Goal: Task Accomplishment & Management: Manage account settings

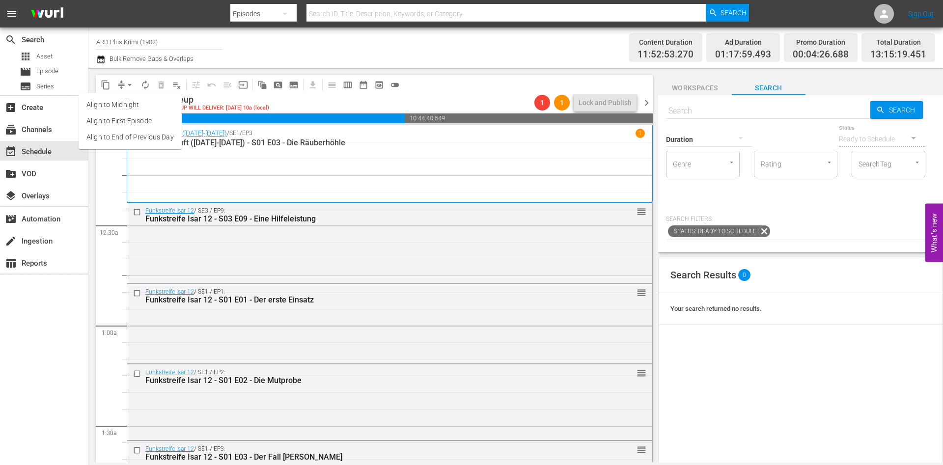
scroll to position [4480, 0]
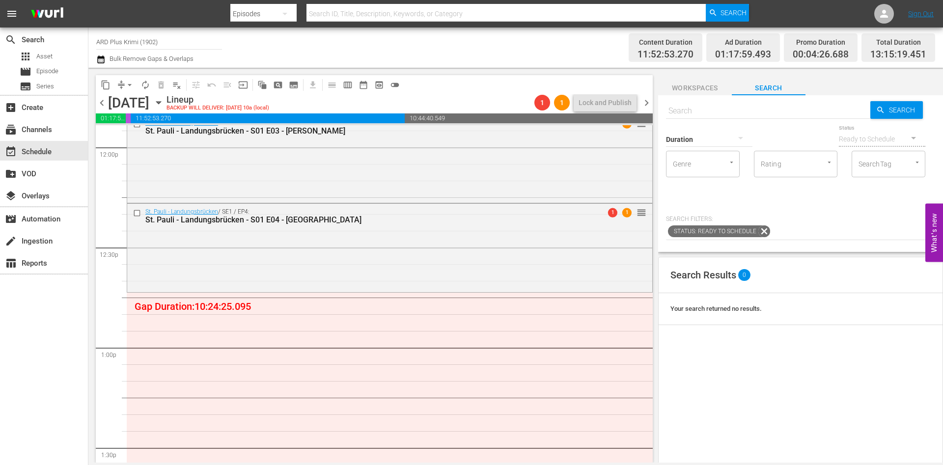
scroll to position [2383, 0]
click at [347, 81] on span "calendar_view_week_outlined" at bounding box center [348, 85] width 10 height 10
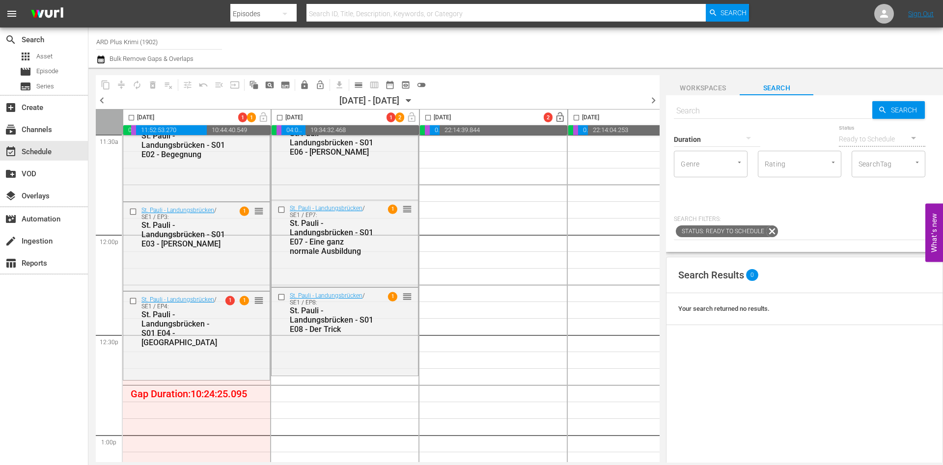
scroll to position [2388, 0]
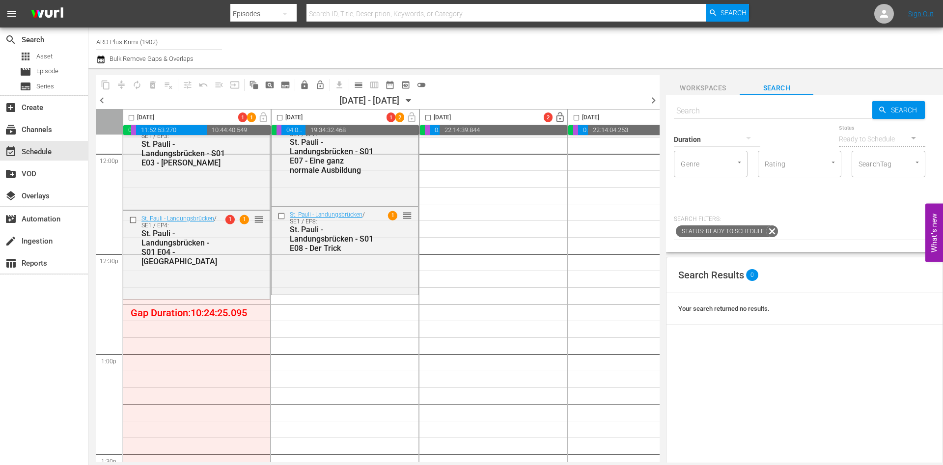
click at [414, 99] on icon "button" at bounding box center [408, 100] width 11 height 11
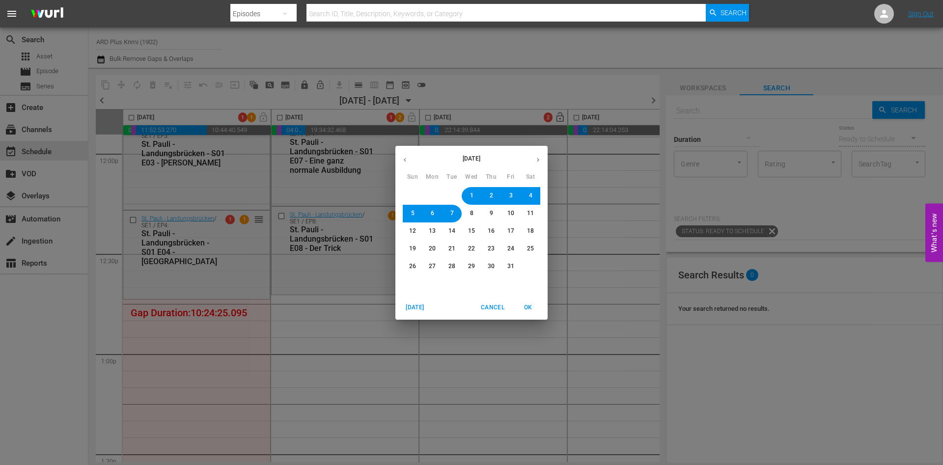
click at [409, 158] on button "button" at bounding box center [404, 159] width 19 height 19
click at [428, 267] on button "29" at bounding box center [432, 267] width 18 height 18
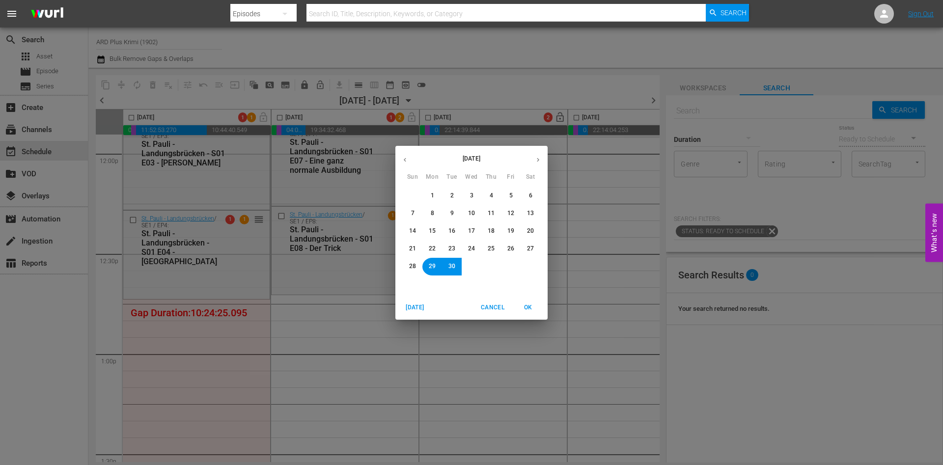
click at [526, 306] on span "OK" at bounding box center [528, 307] width 24 height 10
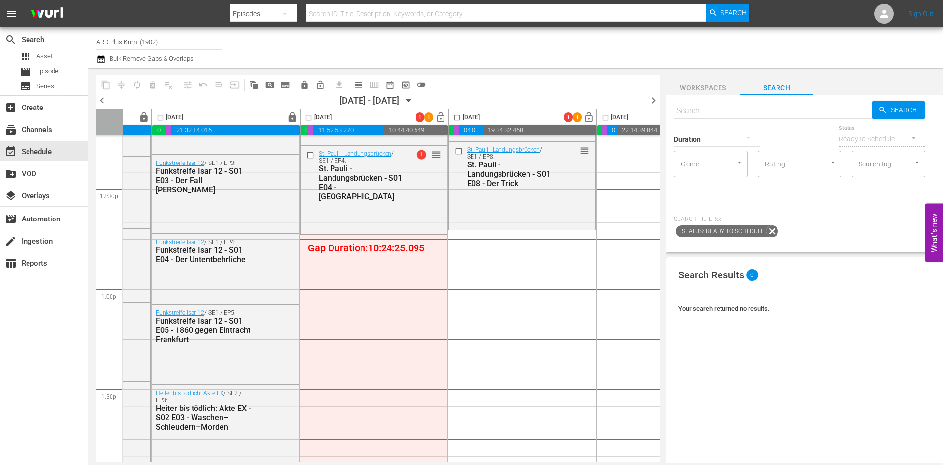
scroll to position [2454, 119]
click at [770, 119] on hr at bounding box center [773, 118] width 198 height 0
click at [735, 113] on input "text" at bounding box center [773, 111] width 198 height 24
type input "akte ex"
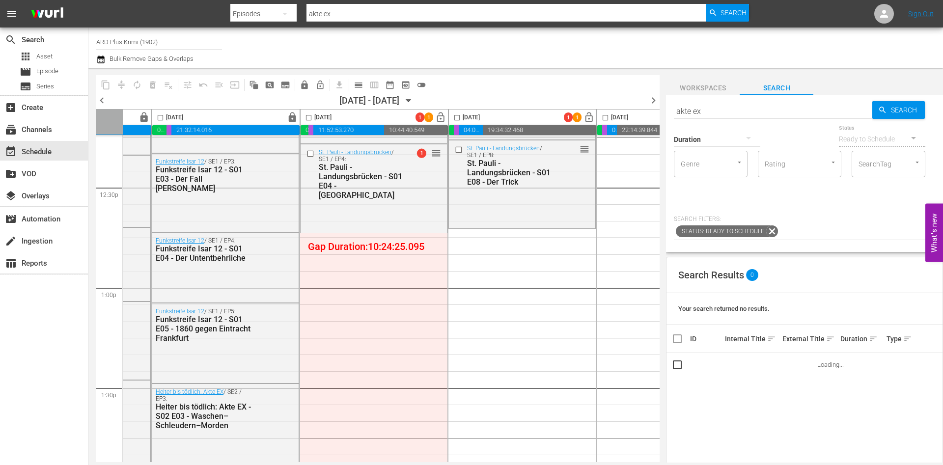
type input "akte ex"
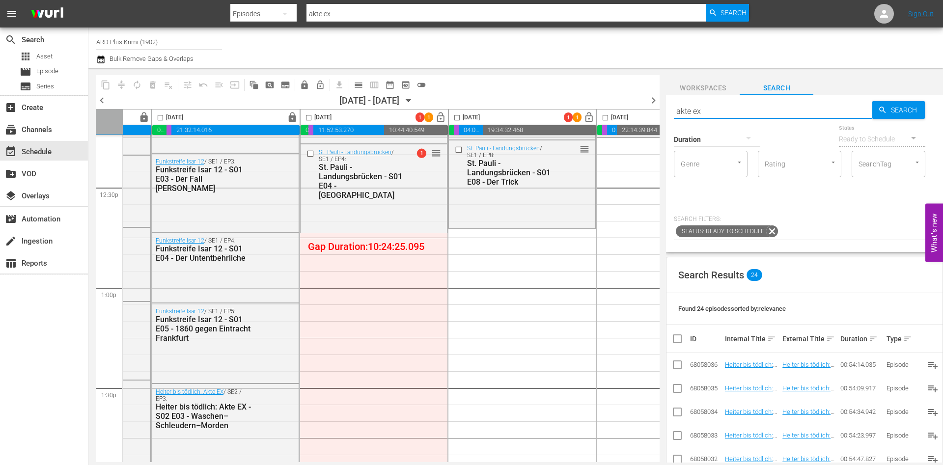
scroll to position [2454, 56]
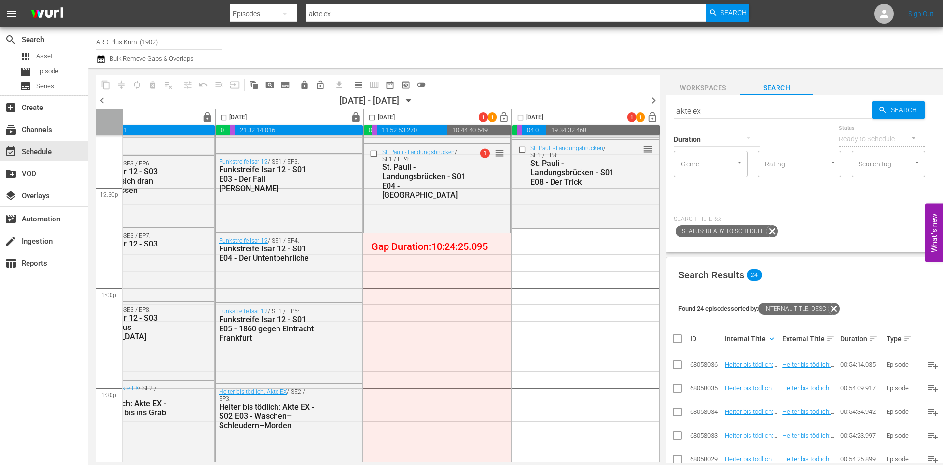
click at [748, 341] on div "Internal Title keyboard_arrow_down" at bounding box center [752, 339] width 54 height 12
click at [679, 364] on input "checkbox" at bounding box center [677, 367] width 12 height 12
checkbox input "true"
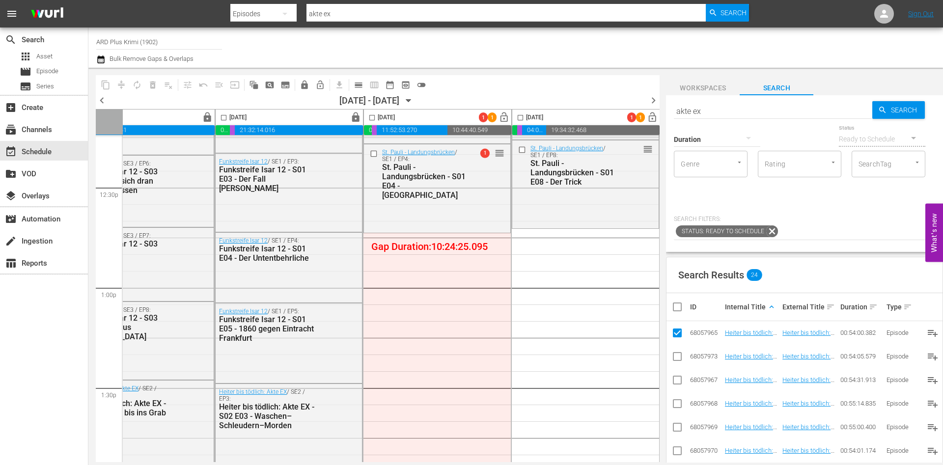
click at [678, 387] on input "checkbox" at bounding box center [677, 382] width 12 height 12
click at [676, 380] on input "checkbox" at bounding box center [677, 382] width 12 height 12
checkbox input "false"
click at [678, 356] on input "checkbox" at bounding box center [677, 359] width 12 height 12
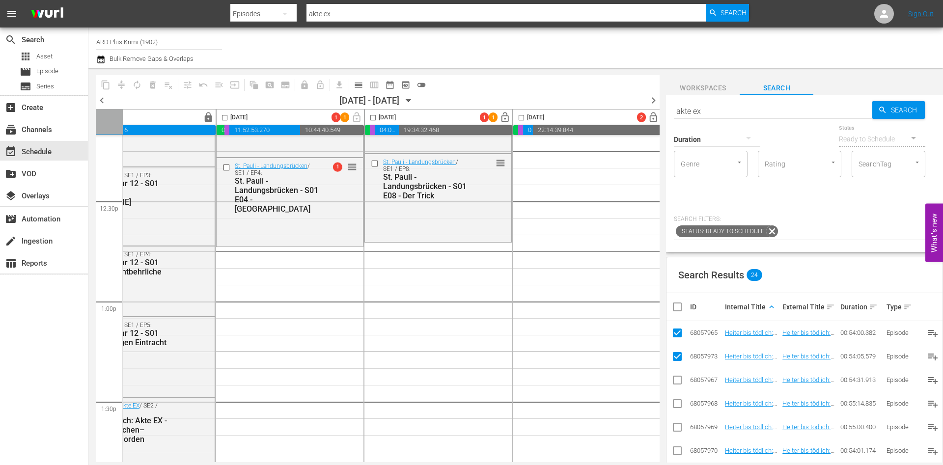
scroll to position [2441, 203]
click at [677, 359] on input "checkbox" at bounding box center [677, 359] width 12 height 12
checkbox input "false"
click at [678, 381] on input "checkbox" at bounding box center [677, 382] width 12 height 12
checkbox input "true"
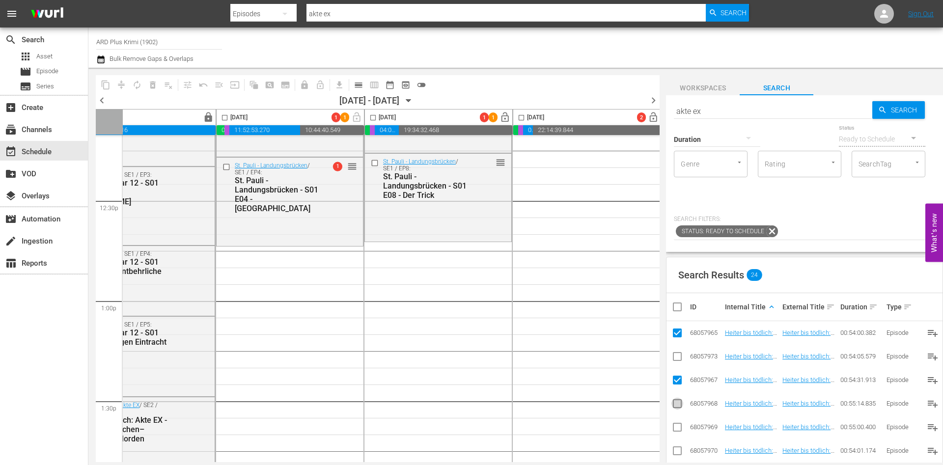
click at [676, 401] on input "checkbox" at bounding box center [677, 406] width 12 height 12
checkbox input "true"
click at [680, 331] on input "checkbox" at bounding box center [677, 335] width 12 height 12
checkbox input "false"
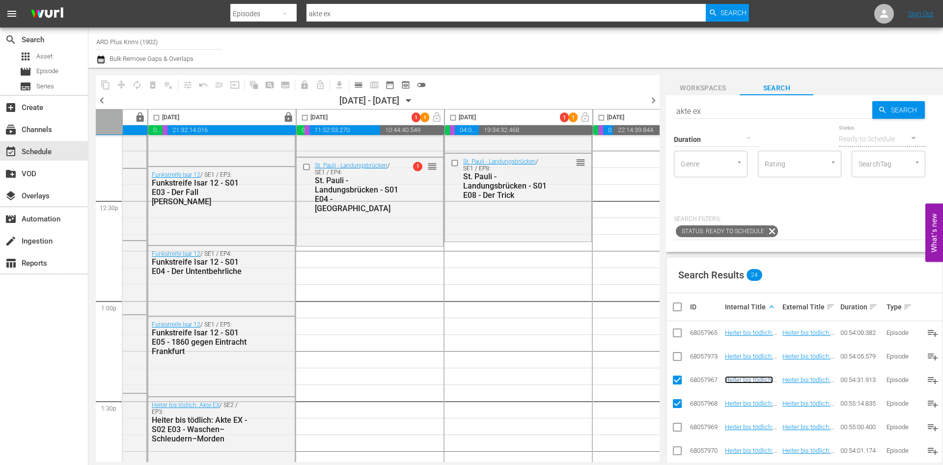
scroll to position [2441, 122]
click at [650, 102] on span "chevron_right" at bounding box center [653, 100] width 12 height 12
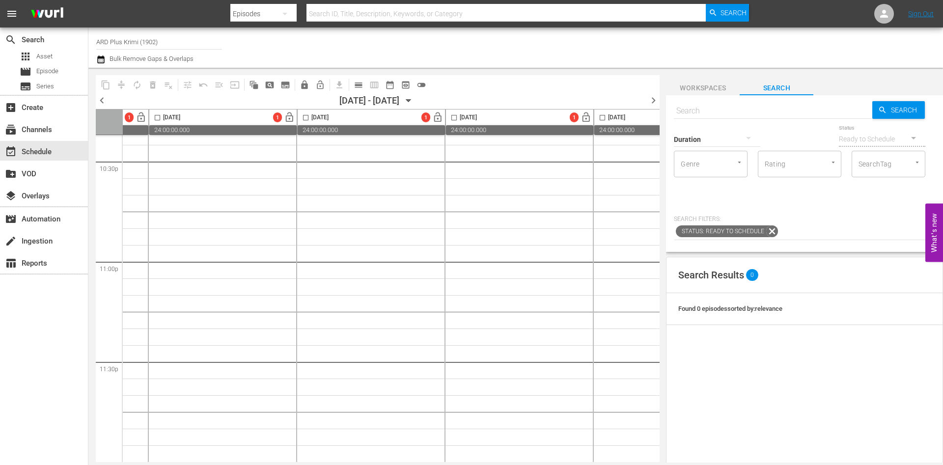
scroll to position [2641, 122]
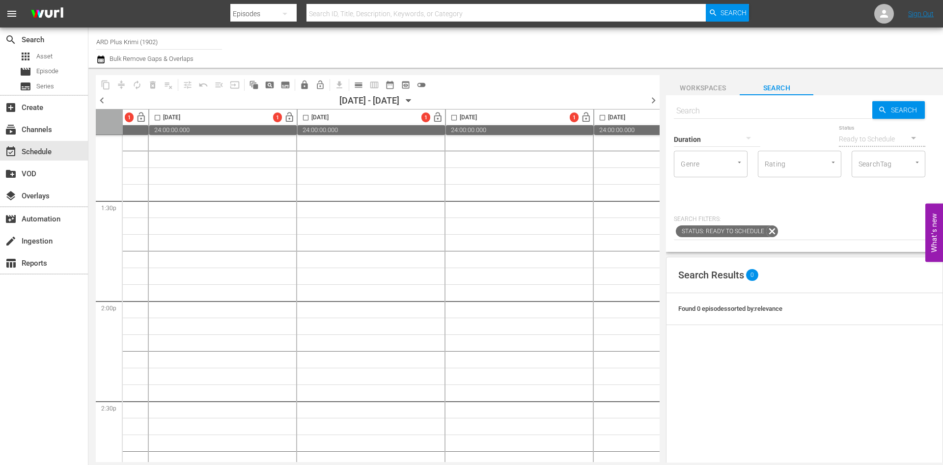
click at [102, 100] on span "chevron_left" at bounding box center [102, 100] width 12 height 12
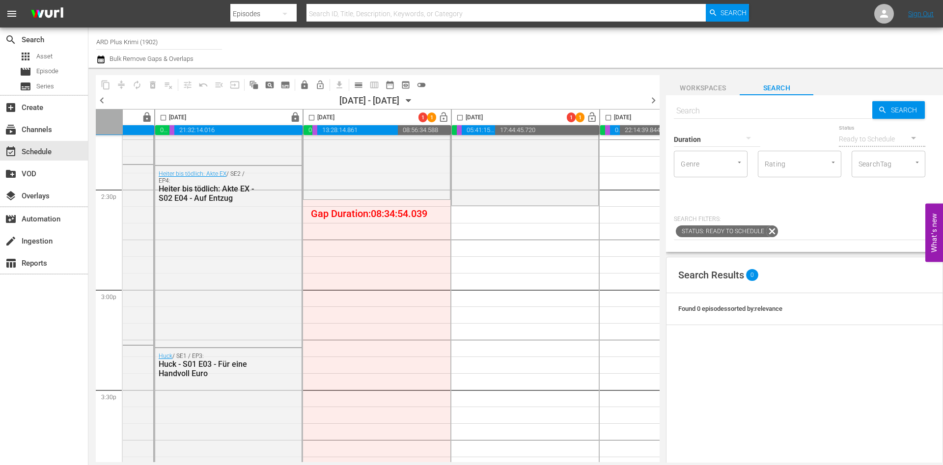
scroll to position [2884, 116]
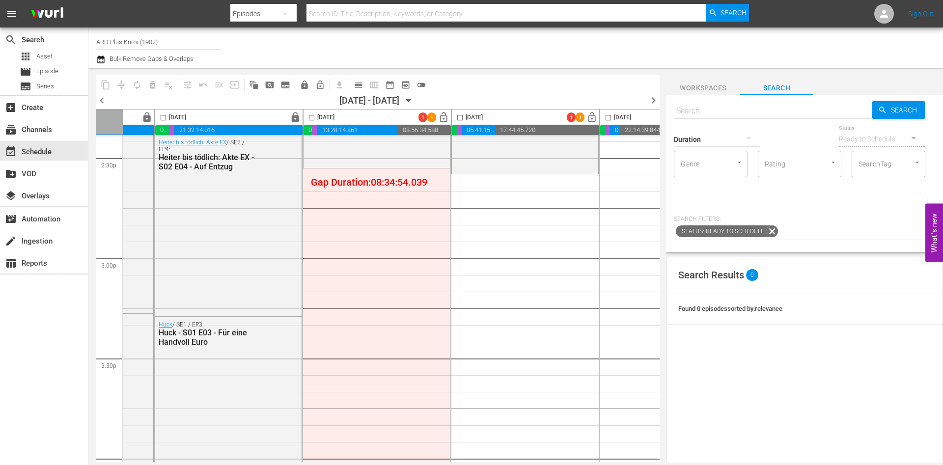
click at [743, 115] on div "Duration" at bounding box center [717, 132] width 86 height 35
click at [718, 117] on div "Duration" at bounding box center [717, 132] width 86 height 35
click at [740, 112] on input "text" at bounding box center [773, 111] width 198 height 24
type input "g"
type input "huck"
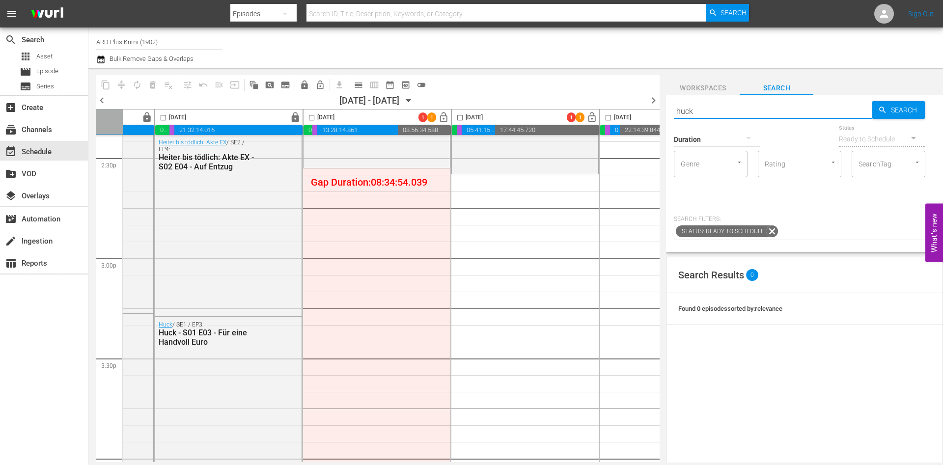
type input "huck"
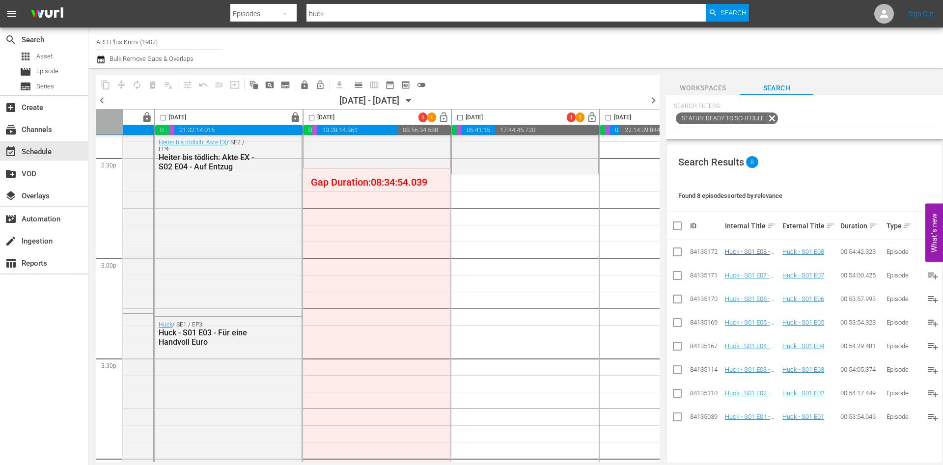
scroll to position [150, 0]
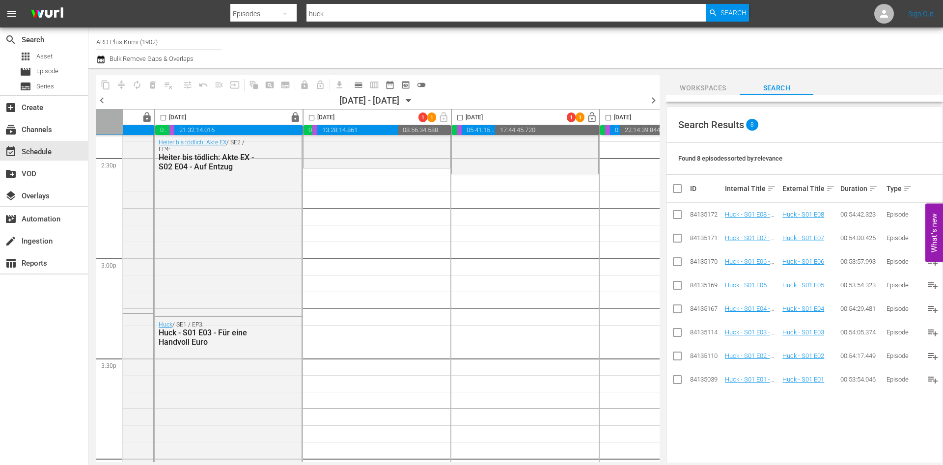
click at [650, 102] on span "chevron_right" at bounding box center [653, 100] width 12 height 12
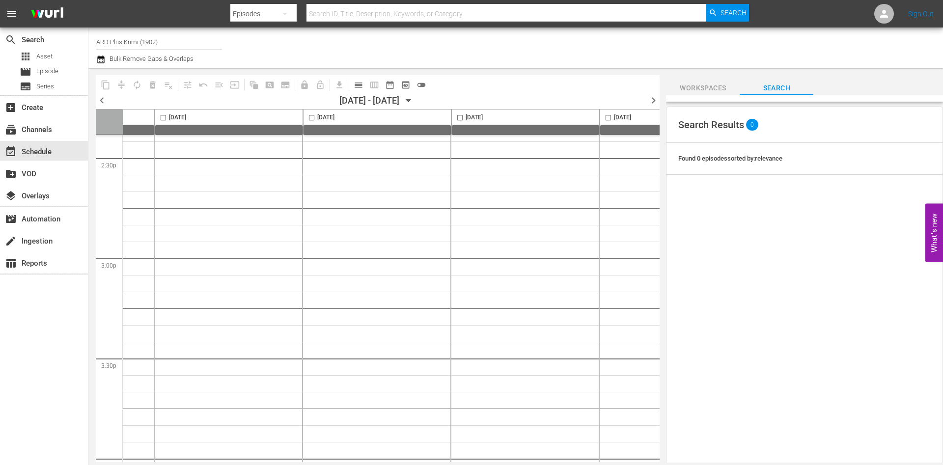
scroll to position [4487, 116]
click at [104, 101] on span "chevron_left" at bounding box center [102, 100] width 12 height 12
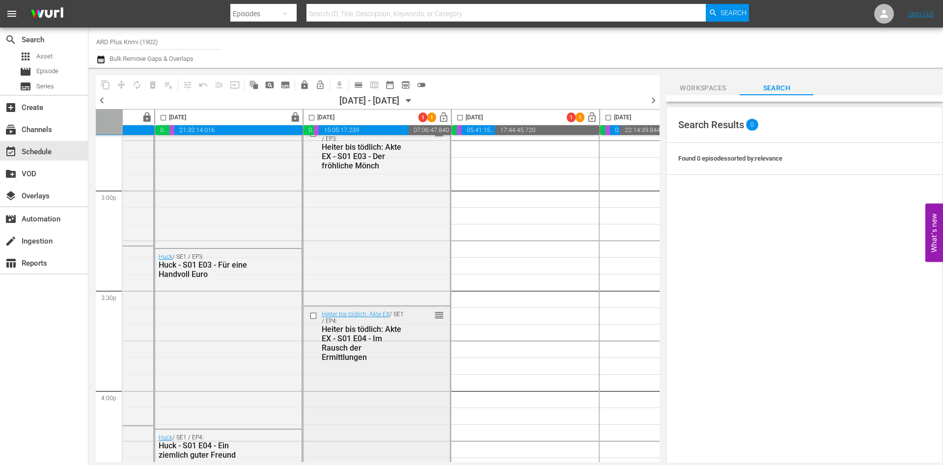
scroll to position [2897, 116]
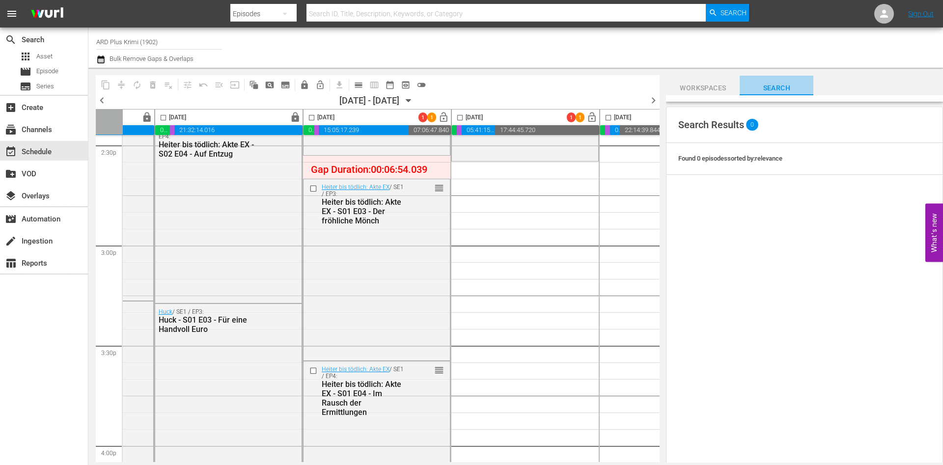
click at [776, 77] on button "Search" at bounding box center [776, 86] width 74 height 20
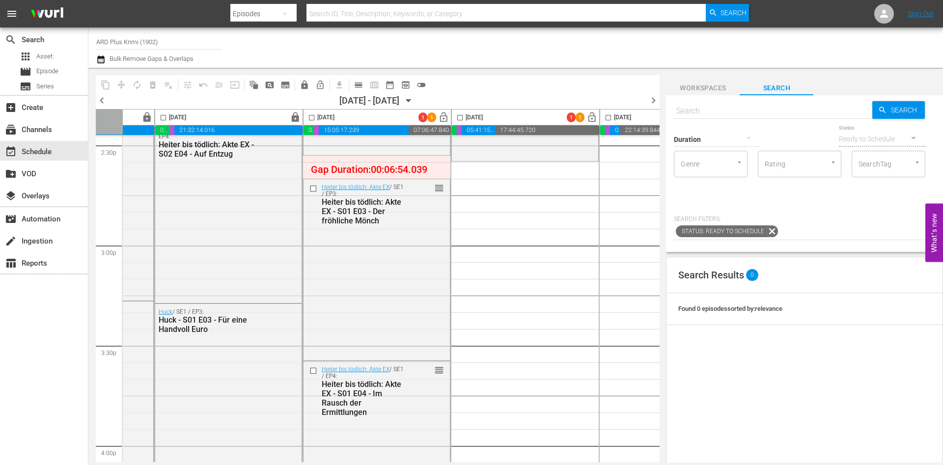
click at [738, 117] on div "Duration" at bounding box center [717, 132] width 86 height 35
click at [716, 106] on input "text" at bounding box center [773, 111] width 198 height 24
type input "huck"
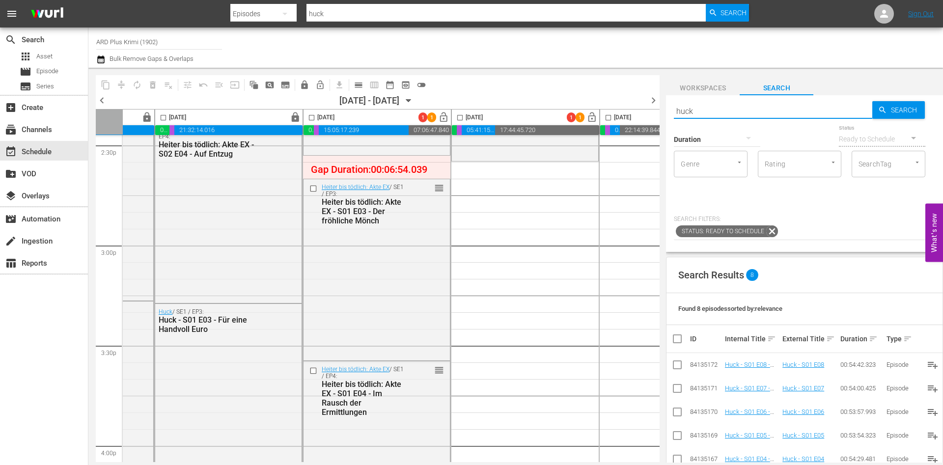
scroll to position [162, 0]
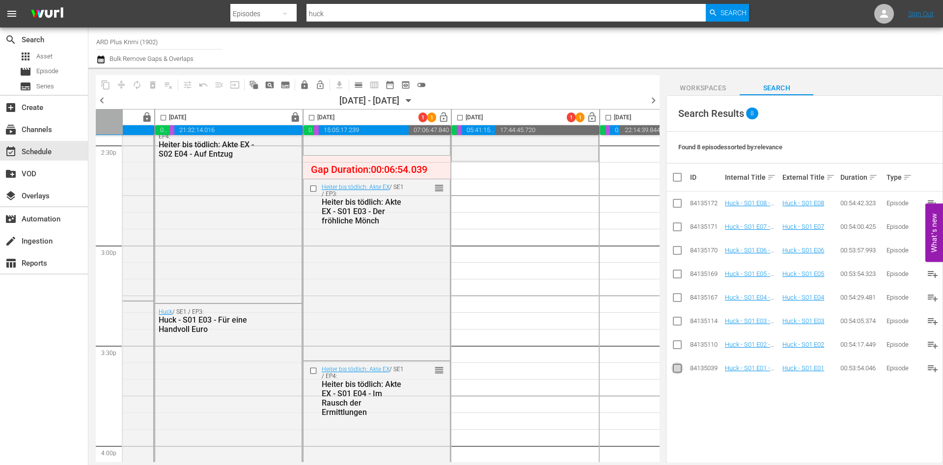
click at [676, 369] on input "checkbox" at bounding box center [677, 370] width 12 height 12
checkbox input "true"
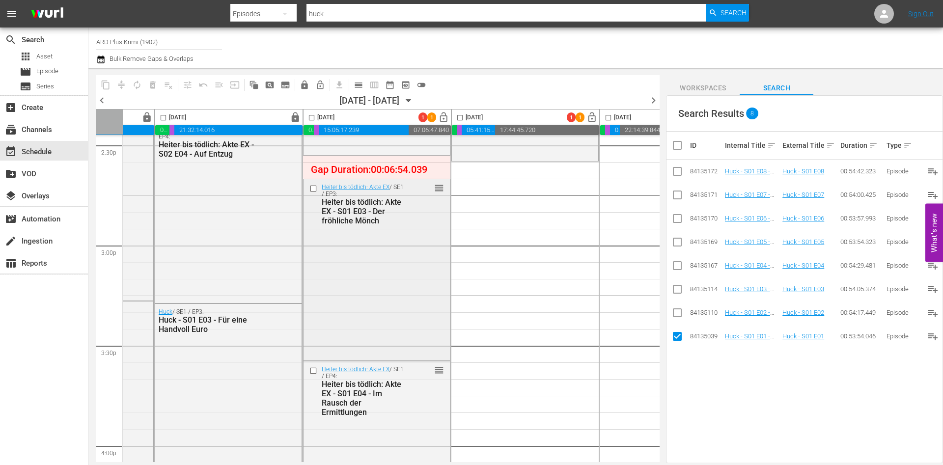
click at [309, 187] on input "checkbox" at bounding box center [314, 188] width 10 height 8
click at [316, 370] on input "checkbox" at bounding box center [314, 371] width 10 height 8
click at [152, 82] on span "delete_forever_outlined" at bounding box center [153, 85] width 10 height 10
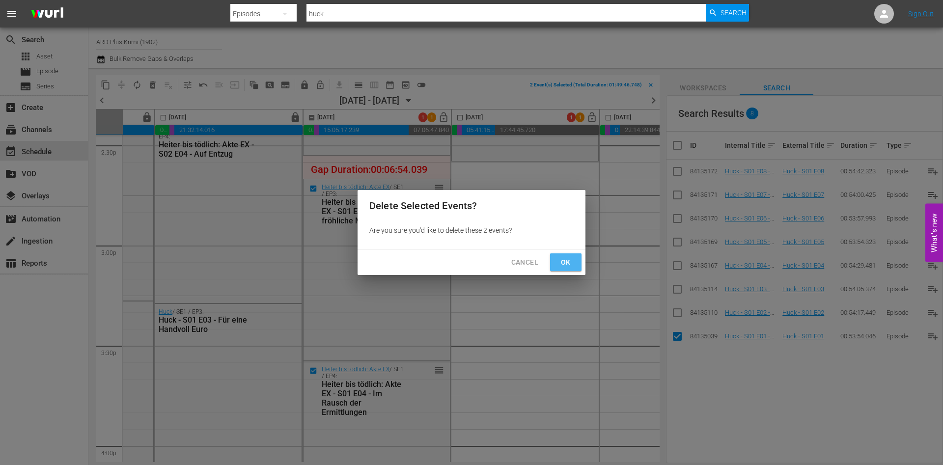
click at [564, 258] on span "Ok" at bounding box center [566, 262] width 16 height 12
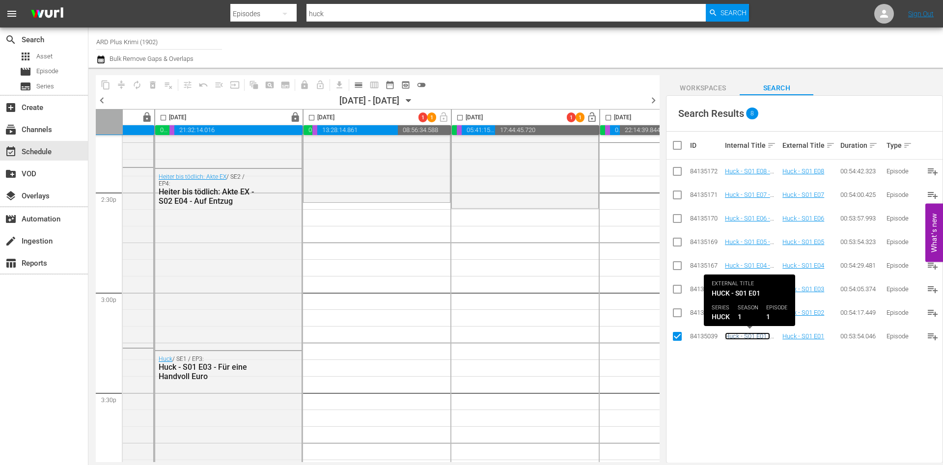
scroll to position [2783, 116]
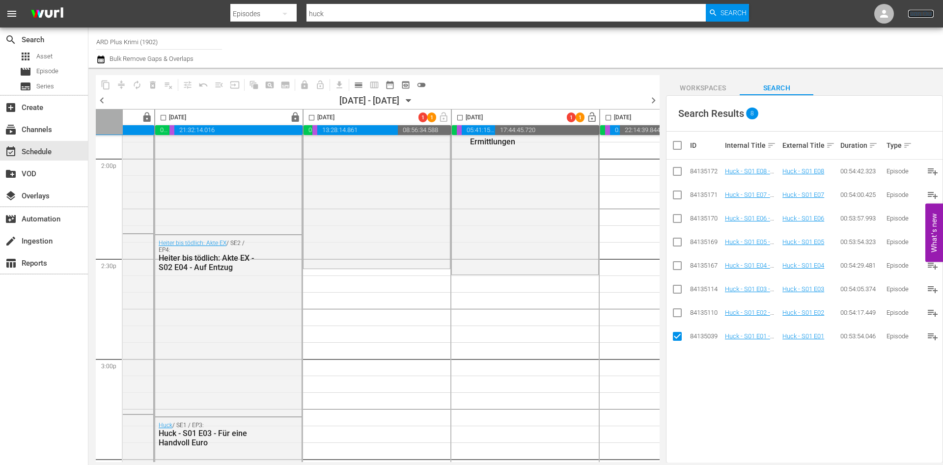
click at [920, 16] on link "Sign Out" at bounding box center [921, 14] width 26 height 8
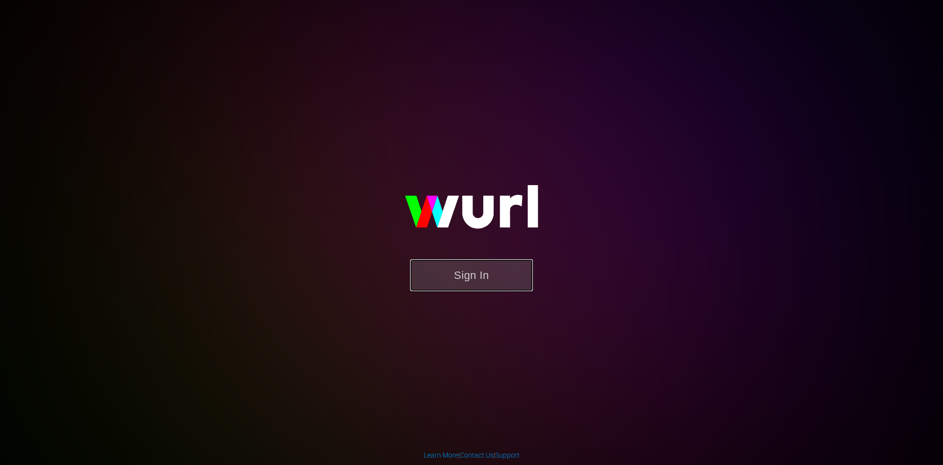
click at [478, 273] on button "Sign In" at bounding box center [471, 275] width 123 height 32
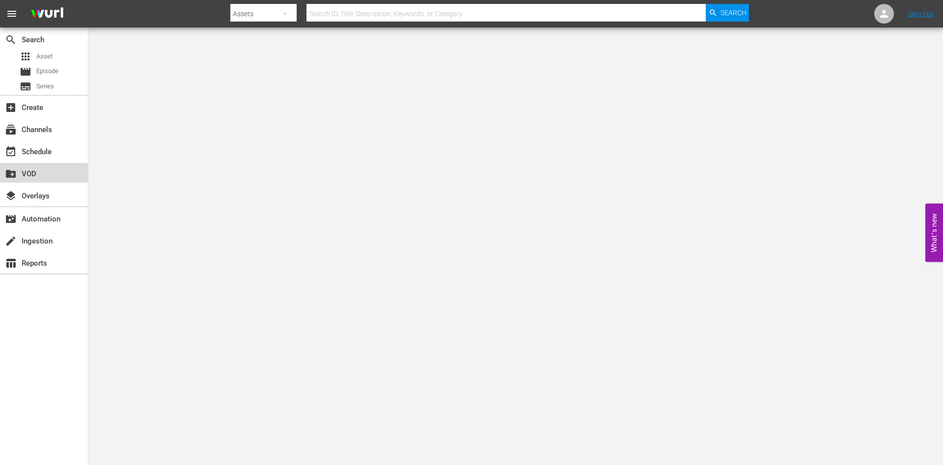
click at [57, 162] on div "create_new_folder VOD" at bounding box center [44, 173] width 88 height 22
click at [51, 155] on div "event_available Schedule" at bounding box center [27, 150] width 55 height 9
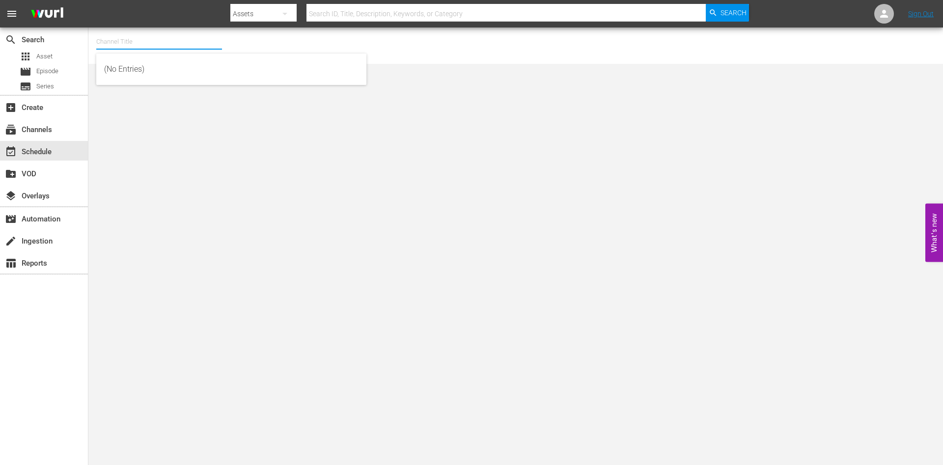
click at [163, 43] on input "text" at bounding box center [159, 42] width 126 height 24
click at [169, 68] on div "ARD Plus Krimi (1902 - ard_plus_ardpluskrimi_1)" at bounding box center [231, 69] width 254 height 24
type input "ARD Plus Krimi (1902 - ard_plus_ardpluskrimi_1)"
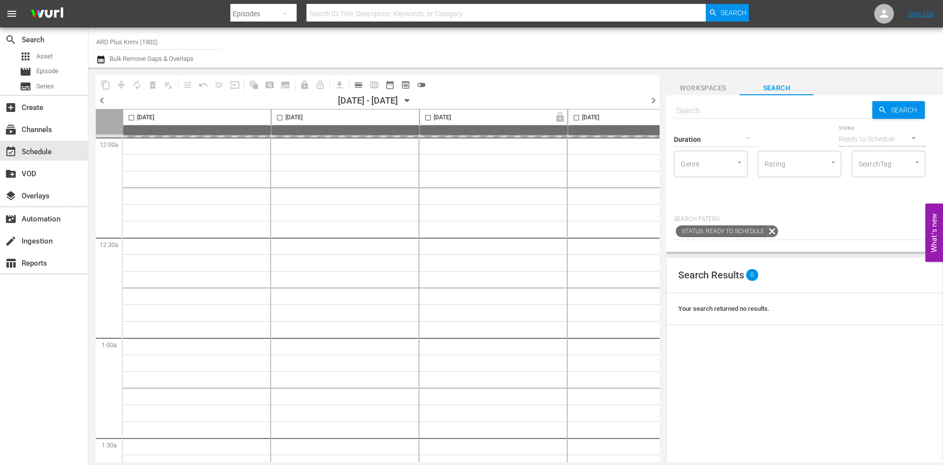
click at [409, 100] on icon "button" at bounding box center [407, 101] width 4 height 2
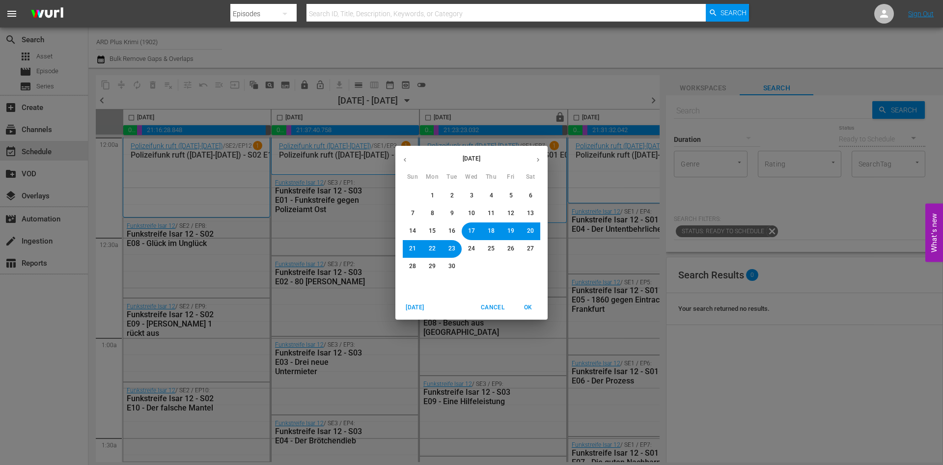
click at [435, 268] on span "29" at bounding box center [432, 266] width 7 height 8
click at [531, 312] on button "OK" at bounding box center [527, 307] width 31 height 16
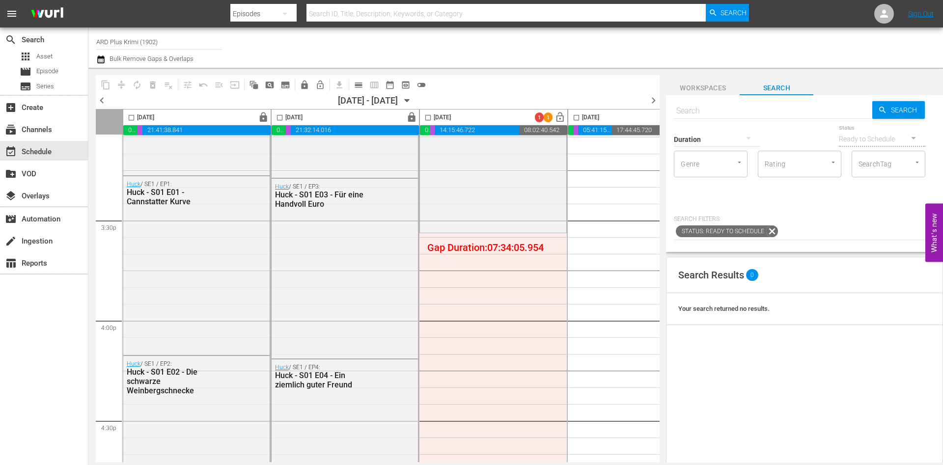
scroll to position [3021, 0]
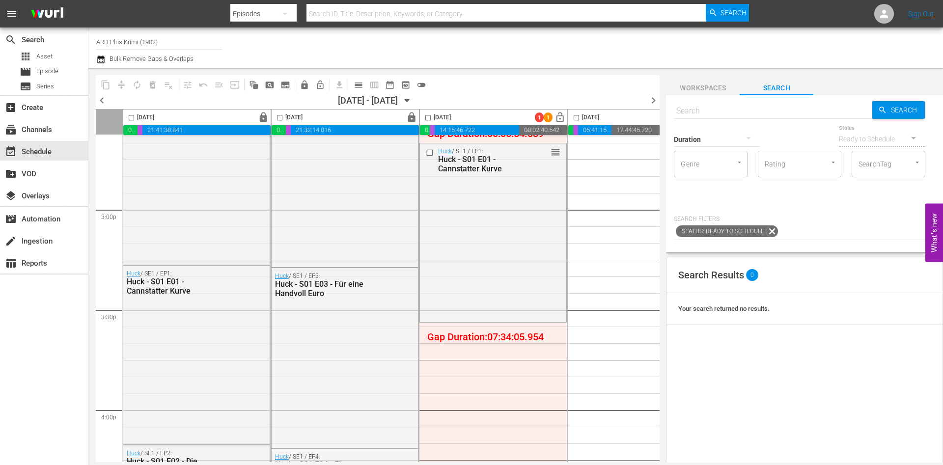
scroll to position [2928, 0]
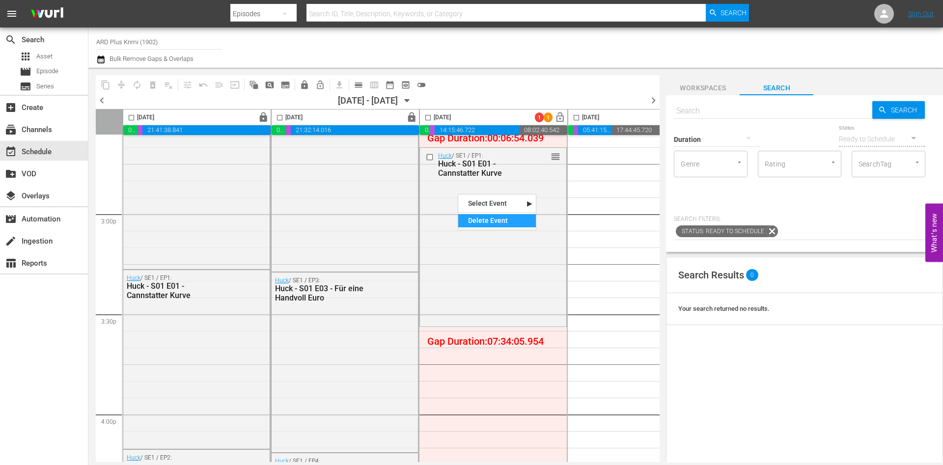
click at [478, 219] on div "Delete Event" at bounding box center [497, 220] width 78 height 13
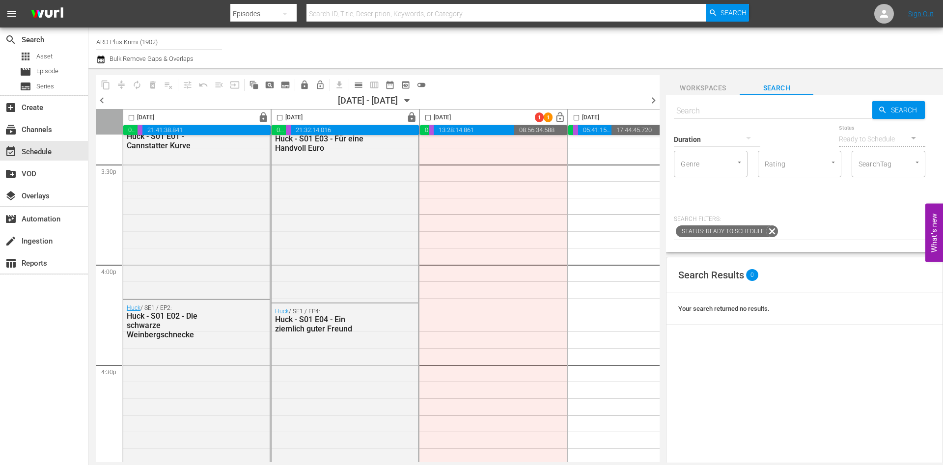
scroll to position [3011, 0]
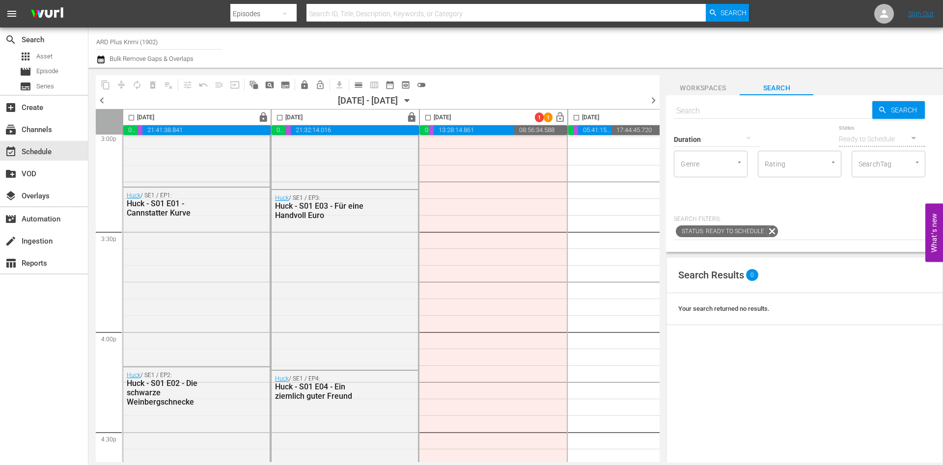
click at [736, 110] on input "text" at bounding box center [773, 111] width 198 height 24
type input "huck"
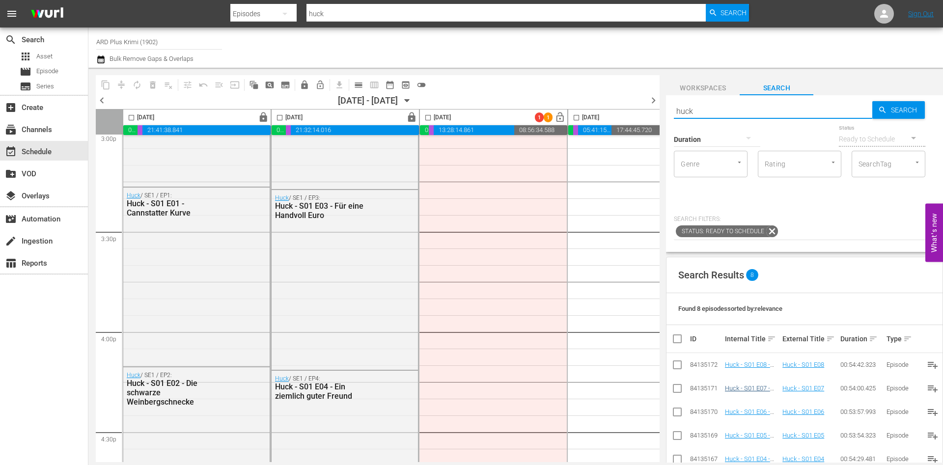
click at [670, 400] on td at bounding box center [677, 412] width 22 height 24
click at [676, 408] on input "checkbox" at bounding box center [677, 414] width 12 height 12
checkbox input "true"
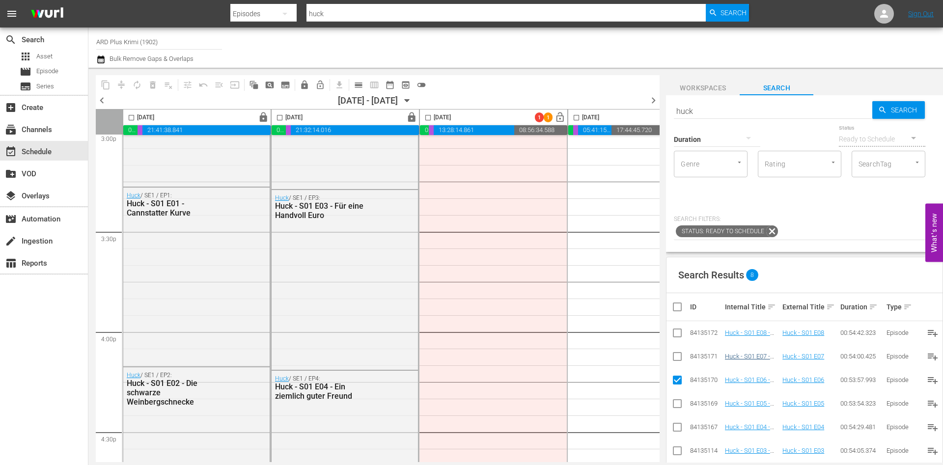
scroll to position [122, 0]
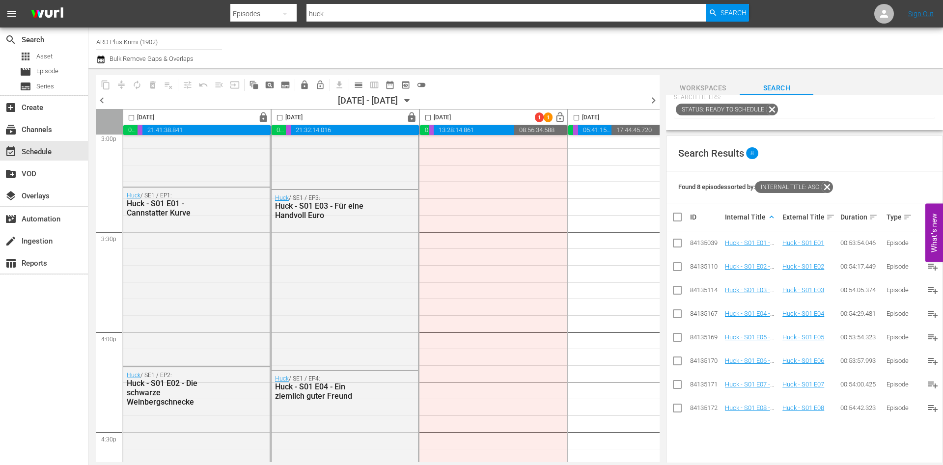
click at [678, 335] on input "checkbox" at bounding box center [677, 339] width 12 height 12
checkbox input "true"
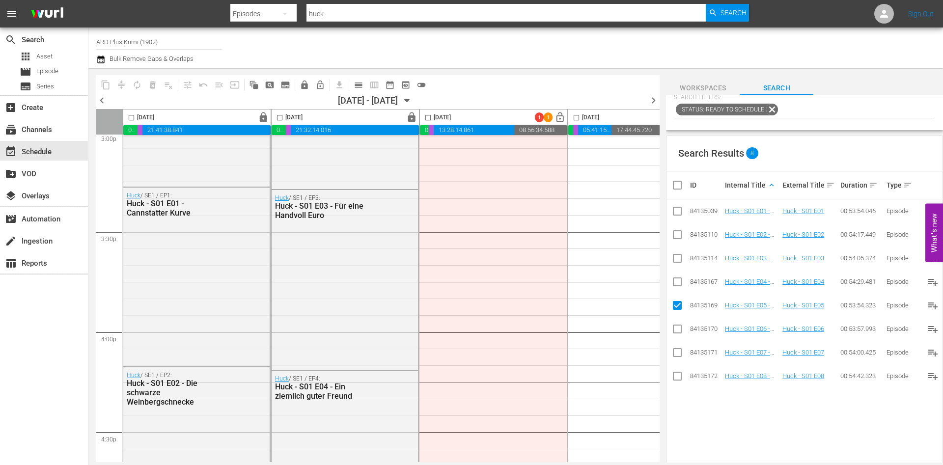
click at [678, 328] on input "checkbox" at bounding box center [677, 331] width 12 height 12
checkbox input "true"
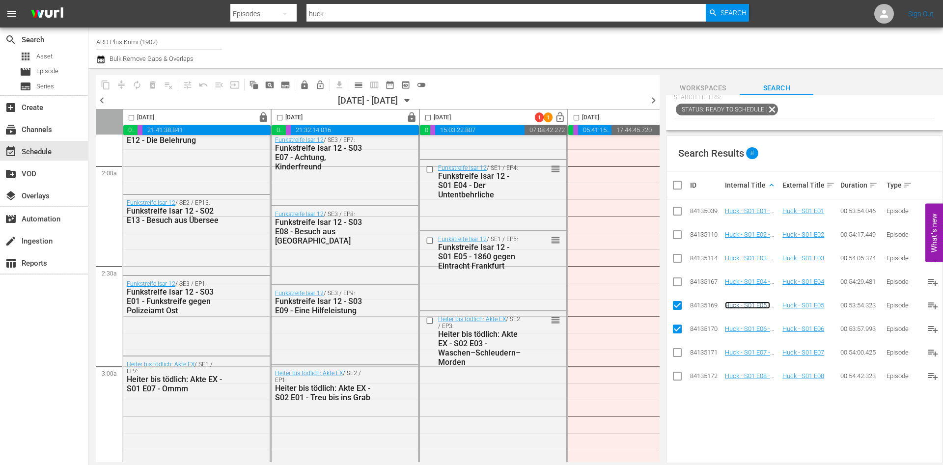
scroll to position [373, 0]
click at [509, 255] on div "Funkstreife Isar 12 - S01 E05 - 1860 gegen Eintracht Frankfurt" at bounding box center [480, 256] width 84 height 28
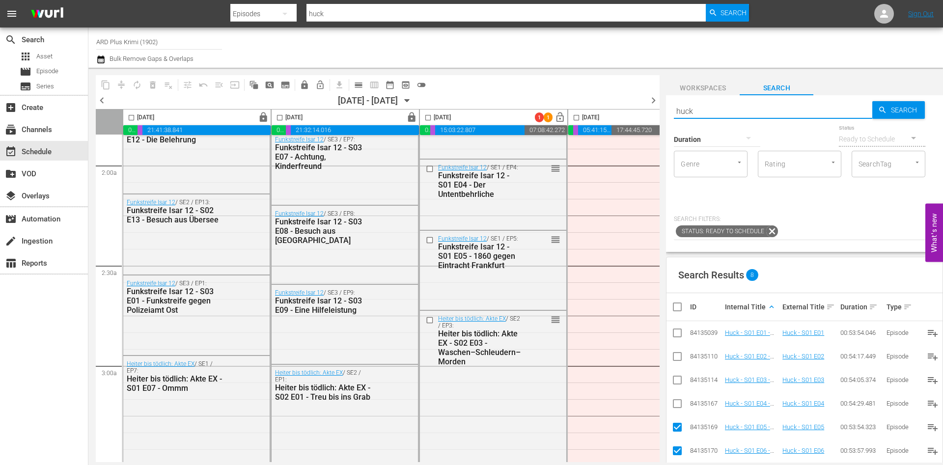
drag, startPoint x: 746, startPoint y: 110, endPoint x: 626, endPoint y: 98, distance: 119.9
click at [626, 98] on div "content_copy compress autorenew_outlined delete_forever_outlined playlist_remov…" at bounding box center [515, 265] width 854 height 395
type input "funkstreife isar 12 - s01 e06"
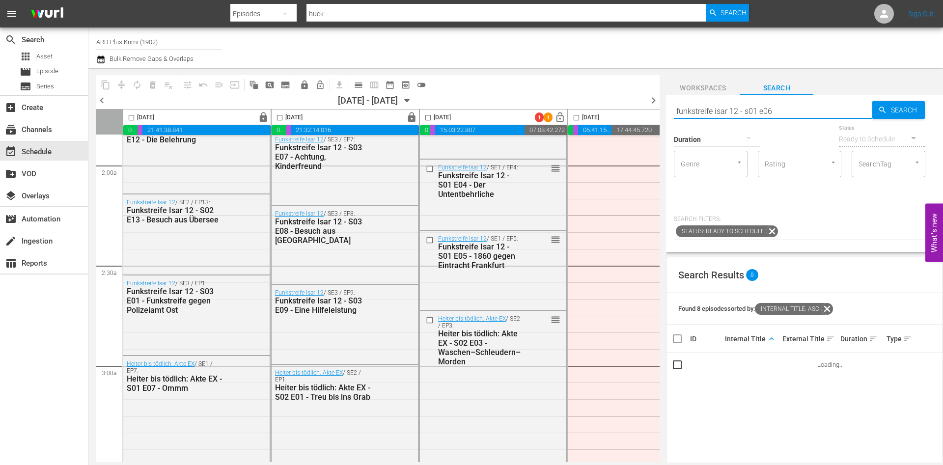
type input "funkstreife isar 12 - s01 e06"
click at [676, 364] on input "checkbox" at bounding box center [677, 367] width 12 height 12
checkbox input "true"
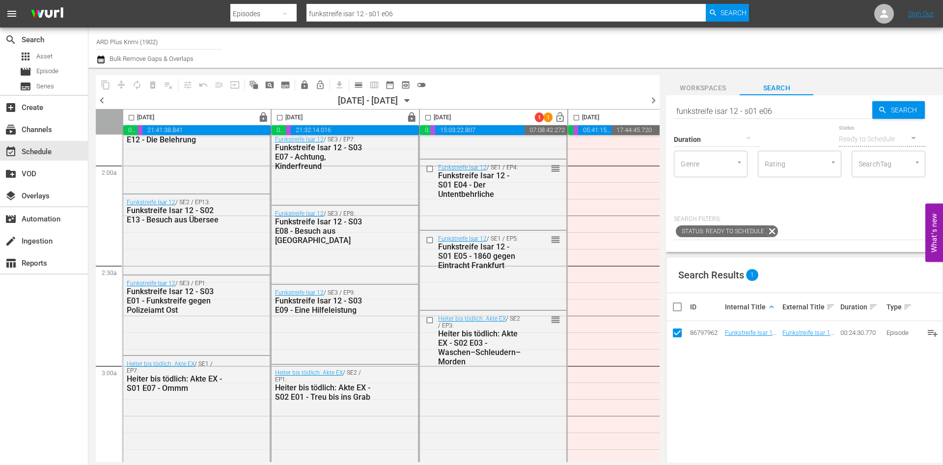
click at [742, 363] on div "Search Results 1 ID Internal Title keyboard_arrow_up External Title sort Durati…" at bounding box center [804, 441] width 277 height 368
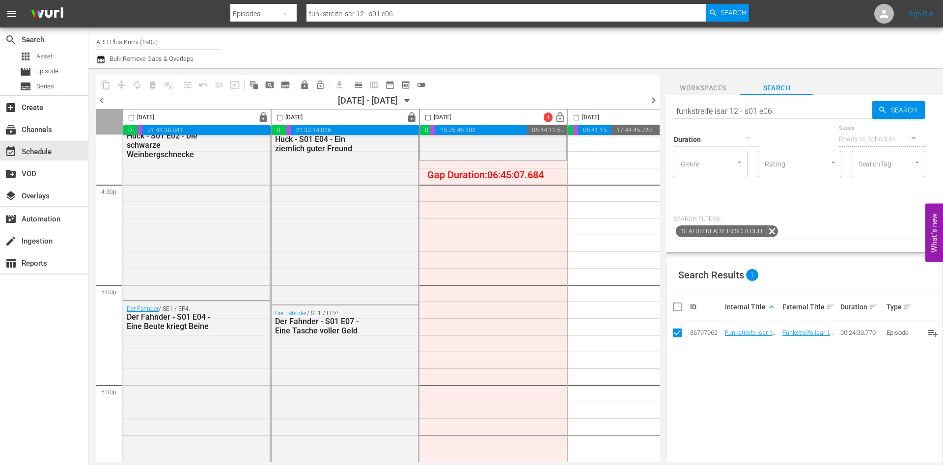
scroll to position [3258, 0]
click at [769, 114] on input "funkstreife isar 12 - s01 e06" at bounding box center [773, 111] width 198 height 24
type input "der fahnder"
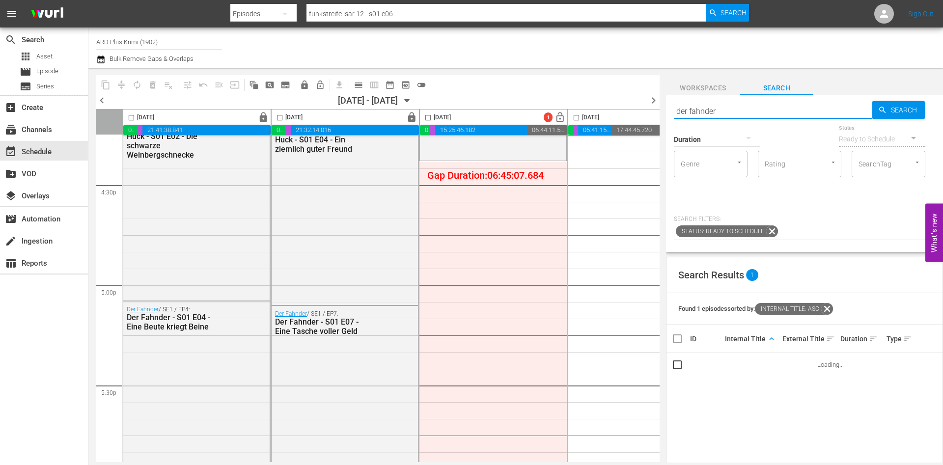
type input "der fahnder"
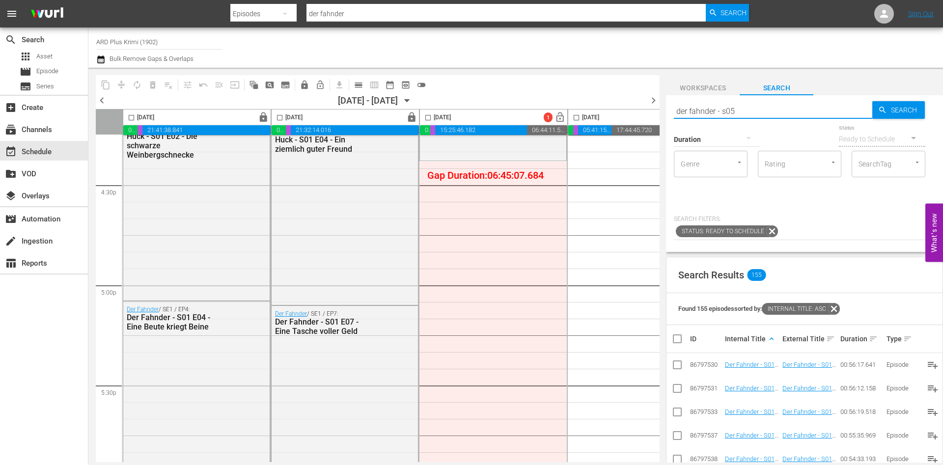
type input "der fahnder - s05"
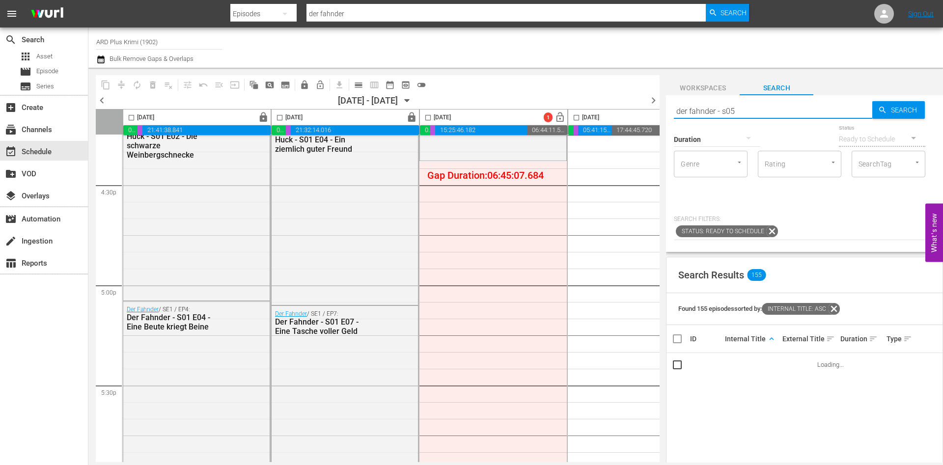
type input "der fahnder - s05"
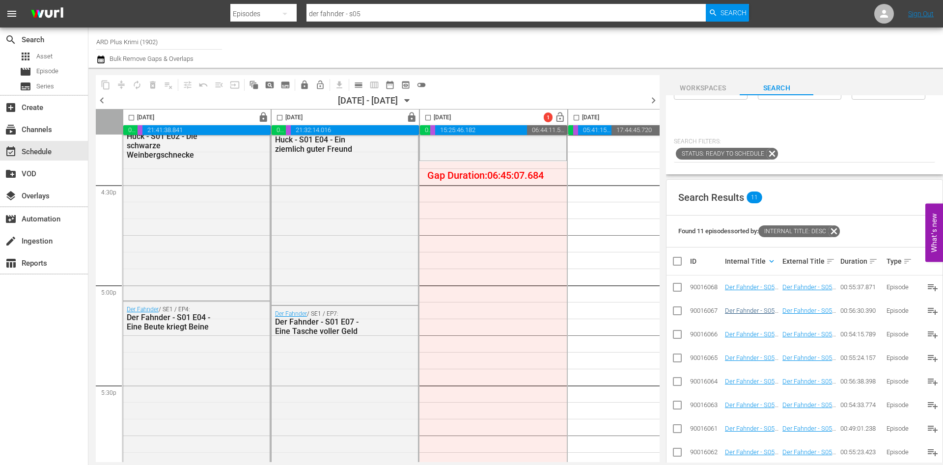
scroll to position [82, 0]
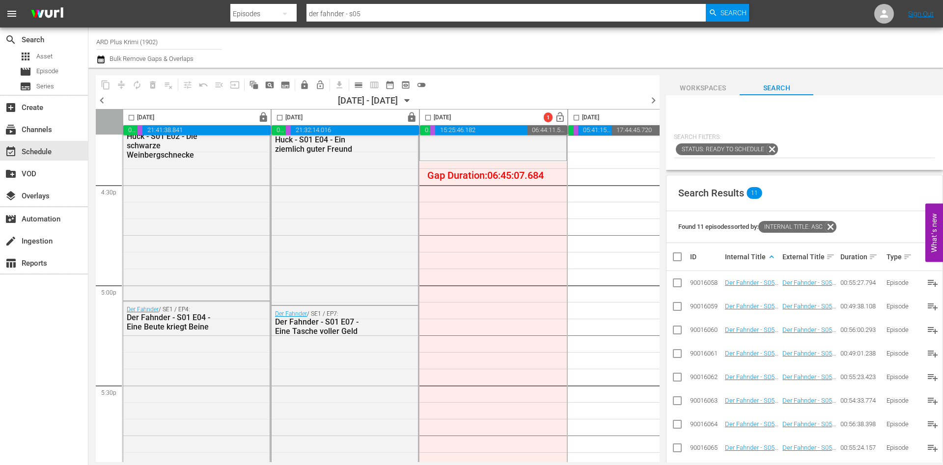
click at [674, 287] on input "checkbox" at bounding box center [677, 285] width 12 height 12
checkbox input "true"
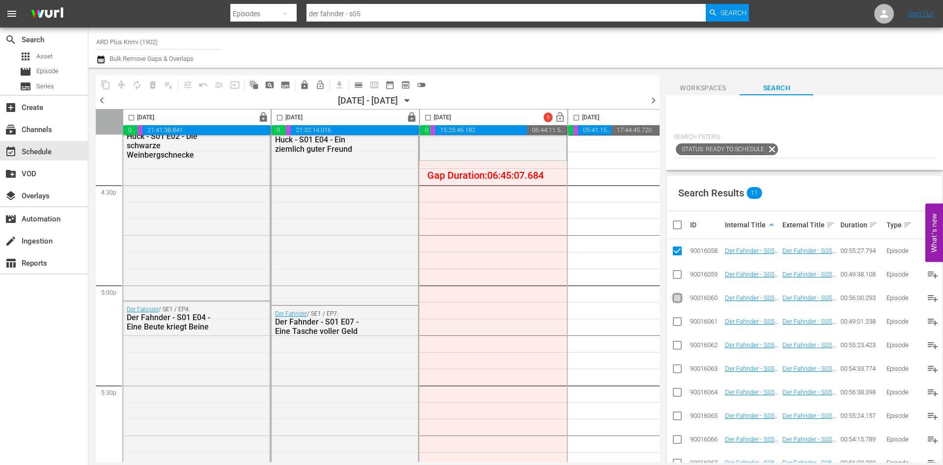
click at [675, 303] on input "checkbox" at bounding box center [677, 300] width 12 height 12
checkbox input "true"
click at [679, 277] on input "checkbox" at bounding box center [677, 277] width 12 height 12
checkbox input "true"
click at [677, 297] on input "checkbox" at bounding box center [677, 300] width 12 height 12
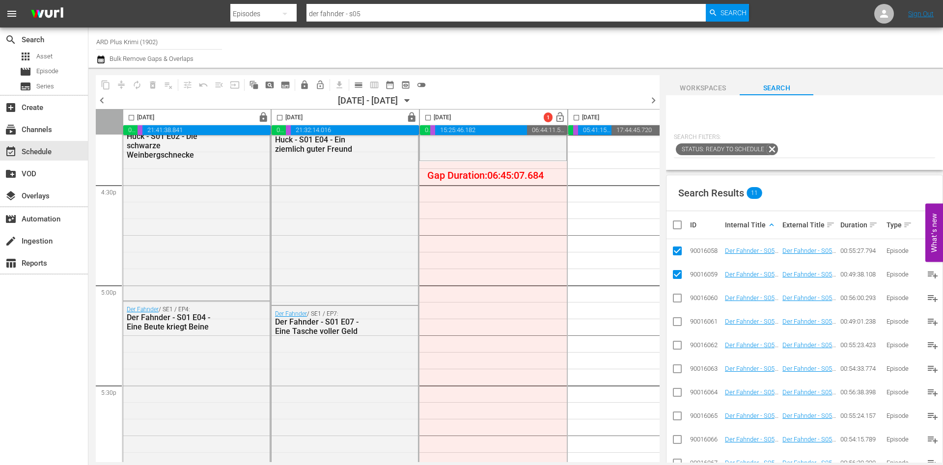
click at [676, 295] on input "checkbox" at bounding box center [677, 300] width 12 height 12
checkbox input "true"
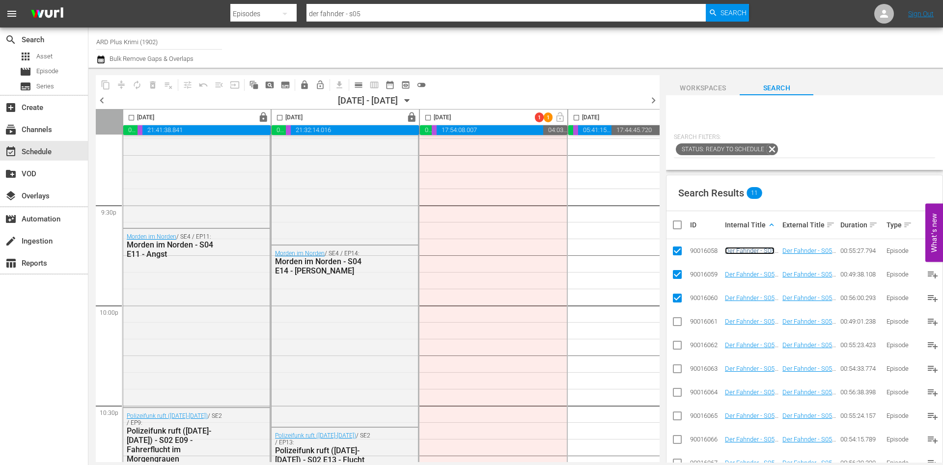
scroll to position [4245, 0]
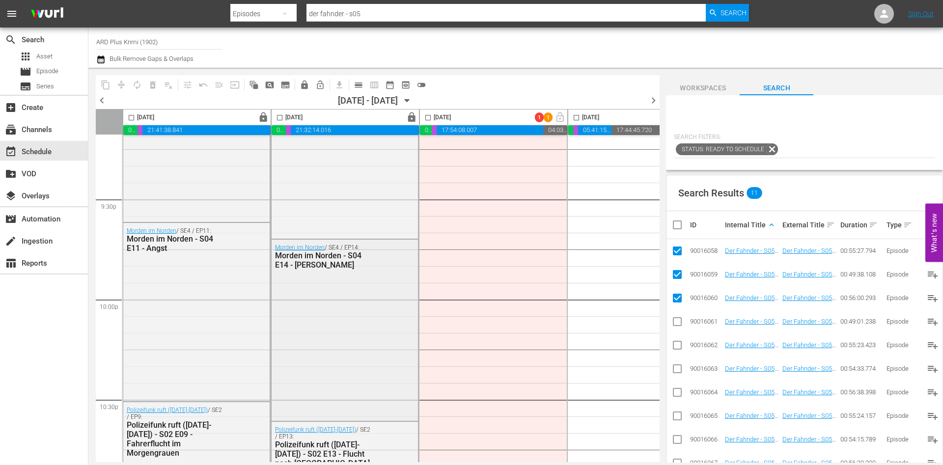
click at [360, 304] on div "Morden im Norden / SE4 / EP14: Morden im Norden - S04 E14 - Reine Geldgier" at bounding box center [345, 329] width 146 height 179
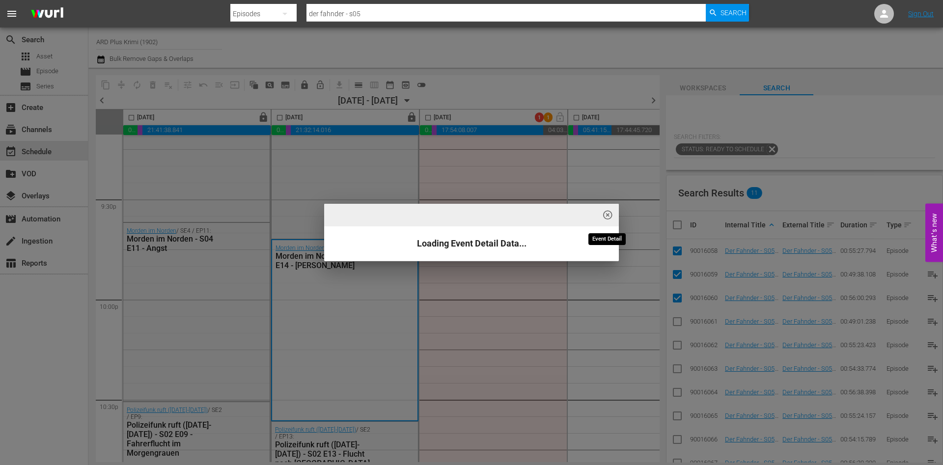
click at [604, 214] on span "highlight_off_icon" at bounding box center [607, 215] width 11 height 11
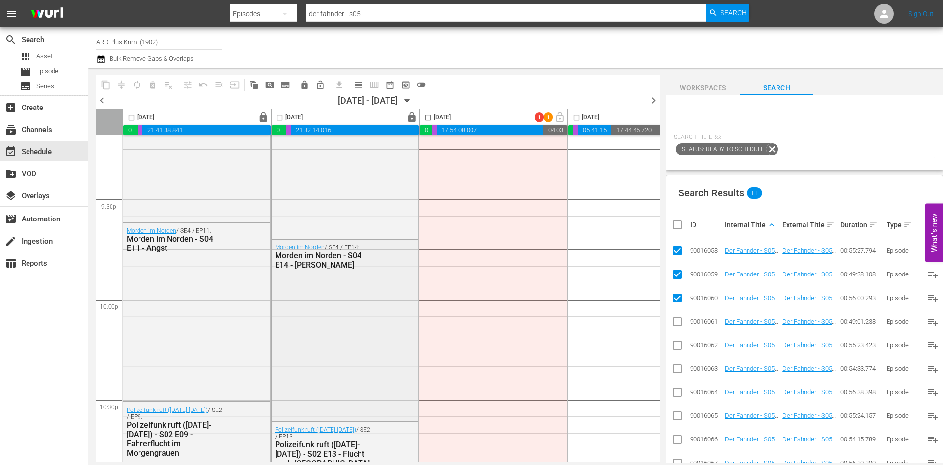
click at [360, 299] on div "Morden im Norden / SE4 / EP14: Morden im Norden - S04 E14 - Reine Geldgier" at bounding box center [345, 329] width 146 height 179
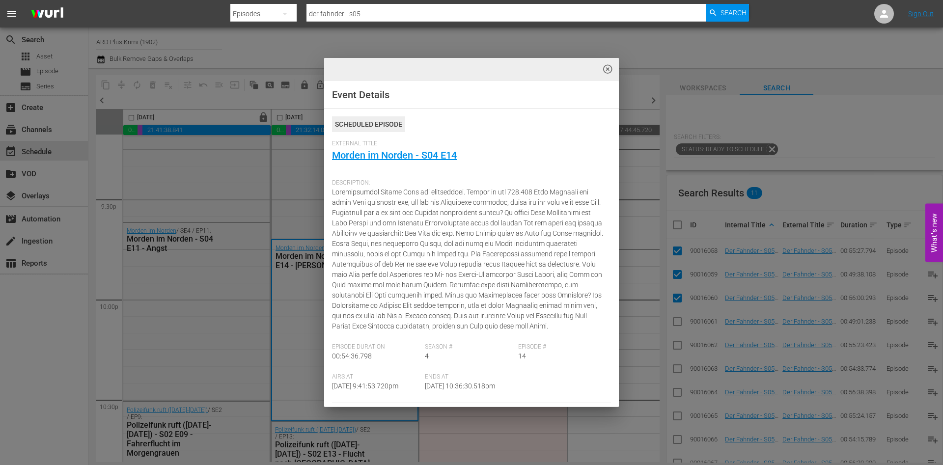
click at [479, 150] on div "External Title Morden im Norden - S04 E14" at bounding box center [471, 157] width 279 height 34
drag, startPoint x: 466, startPoint y: 152, endPoint x: 327, endPoint y: 161, distance: 139.7
copy link "Morden im Norden - S04 E14"
click at [609, 71] on span "highlight_off_icon" at bounding box center [607, 69] width 11 height 11
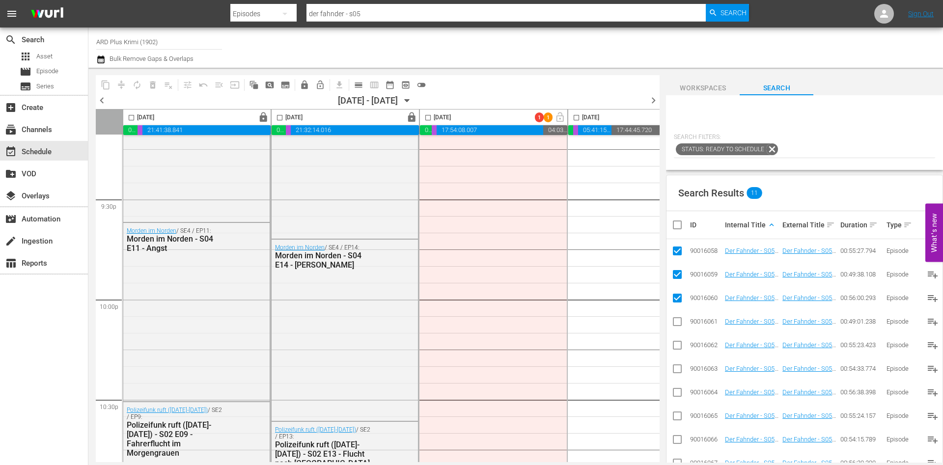
scroll to position [0, 0]
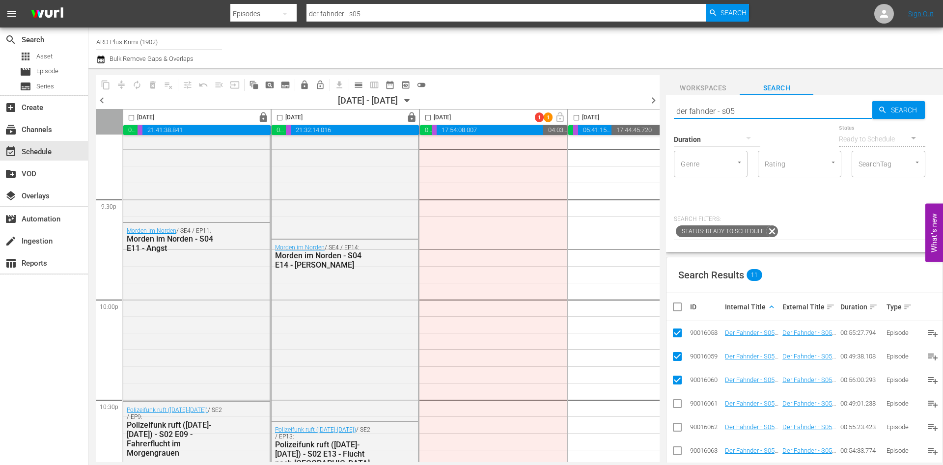
drag, startPoint x: 752, startPoint y: 111, endPoint x: 637, endPoint y: 109, distance: 114.9
click at [637, 109] on div "content_copy compress autorenew_outlined delete_forever_outlined playlist_remov…" at bounding box center [515, 265] width 854 height 395
paste input "Morden im Norden - S04 E14"
type input "Morden im Norden - S04 E1"
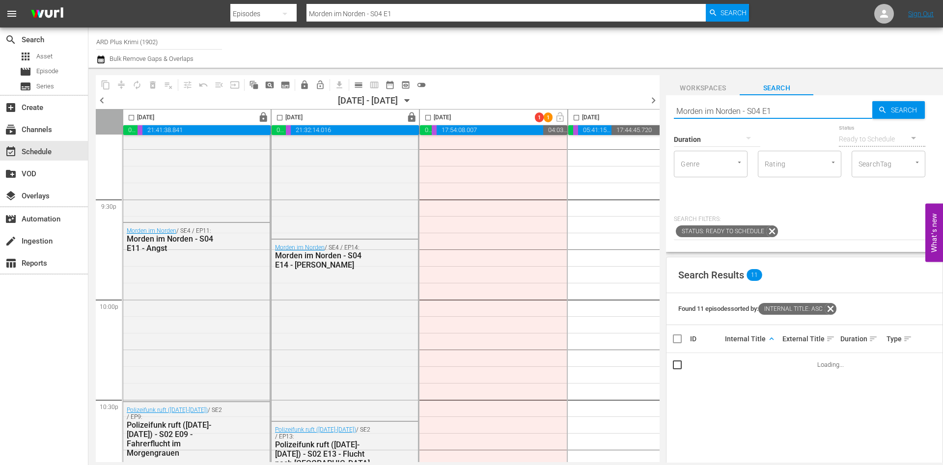
type input "Morden im Norden - S04 E1"
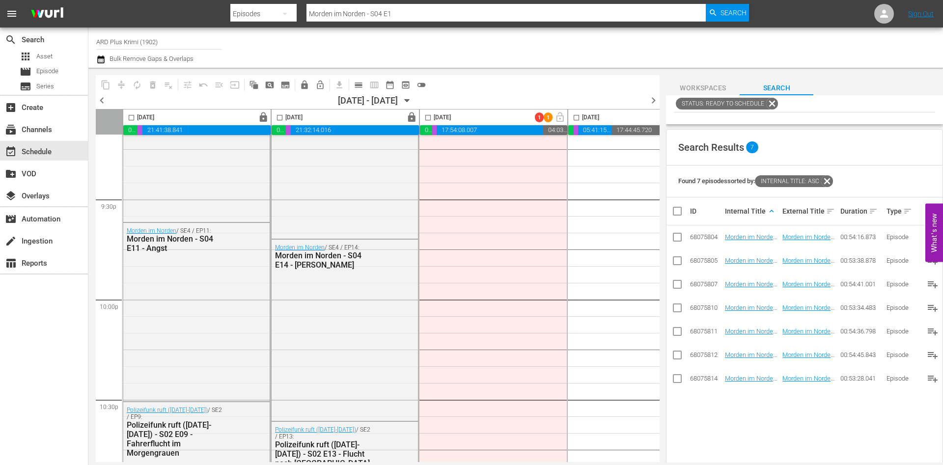
scroll to position [128, 0]
click at [680, 353] on input "checkbox" at bounding box center [677, 357] width 12 height 12
checkbox input "true"
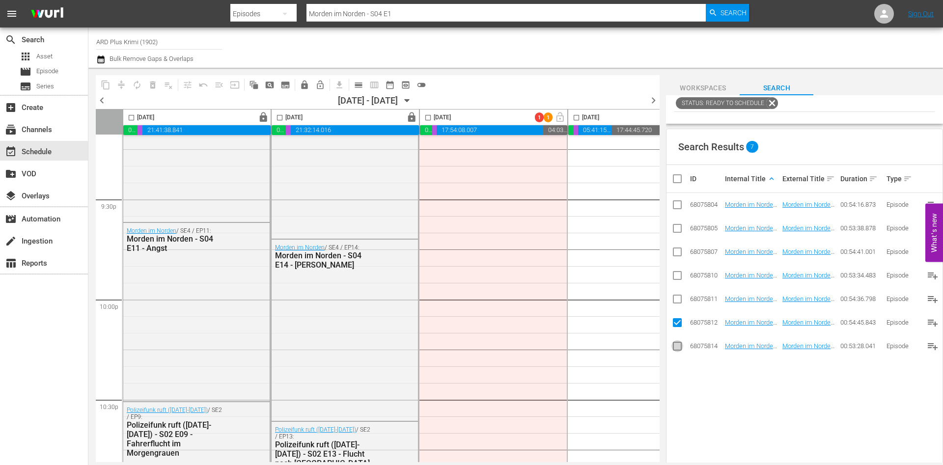
click at [680, 349] on input "checkbox" at bounding box center [677, 348] width 12 height 12
checkbox input "true"
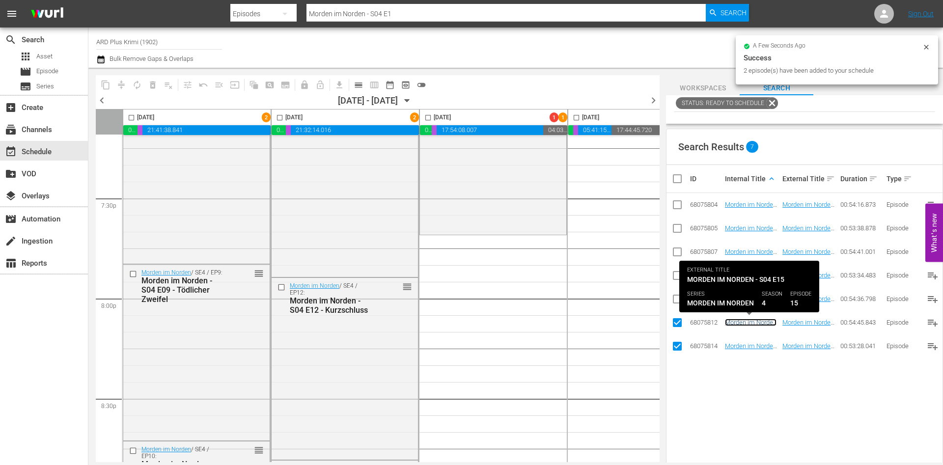
scroll to position [0, 0]
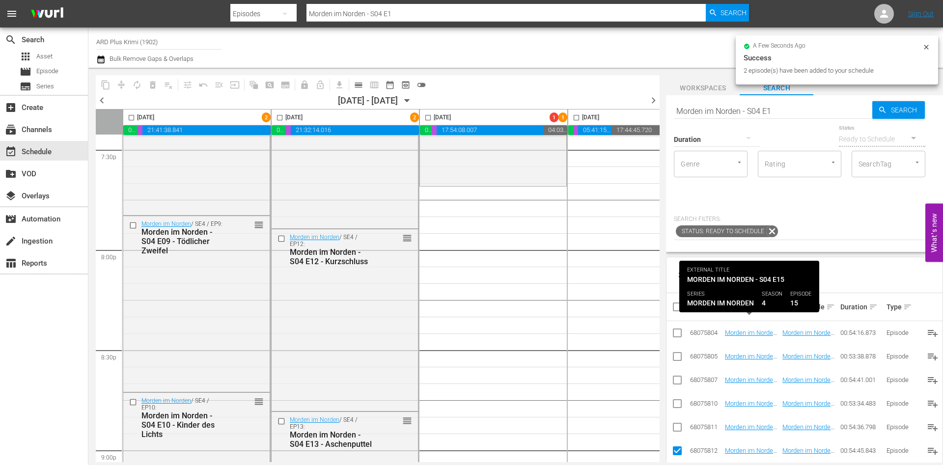
click at [790, 110] on input "Morden im Norden - S04 E1" at bounding box center [773, 111] width 198 height 24
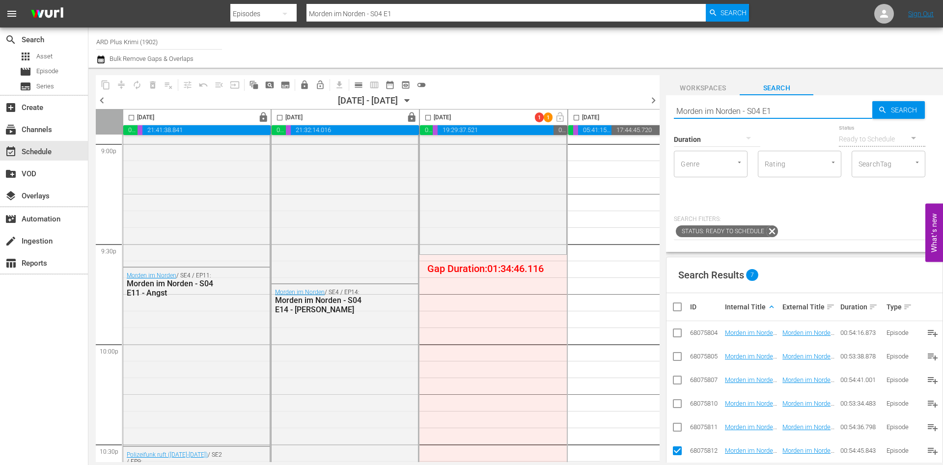
scroll to position [4246, 0]
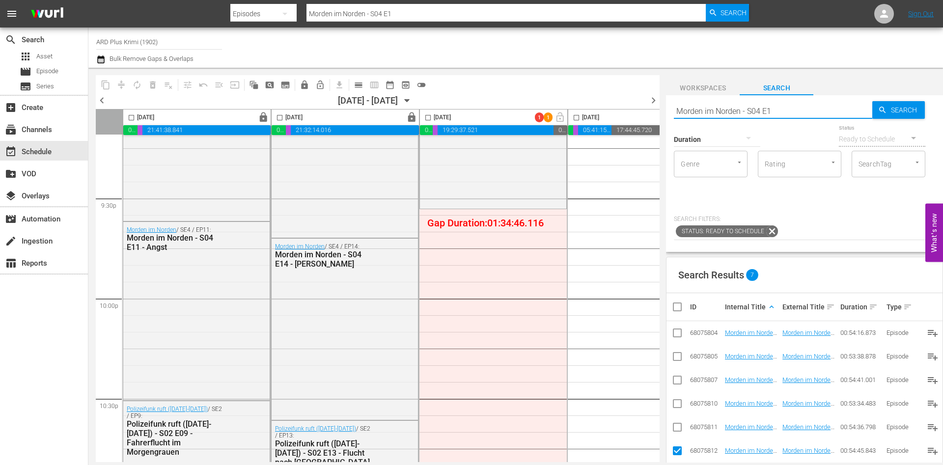
drag, startPoint x: 756, startPoint y: 112, endPoint x: 805, endPoint y: 122, distance: 49.6
click at [805, 122] on input "Morden im Norden - S04 E1" at bounding box center [773, 111] width 198 height 24
type input "Morden im Norden - S05 e01"
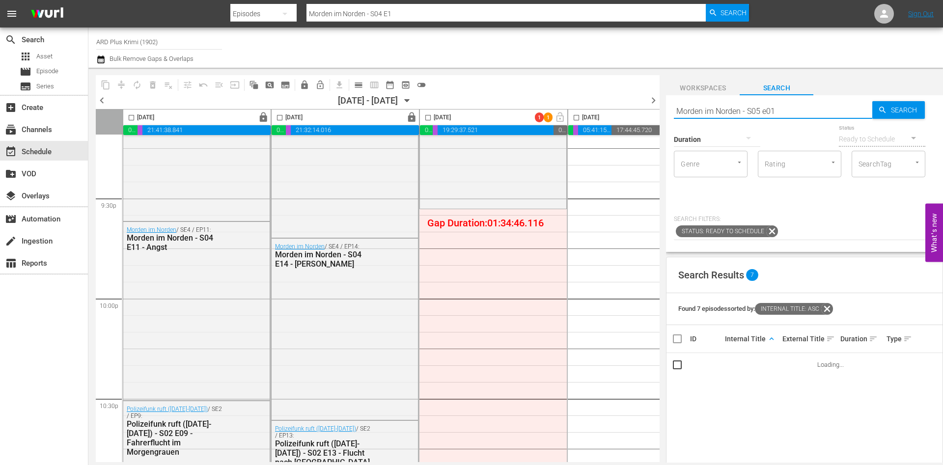
type input "Morden im Norden - S05 e01"
click at [677, 366] on input "checkbox" at bounding box center [677, 367] width 12 height 12
checkbox input "true"
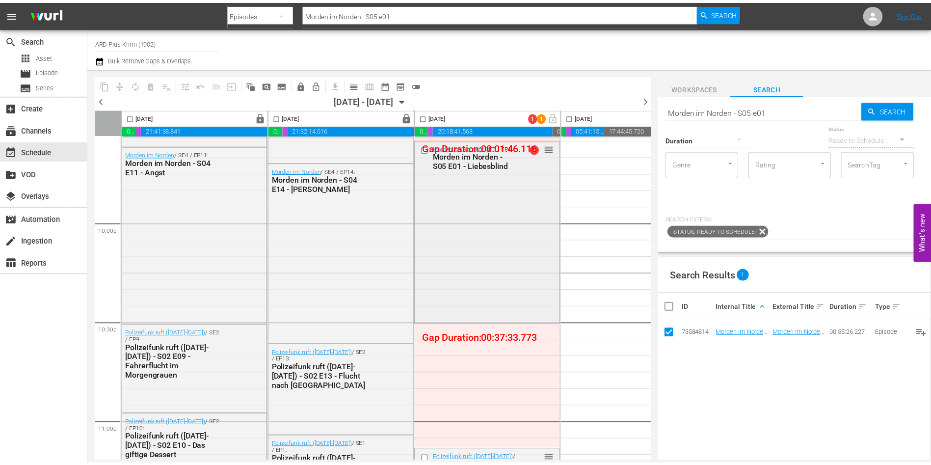
scroll to position [4323, 0]
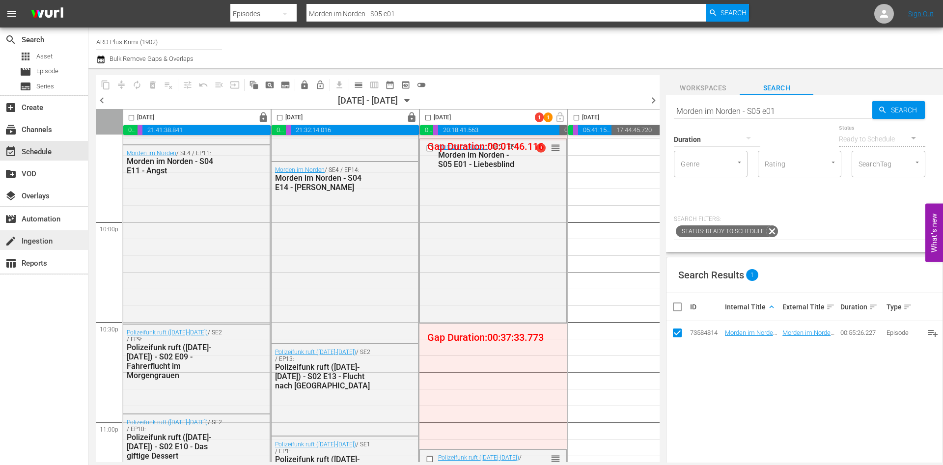
click at [50, 243] on div "create Ingestion" at bounding box center [27, 239] width 55 height 9
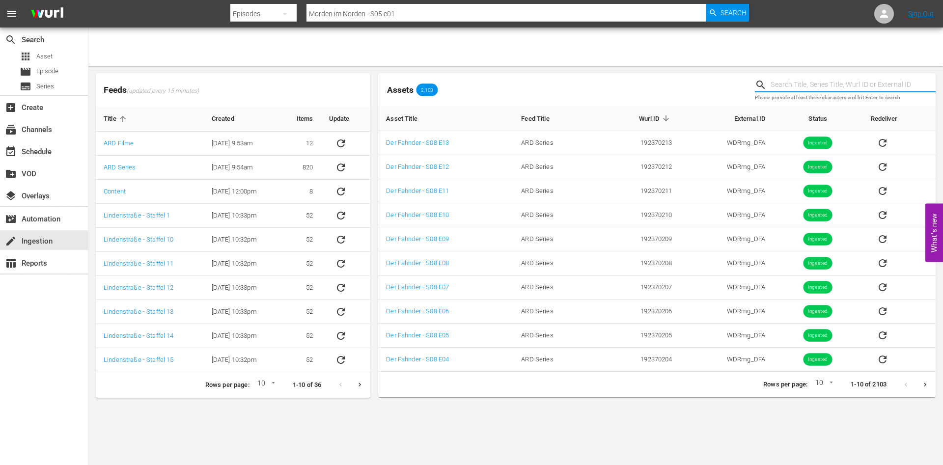
click at [826, 85] on input "text" at bounding box center [852, 85] width 165 height 15
type input "huck"
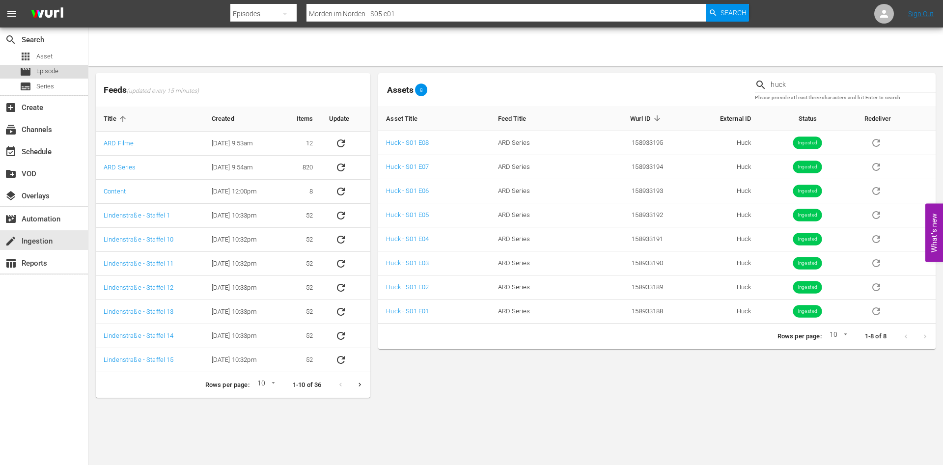
click at [50, 71] on span "Episode" at bounding box center [47, 71] width 22 height 10
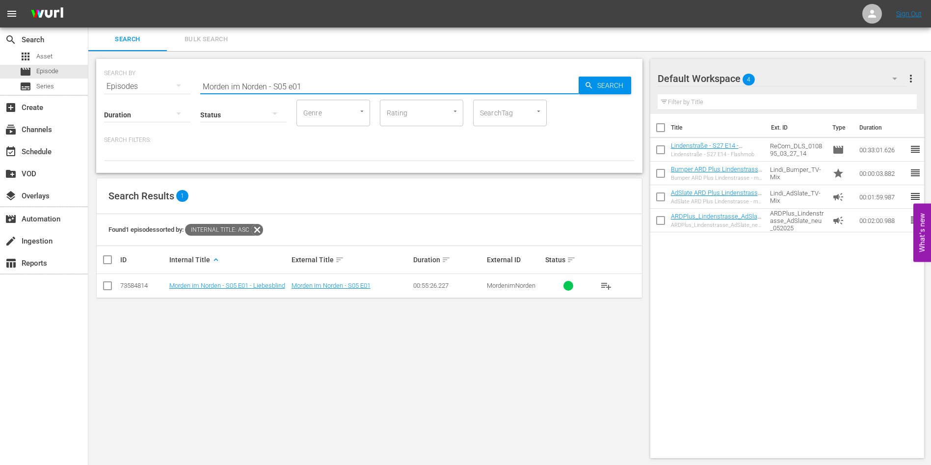
drag, startPoint x: 321, startPoint y: 86, endPoint x: 147, endPoint y: 84, distance: 174.3
click at [147, 84] on div "SEARCH BY Search By Episodes Search ID, Title, Description, Keywords, or Catego…" at bounding box center [369, 80] width 531 height 35
type input "u"
type input "huck"
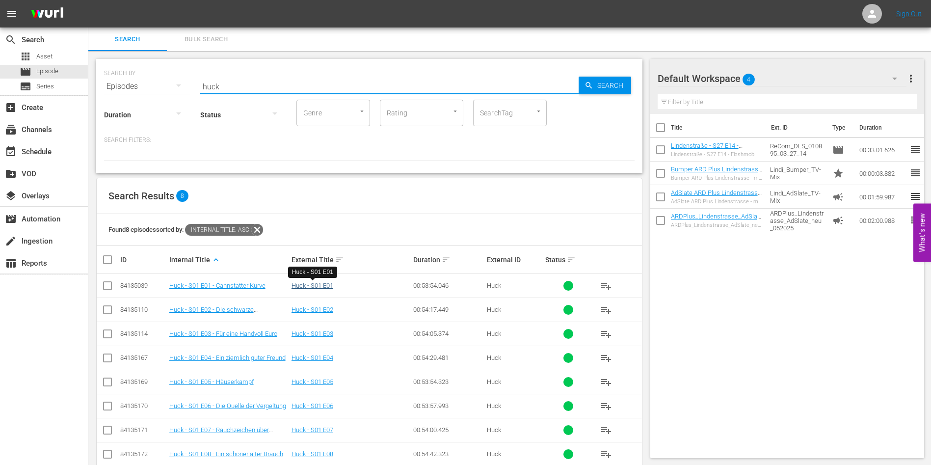
scroll to position [20, 0]
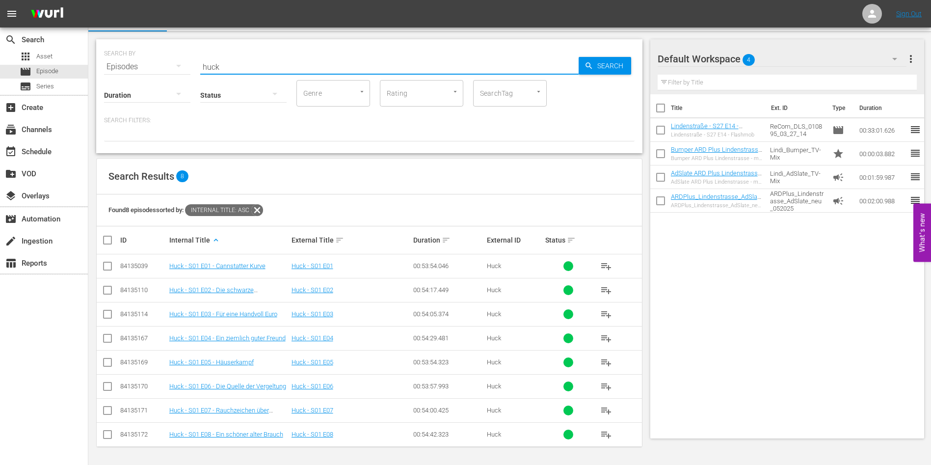
click at [246, 284] on td "Huck - S01 E02 - Die schwarze Weinbergschnecke" at bounding box center [229, 290] width 122 height 24
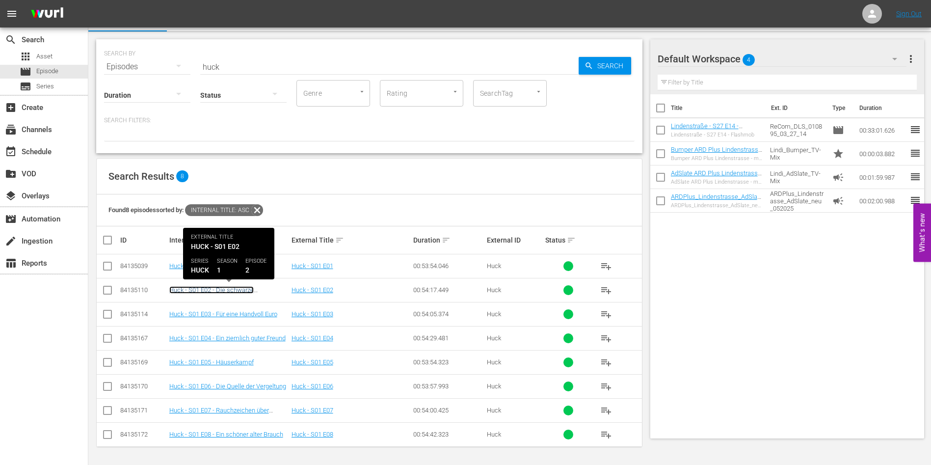
click at [231, 292] on link "Huck - S01 E02 - Die schwarze Weinbergschnecke" at bounding box center [211, 293] width 84 height 15
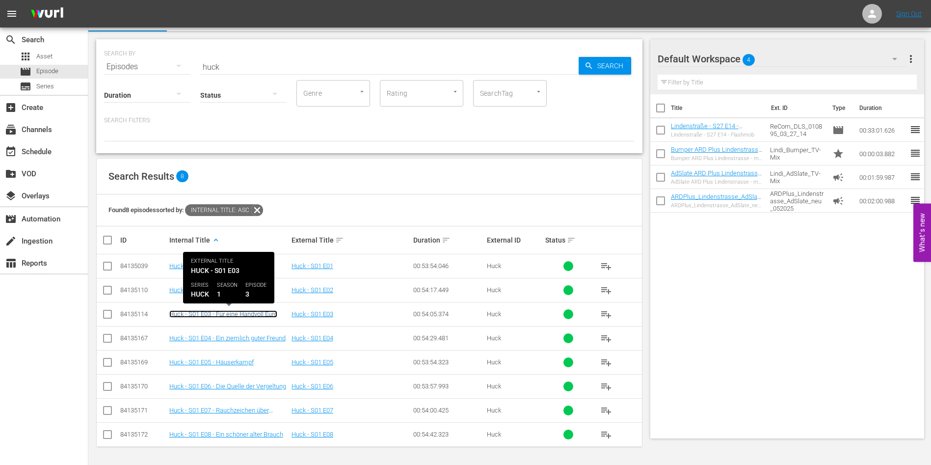
click at [234, 315] on link "Huck - S01 E03 - Für eine Handvoll Euro" at bounding box center [223, 313] width 108 height 7
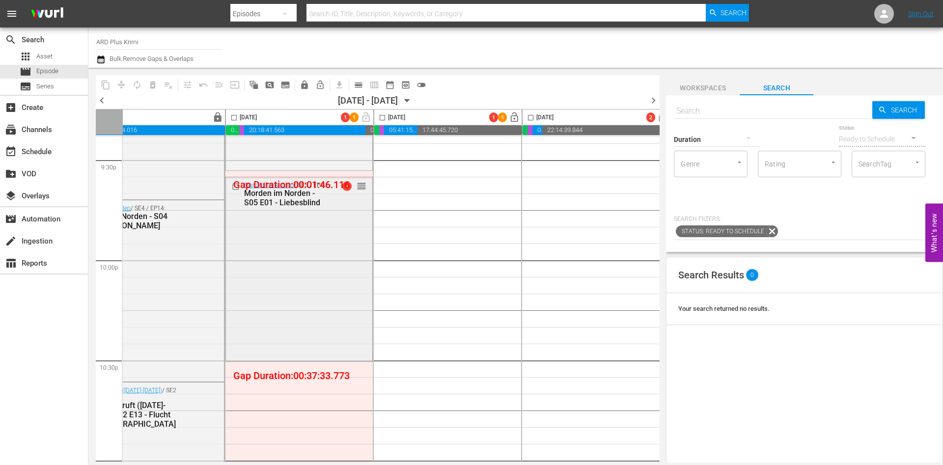
scroll to position [4290, 181]
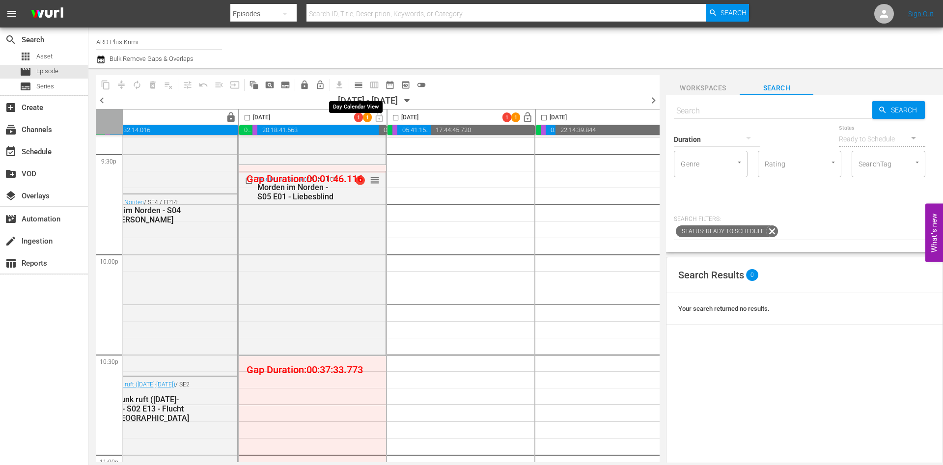
click at [357, 87] on span "calendar_view_day_outlined" at bounding box center [358, 85] width 10 height 10
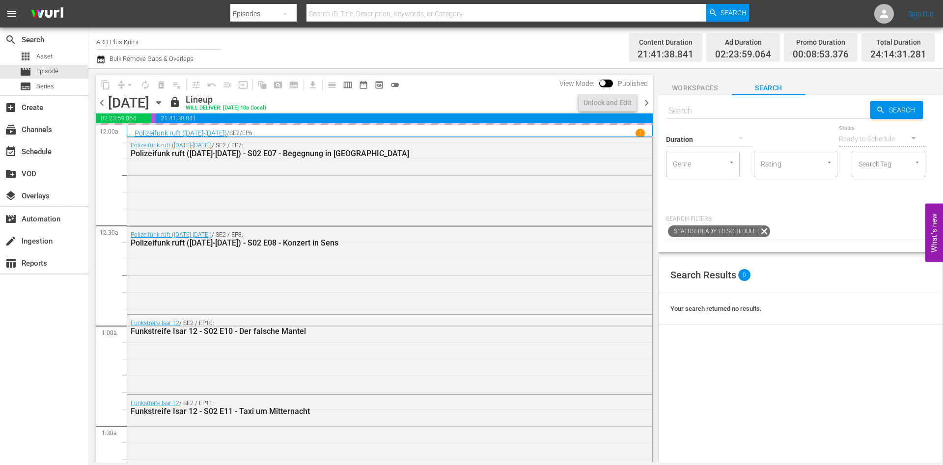
click at [647, 100] on span "chevron_right" at bounding box center [646, 103] width 12 height 12
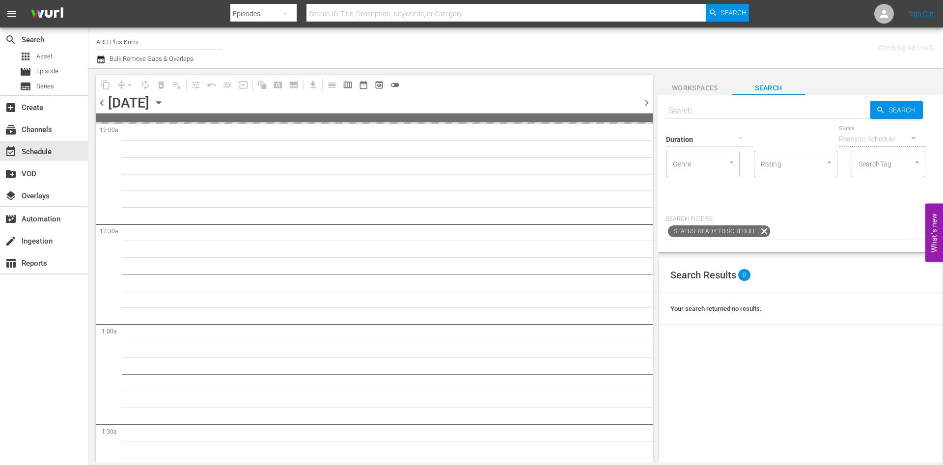
click at [647, 100] on span "chevron_right" at bounding box center [646, 103] width 12 height 12
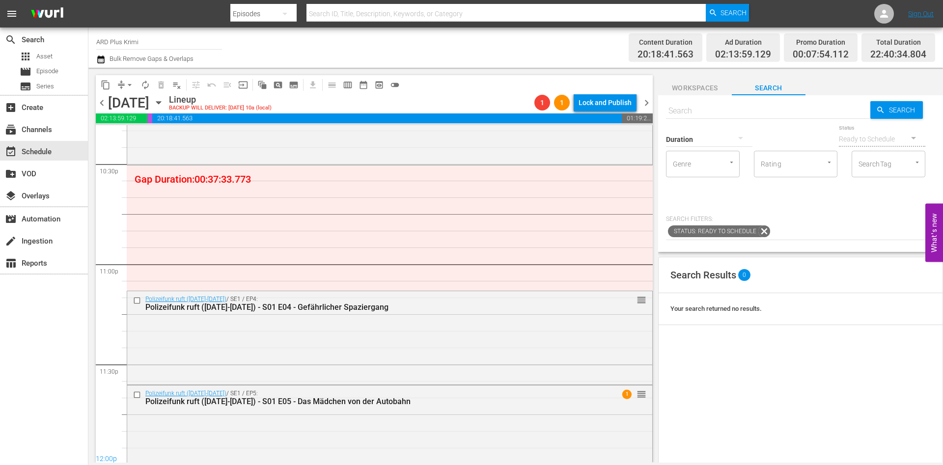
scroll to position [4480, 0]
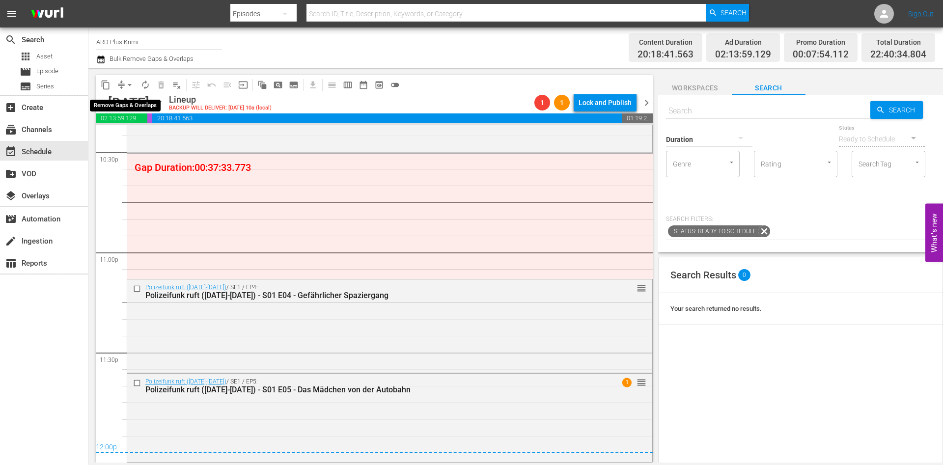
click at [132, 88] on span "arrow_drop_down" at bounding box center [130, 85] width 10 height 10
click at [136, 134] on li "Align to End of Previous Day" at bounding box center [130, 137] width 103 height 16
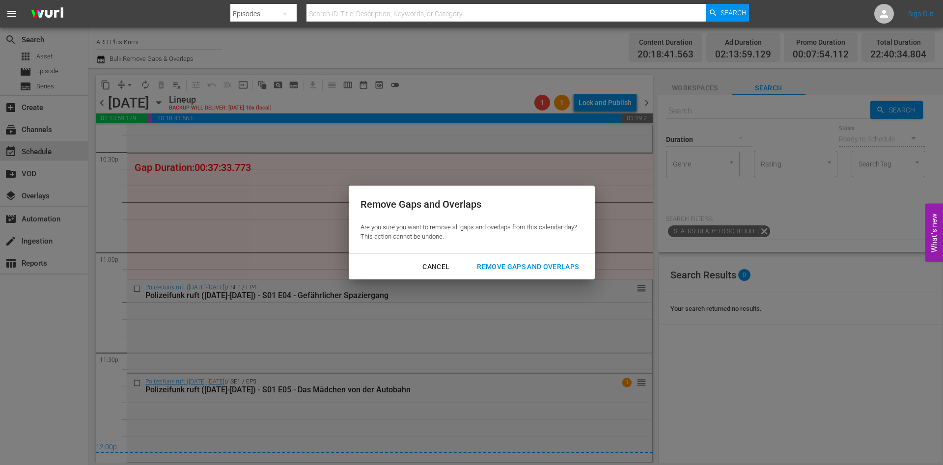
click at [511, 264] on div "Remove Gaps and Overlaps" at bounding box center [527, 267] width 117 height 12
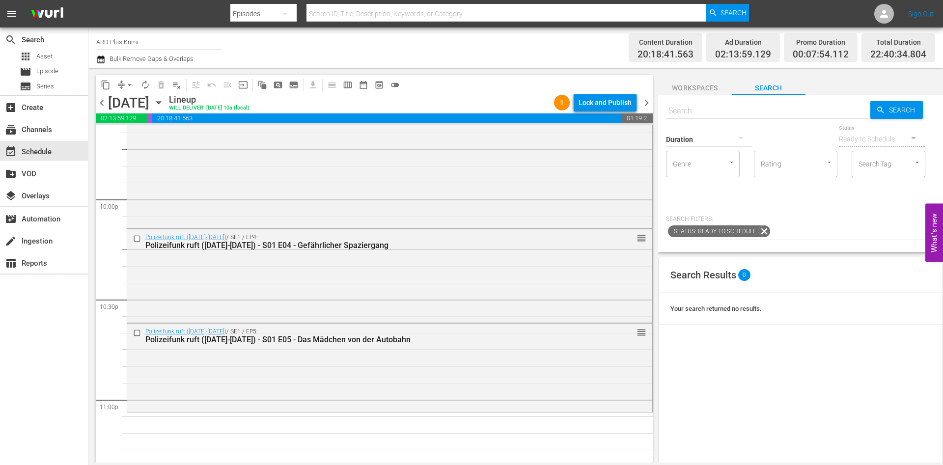
scroll to position [4334, 0]
click at [138, 238] on input "checkbox" at bounding box center [138, 237] width 10 height 8
click at [137, 331] on input "checkbox" at bounding box center [138, 331] width 10 height 8
click at [159, 85] on span "delete_forever_outlined" at bounding box center [161, 85] width 10 height 10
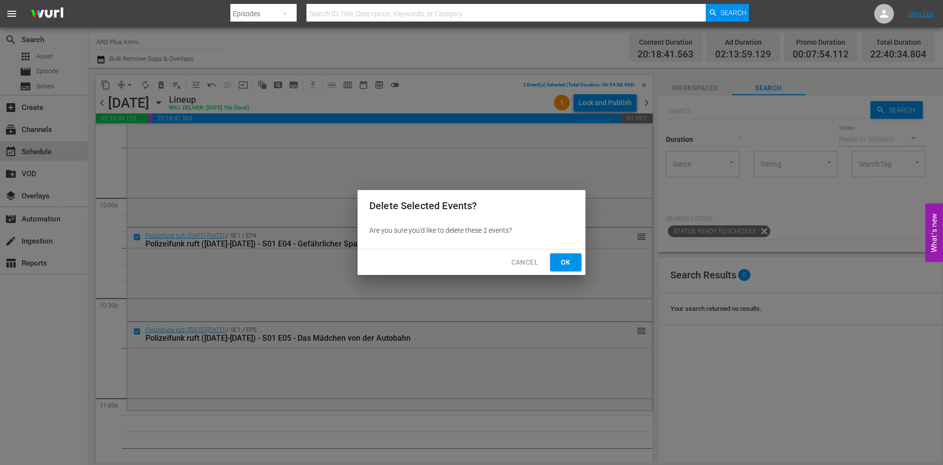
click at [556, 265] on button "Ok" at bounding box center [565, 262] width 31 height 18
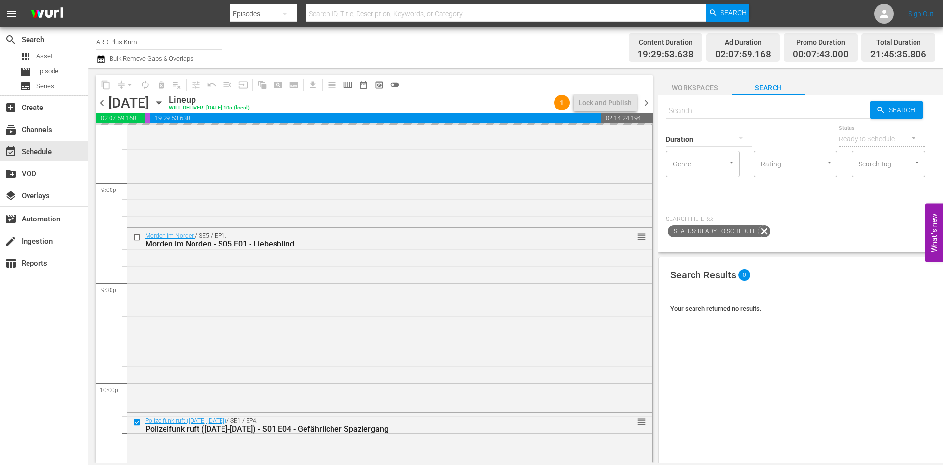
scroll to position [4149, 0]
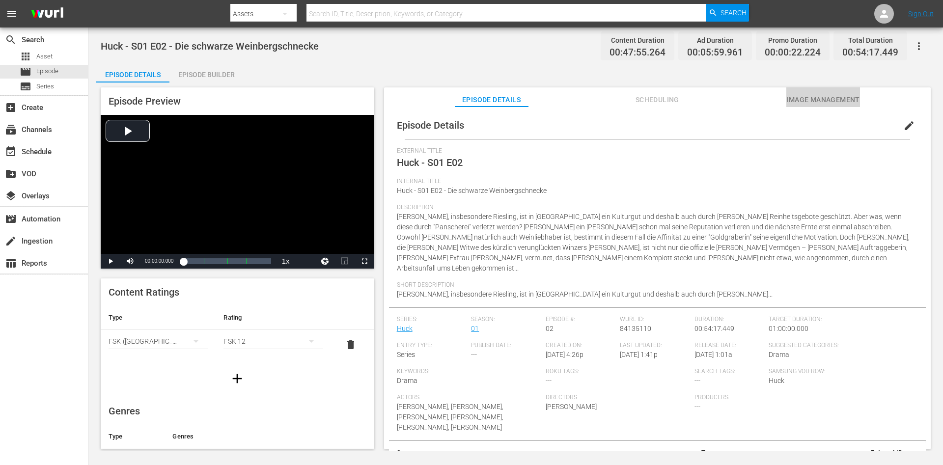
click at [819, 98] on span "Image Management" at bounding box center [823, 100] width 74 height 12
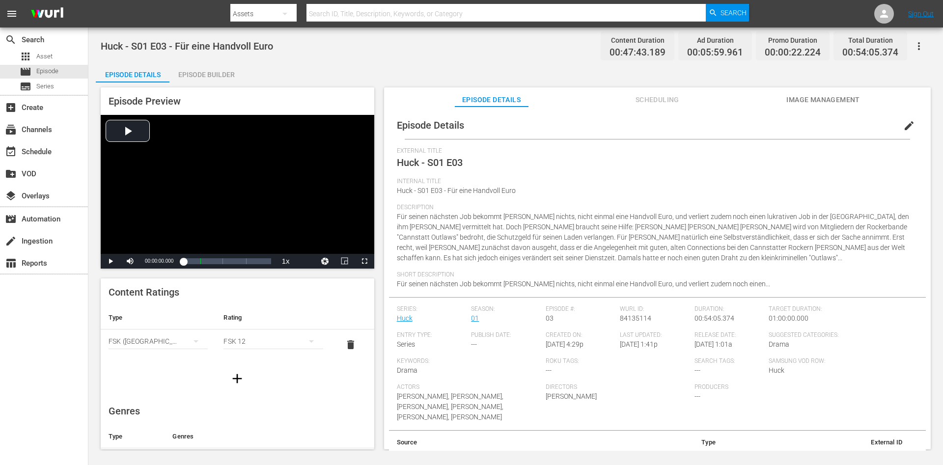
click at [628, 106] on button "Image Management" at bounding box center [823, 97] width 74 height 20
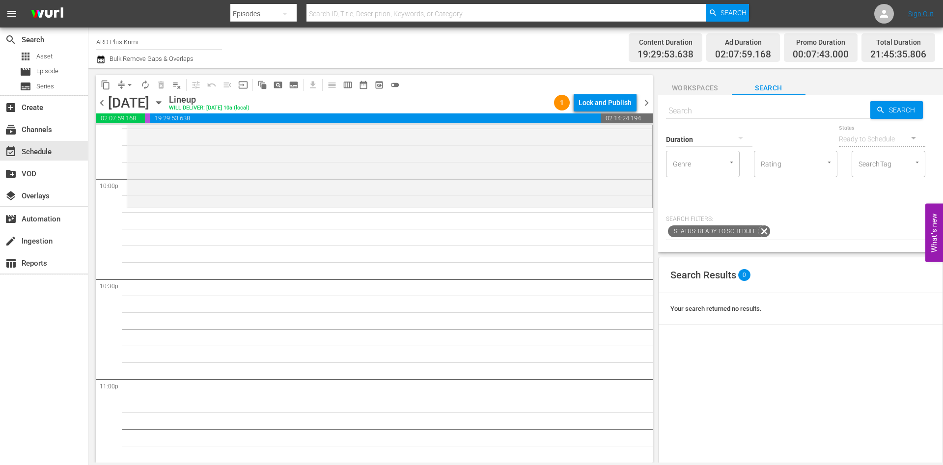
scroll to position [4470, 0]
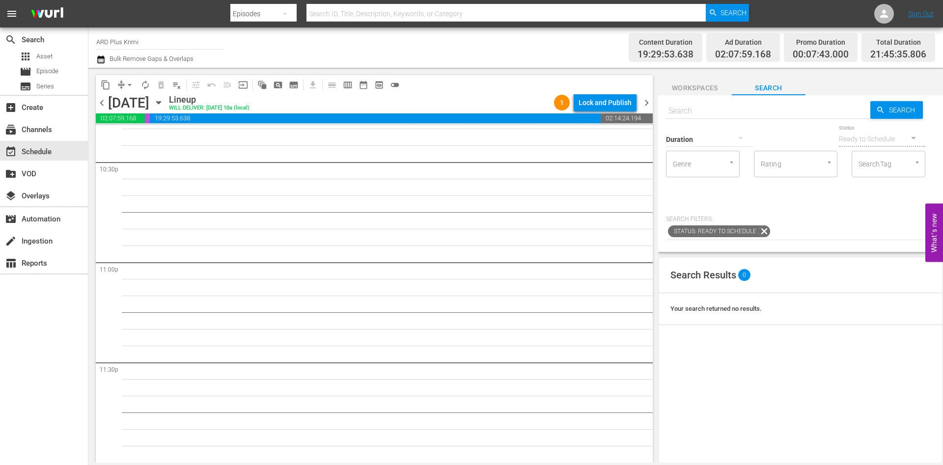
click at [648, 105] on span "chevron_right" at bounding box center [646, 103] width 12 height 12
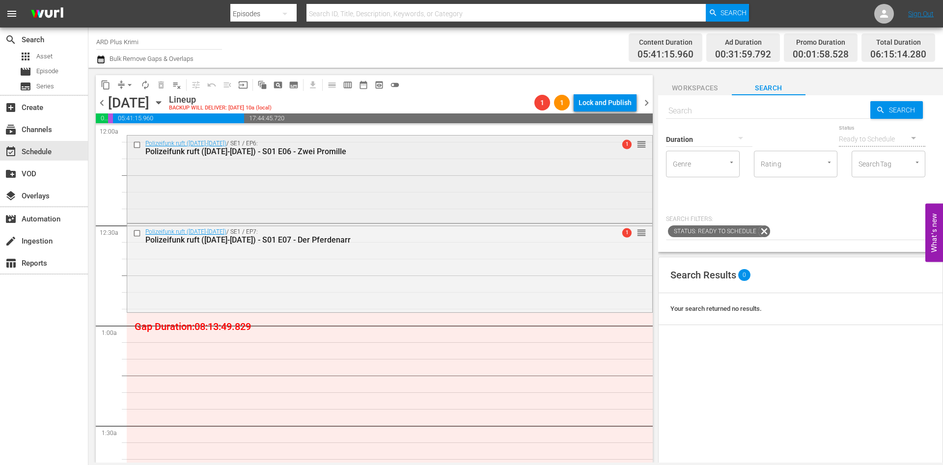
click at [140, 142] on input "checkbox" at bounding box center [138, 145] width 10 height 8
click at [136, 233] on input "checkbox" at bounding box center [138, 233] width 10 height 8
click at [162, 84] on span "delete_forever_outlined" at bounding box center [161, 85] width 10 height 10
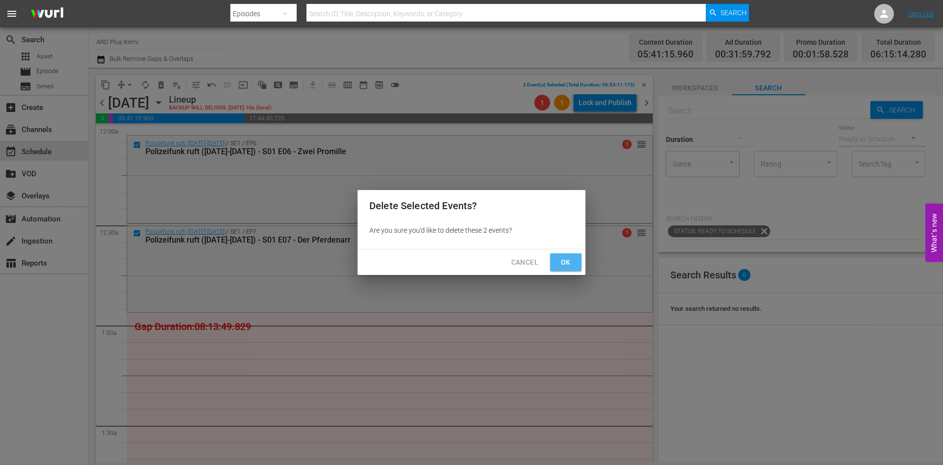
click at [579, 266] on button "Ok" at bounding box center [565, 262] width 31 height 18
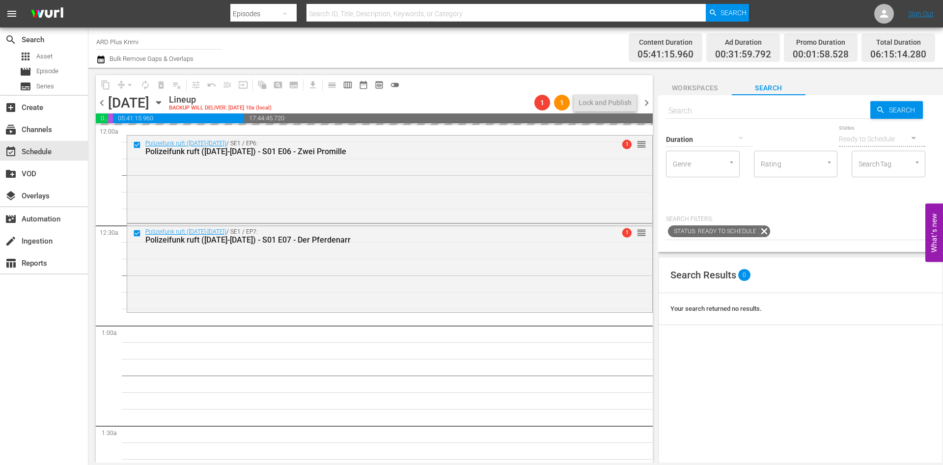
click at [101, 105] on span "chevron_left" at bounding box center [102, 103] width 12 height 12
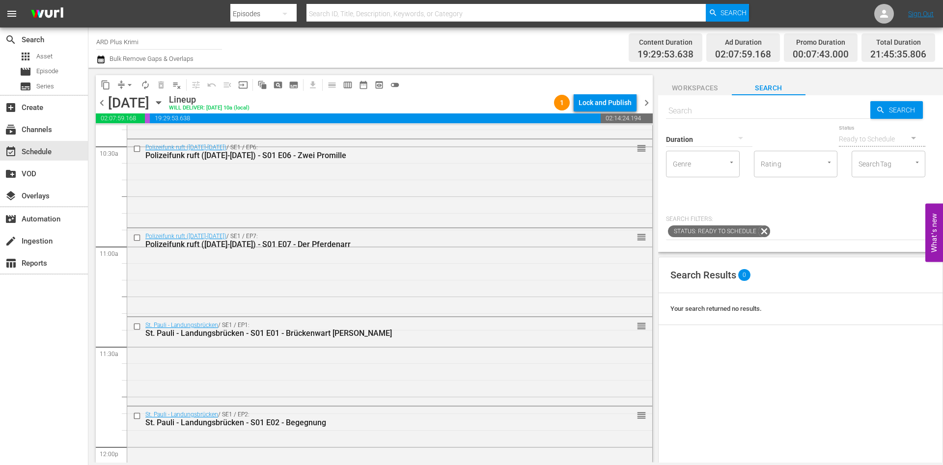
scroll to position [1726, 0]
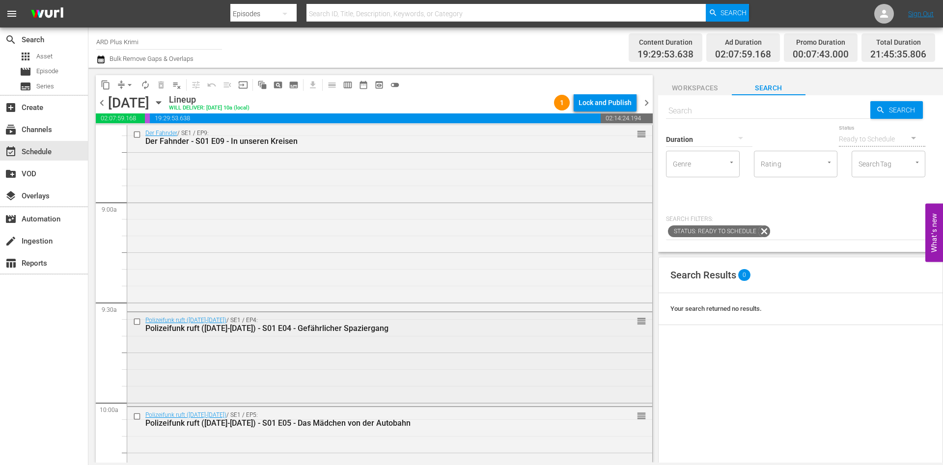
click at [138, 318] on input "checkbox" at bounding box center [138, 321] width 10 height 8
click at [137, 415] on input "checkbox" at bounding box center [138, 416] width 10 height 8
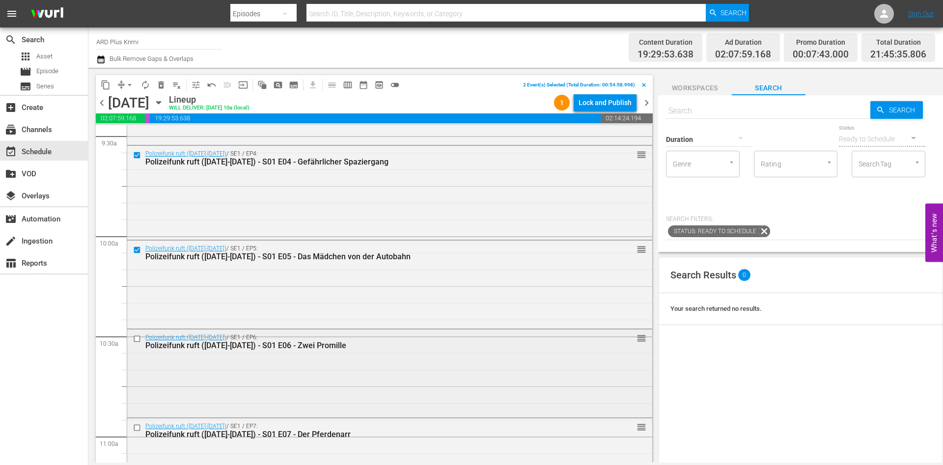
scroll to position [1901, 0]
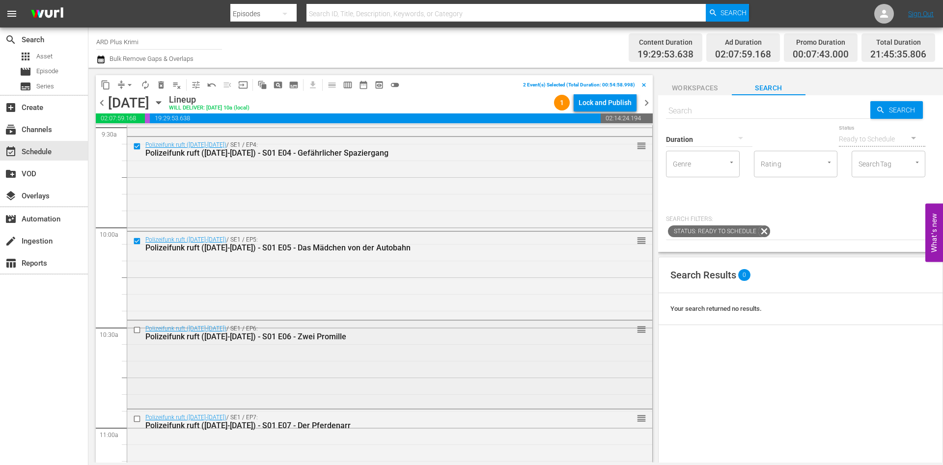
click at [139, 329] on input "checkbox" at bounding box center [138, 330] width 10 height 8
click at [138, 422] on input "checkbox" at bounding box center [138, 419] width 10 height 8
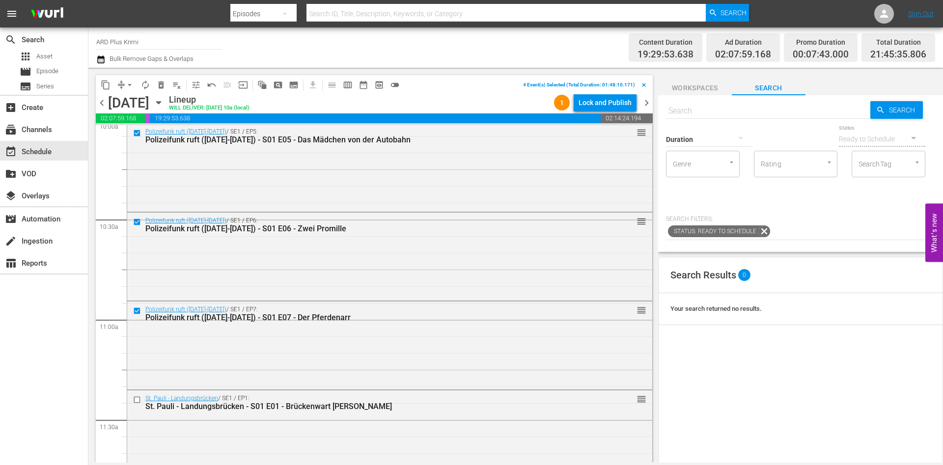
scroll to position [2011, 0]
click at [133, 386] on div "Polizeifunk ruft ([DATE]-[DATE]) / SE1 / EP7: Polizeifunk ruft ([DATE]-[DATE]) …" at bounding box center [390, 343] width 526 height 89
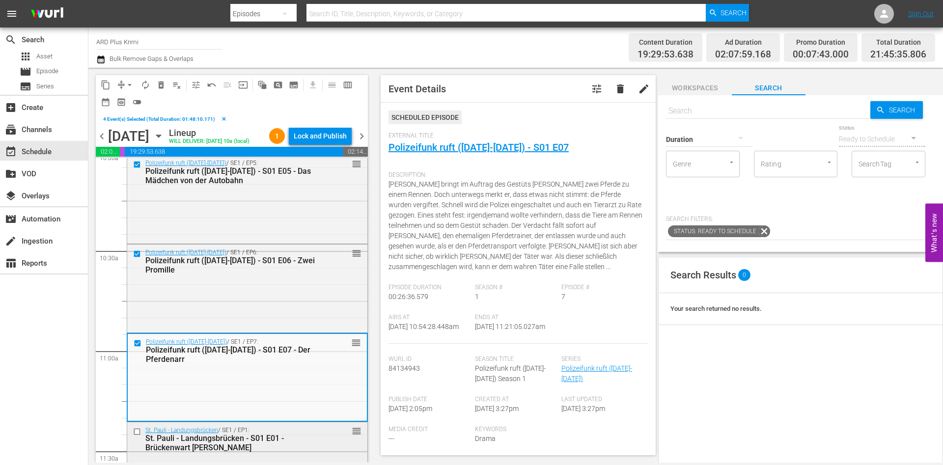
click at [138, 435] on input "checkbox" at bounding box center [138, 431] width 10 height 8
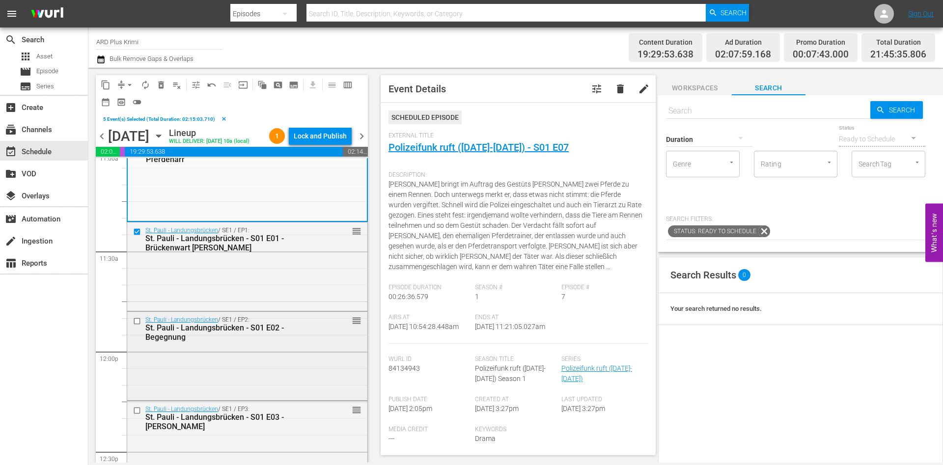
scroll to position [2211, 0]
click at [134, 325] on input "checkbox" at bounding box center [138, 321] width 10 height 8
click at [134, 414] on input "checkbox" at bounding box center [138, 410] width 10 height 8
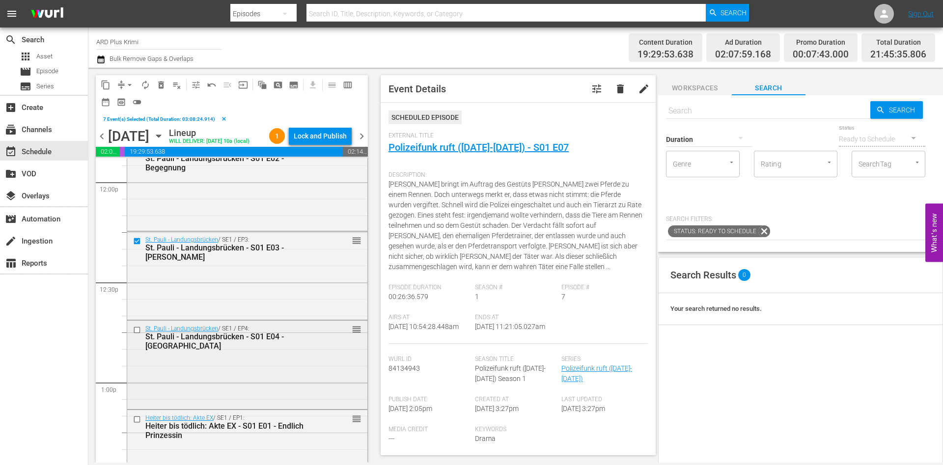
scroll to position [2382, 0]
click at [135, 332] on input "checkbox" at bounding box center [138, 328] width 10 height 8
click at [135, 422] on input "checkbox" at bounding box center [138, 417] width 10 height 8
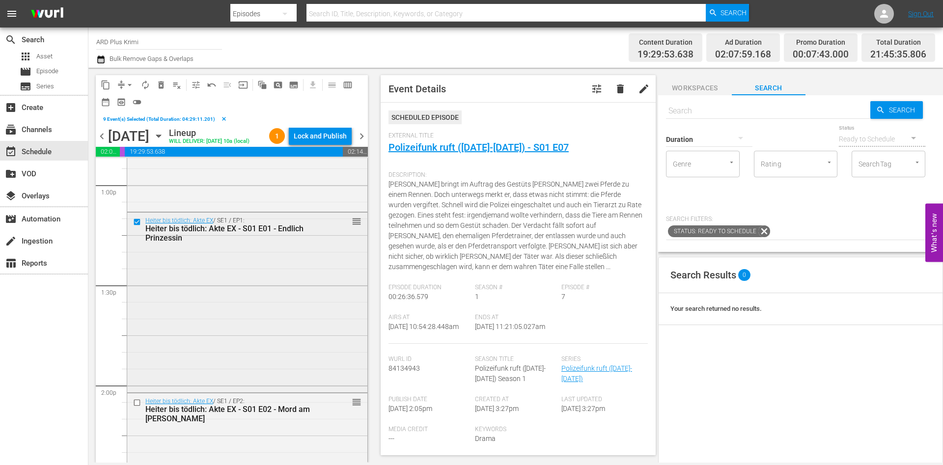
scroll to position [2581, 0]
click at [136, 403] on input "checkbox" at bounding box center [138, 399] width 10 height 8
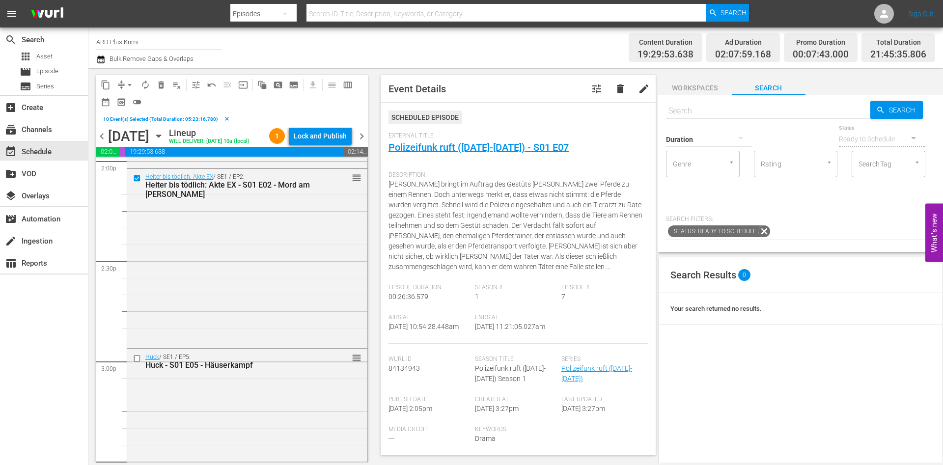
scroll to position [2807, 0]
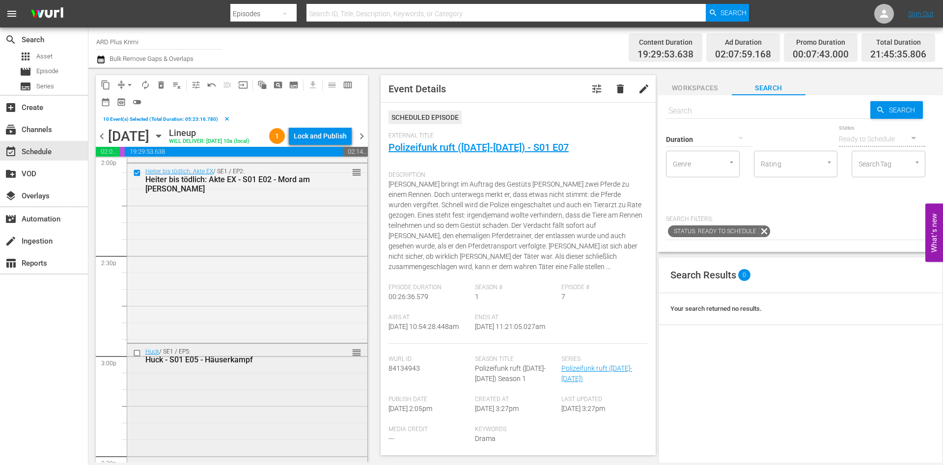
click at [136, 357] on input "checkbox" at bounding box center [138, 353] width 10 height 8
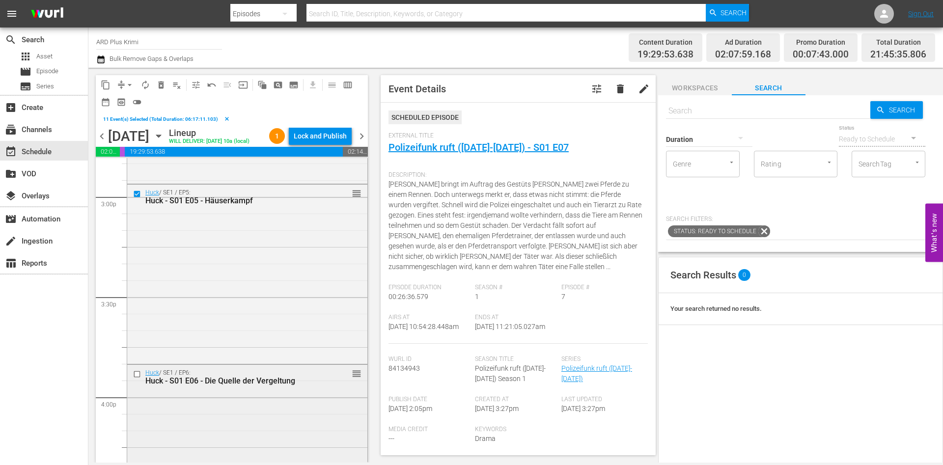
click at [136, 379] on input "checkbox" at bounding box center [138, 374] width 10 height 8
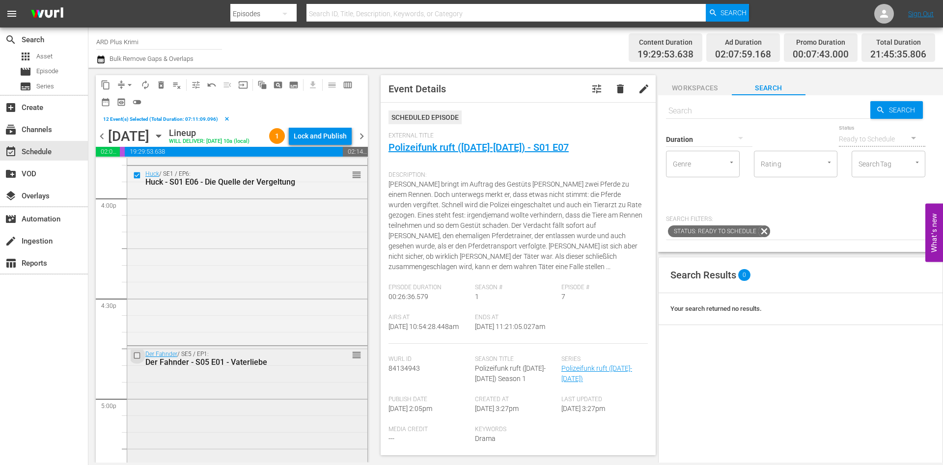
click at [136, 360] on input "checkbox" at bounding box center [138, 356] width 10 height 8
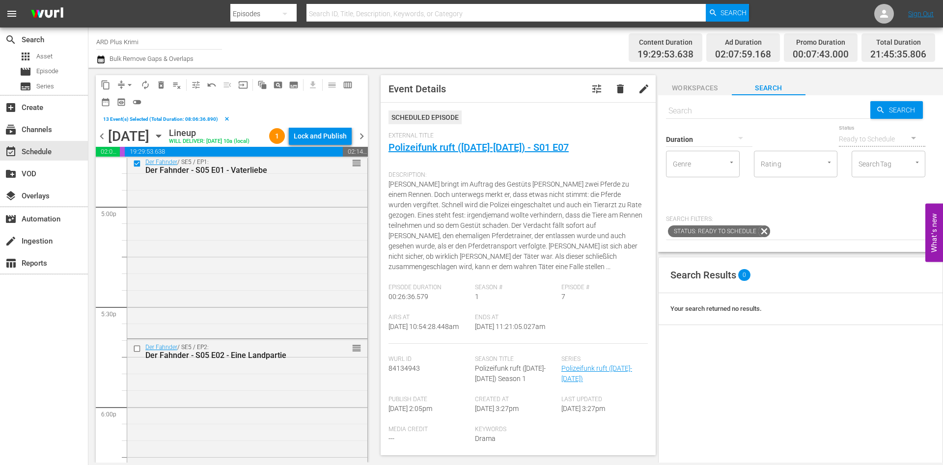
scroll to position [3359, 0]
click at [137, 351] on input "checkbox" at bounding box center [138, 346] width 10 height 8
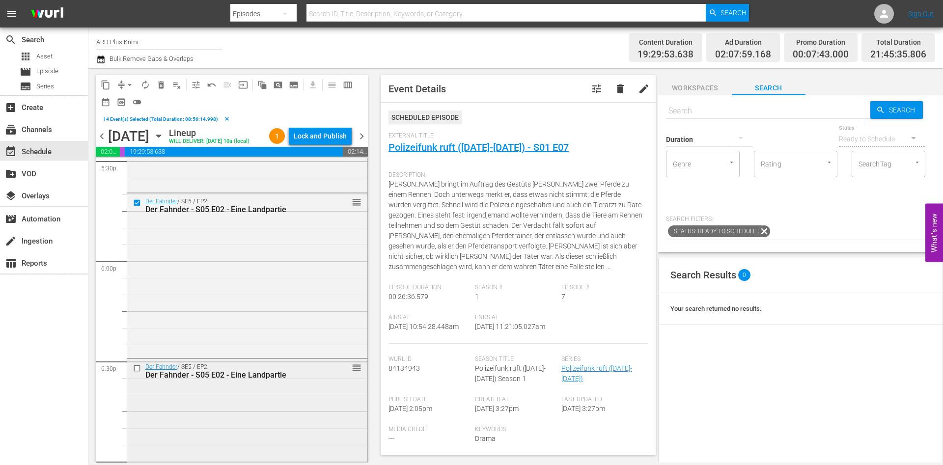
click at [139, 373] on input "checkbox" at bounding box center [138, 368] width 10 height 8
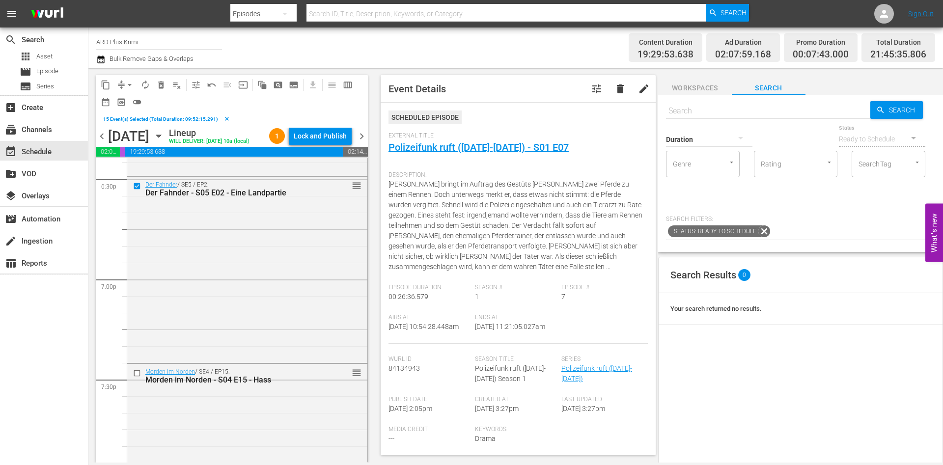
scroll to position [3685, 0]
click at [102, 82] on span "content_copy" at bounding box center [106, 85] width 10 height 10
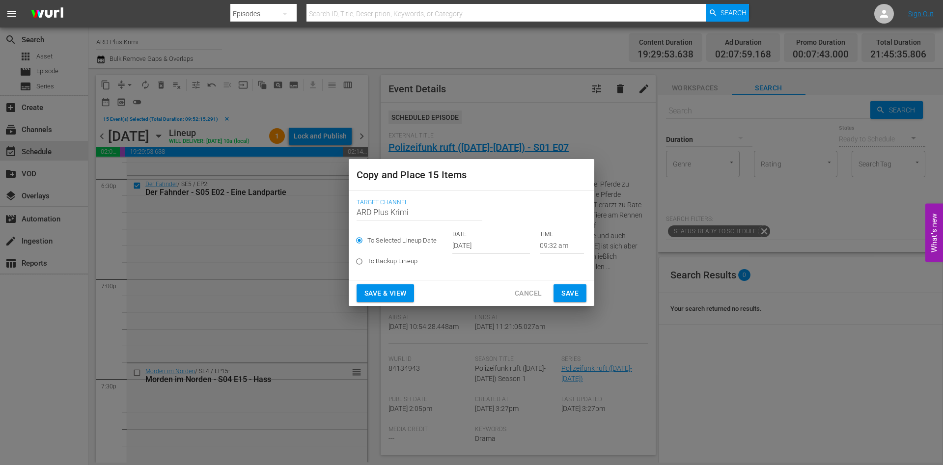
click at [485, 244] on input "[DATE]" at bounding box center [491, 246] width 78 height 15
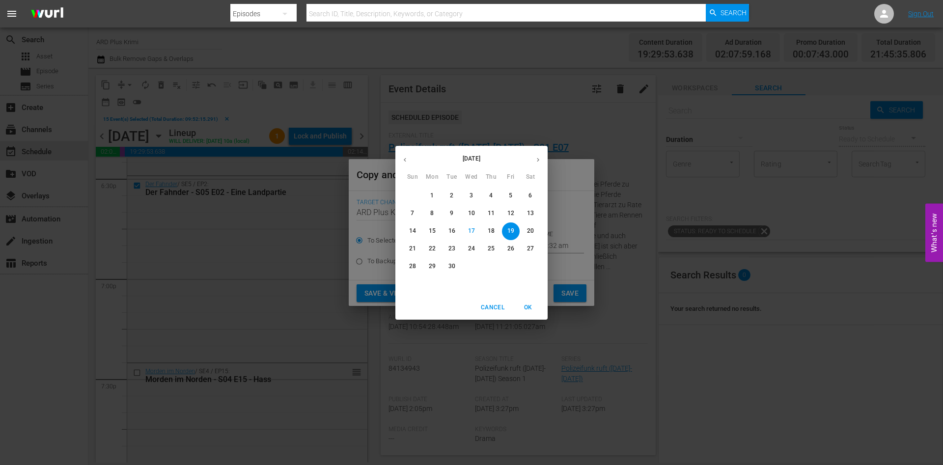
click at [491, 231] on p "18" at bounding box center [491, 231] width 7 height 8
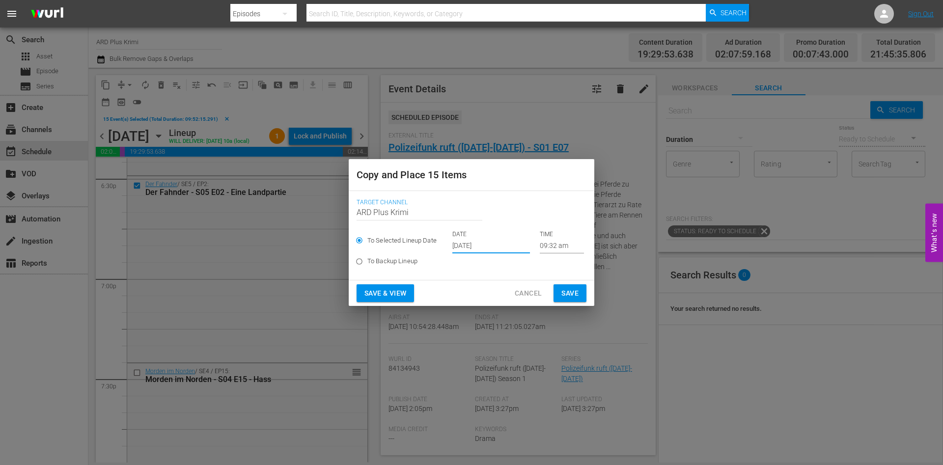
click at [497, 242] on input "[DATE]" at bounding box center [491, 246] width 78 height 15
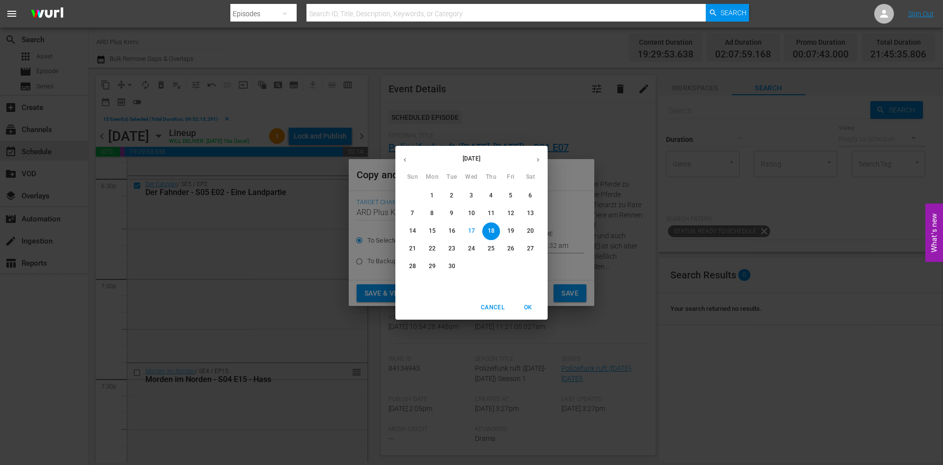
click at [542, 155] on button "button" at bounding box center [537, 159] width 19 height 19
click at [471, 194] on p "1" at bounding box center [470, 195] width 3 height 8
type input "[DATE]"
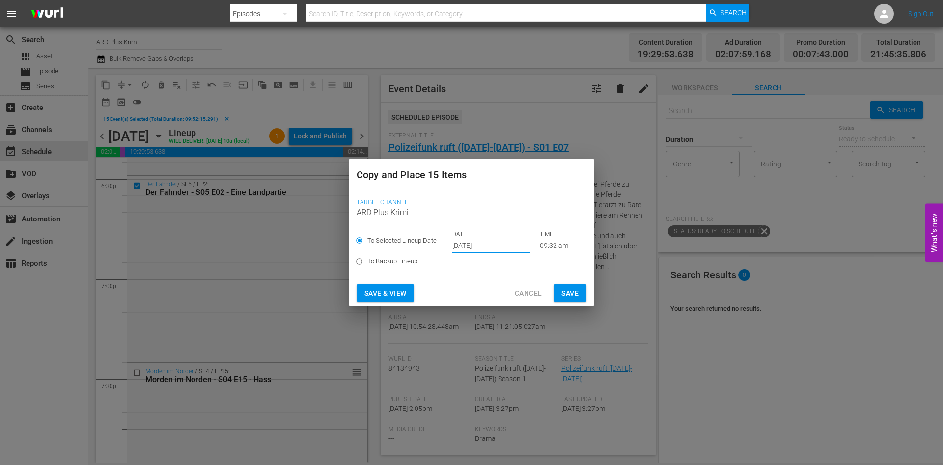
click at [553, 245] on input "09:32 am" at bounding box center [562, 246] width 44 height 15
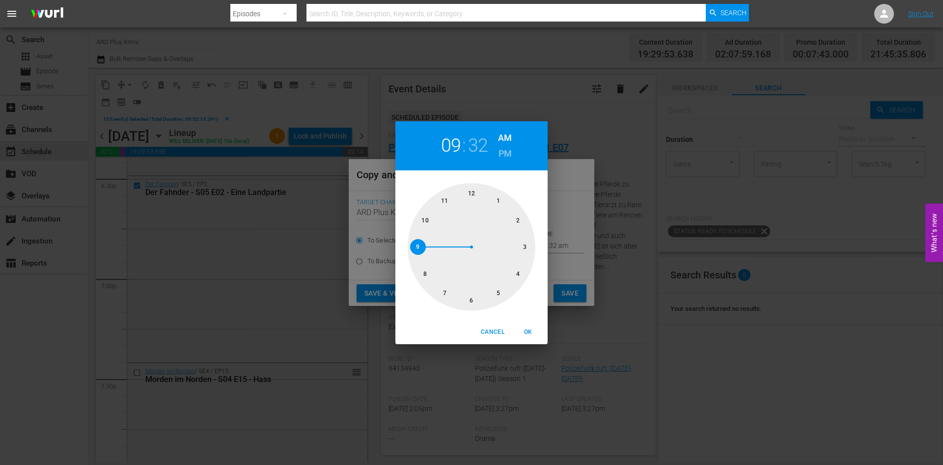
click at [506, 154] on h6 "PM" at bounding box center [504, 154] width 13 height 16
drag, startPoint x: 466, startPoint y: 211, endPoint x: 444, endPoint y: 198, distance: 25.5
click at [444, 198] on div at bounding box center [472, 247] width 128 height 128
click at [453, 158] on div "11 : 32 AM PM" at bounding box center [471, 145] width 152 height 49
click at [453, 157] on div "11 : 32 AM PM" at bounding box center [471, 145] width 152 height 49
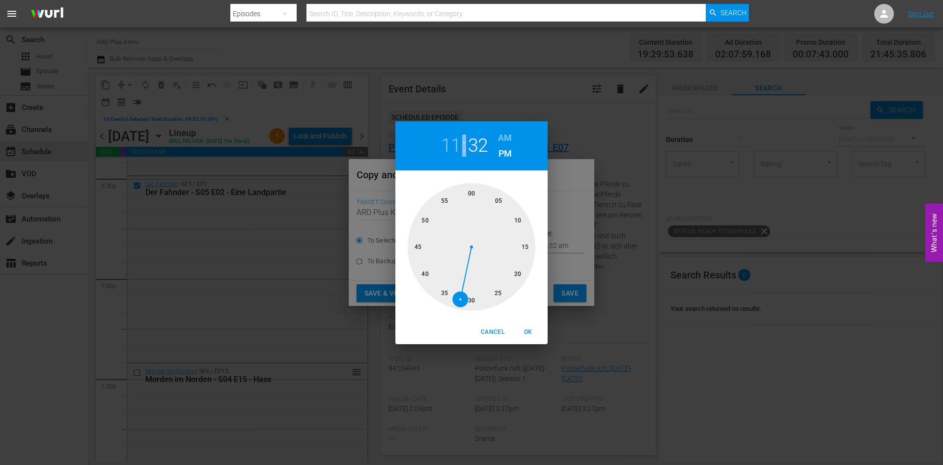
click at [454, 142] on h2 "11" at bounding box center [451, 146] width 20 height 22
drag, startPoint x: 439, startPoint y: 214, endPoint x: 417, endPoint y: 220, distance: 23.0
click at [417, 220] on div at bounding box center [472, 247] width 128 height 128
drag, startPoint x: 482, startPoint y: 196, endPoint x: 542, endPoint y: 221, distance: 64.3
click at [542, 221] on div "00 05 10 15 20 25 30 35 40 45 50 55" at bounding box center [471, 247] width 152 height 128
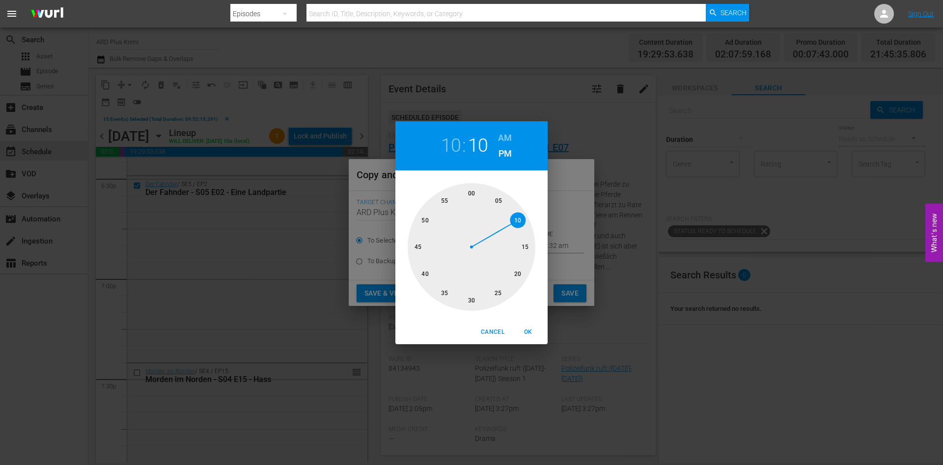
click at [567, 292] on div "10 : 10 AM PM 00 05 10 15 20 25 30 35 40 45 50 55 Cancel OK" at bounding box center [471, 232] width 943 height 465
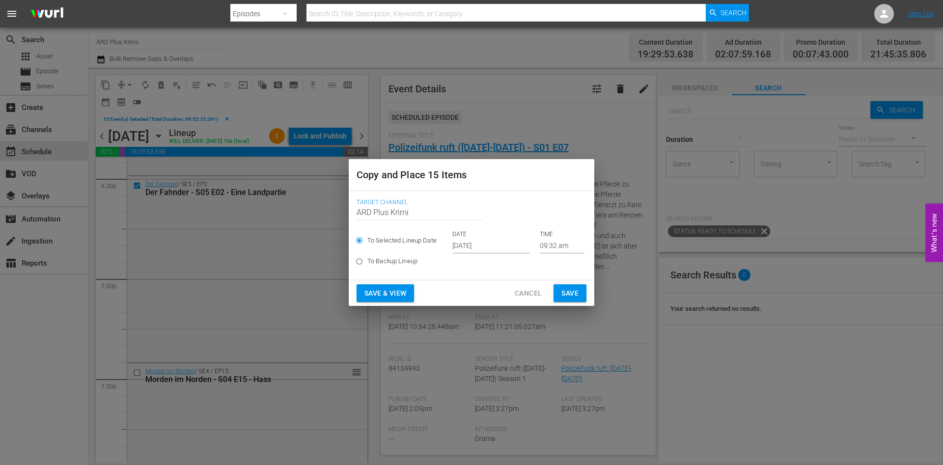
click at [567, 292] on span "Save" at bounding box center [569, 293] width 17 height 12
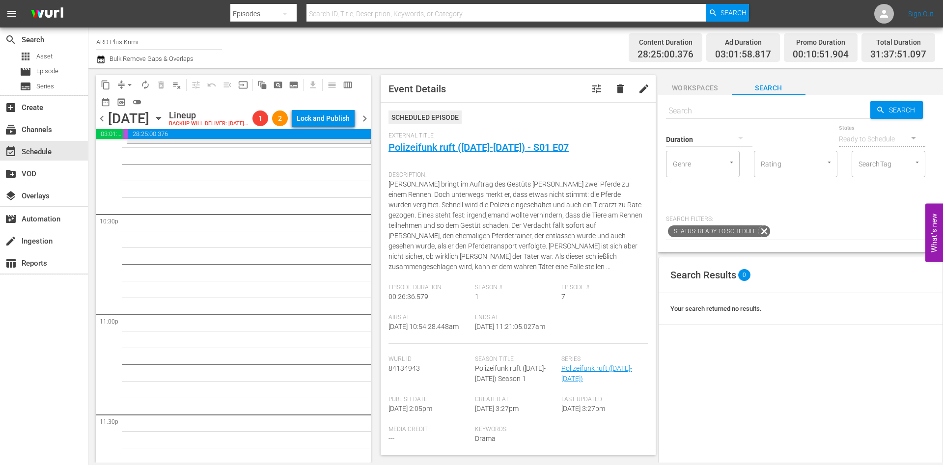
scroll to position [4298, 0]
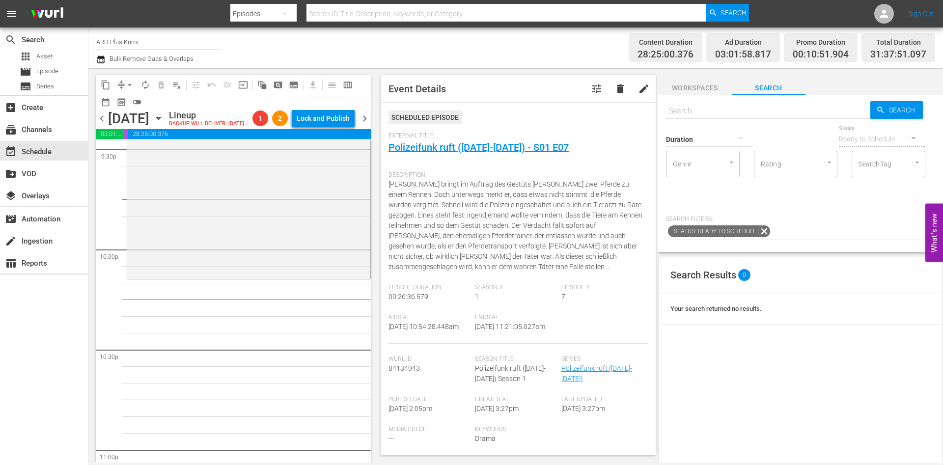
click at [364, 125] on span "chevron_right" at bounding box center [364, 118] width 12 height 12
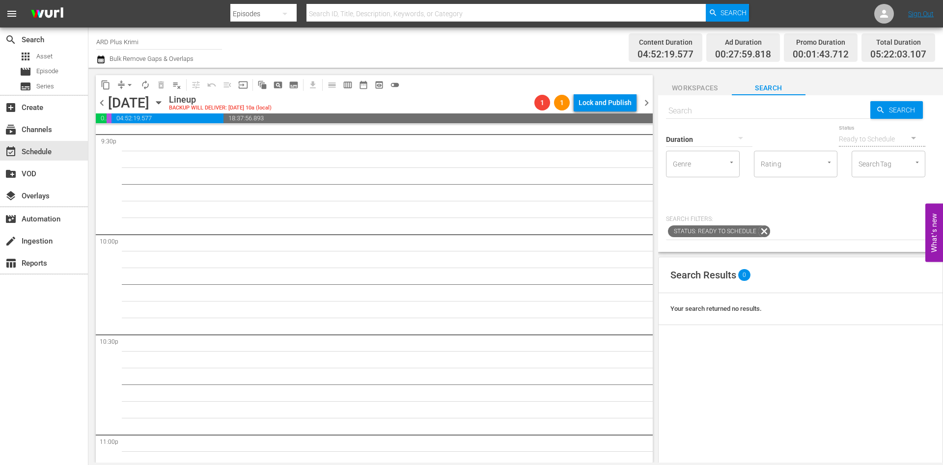
click at [107, 99] on span "chevron_left" at bounding box center [102, 103] width 12 height 12
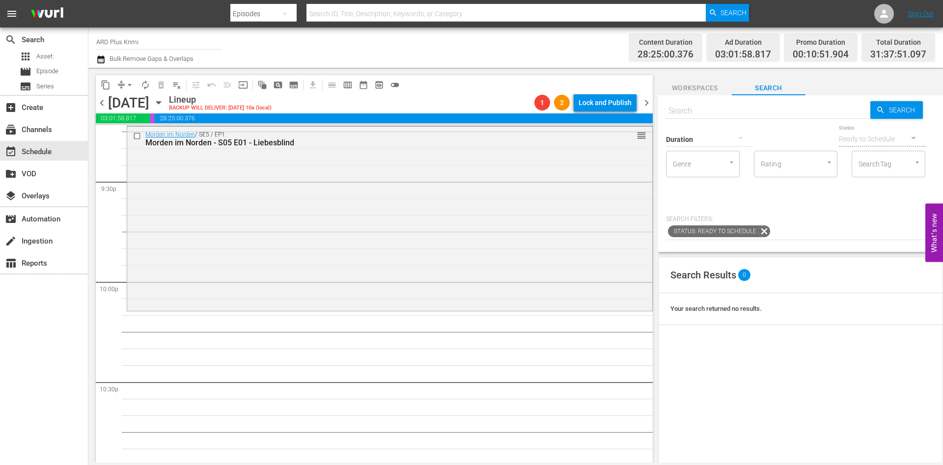
scroll to position [4251, 0]
click at [643, 101] on span "chevron_right" at bounding box center [646, 103] width 12 height 12
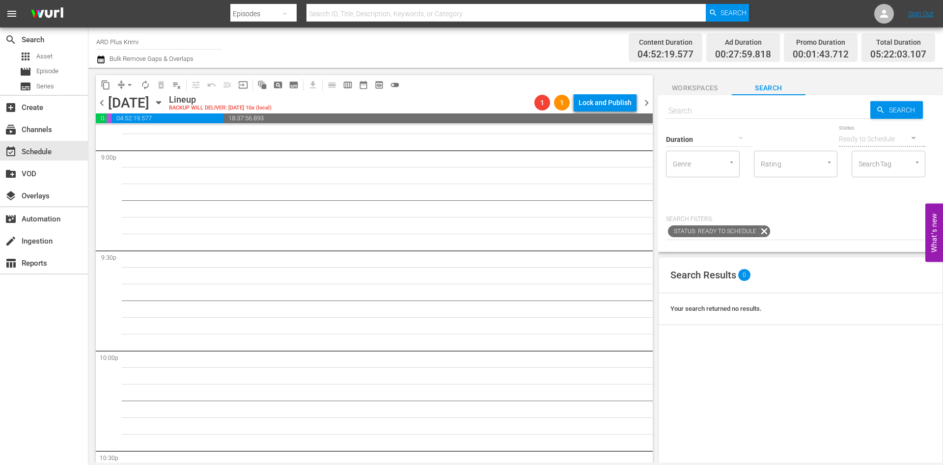
scroll to position [4176, 0]
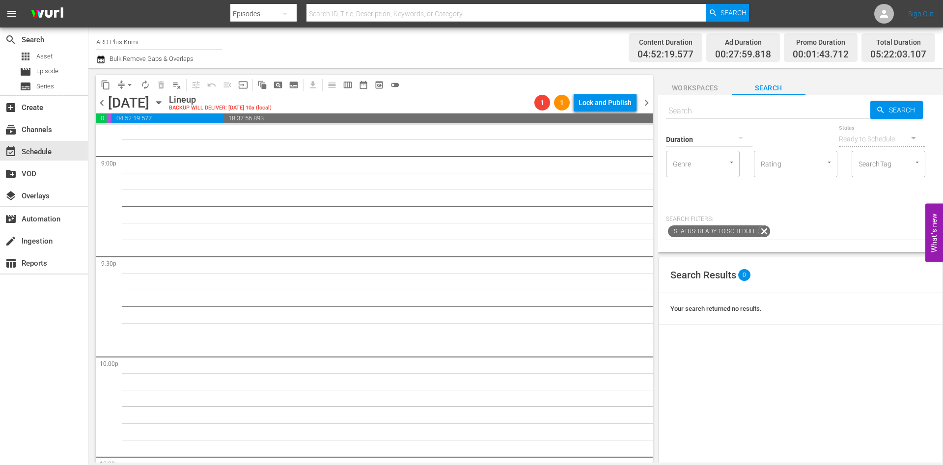
click at [108, 104] on span "chevron_left" at bounding box center [102, 103] width 12 height 12
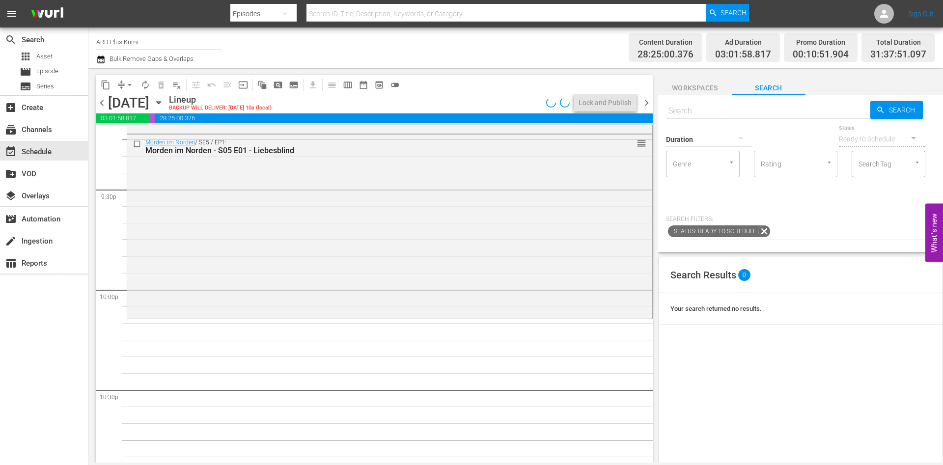
scroll to position [3758, 0]
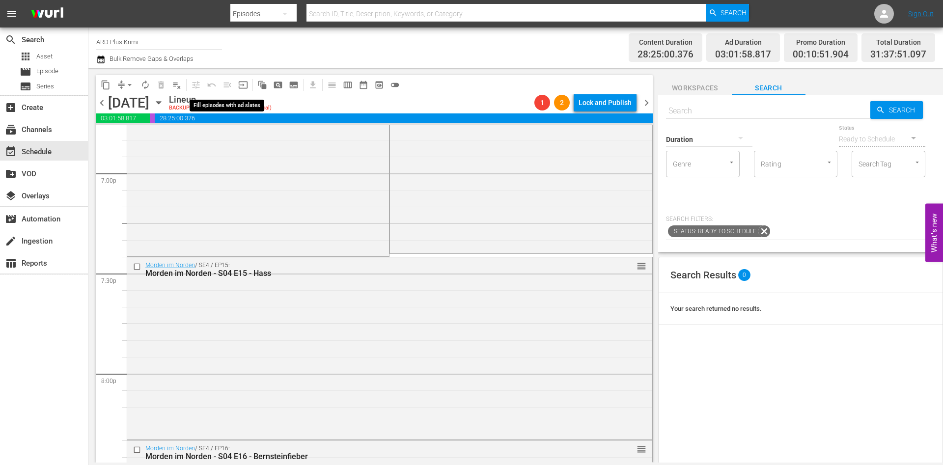
click at [227, 81] on span "menu_open" at bounding box center [227, 85] width 16 height 16
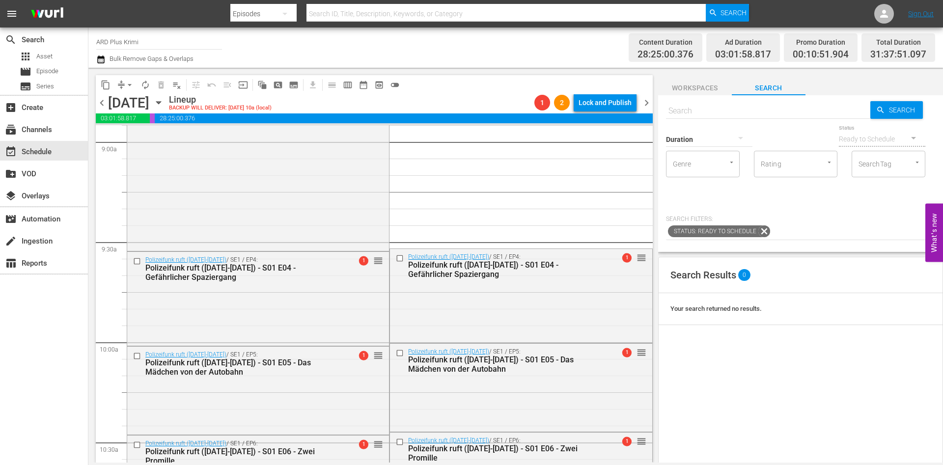
scroll to position [1761, 0]
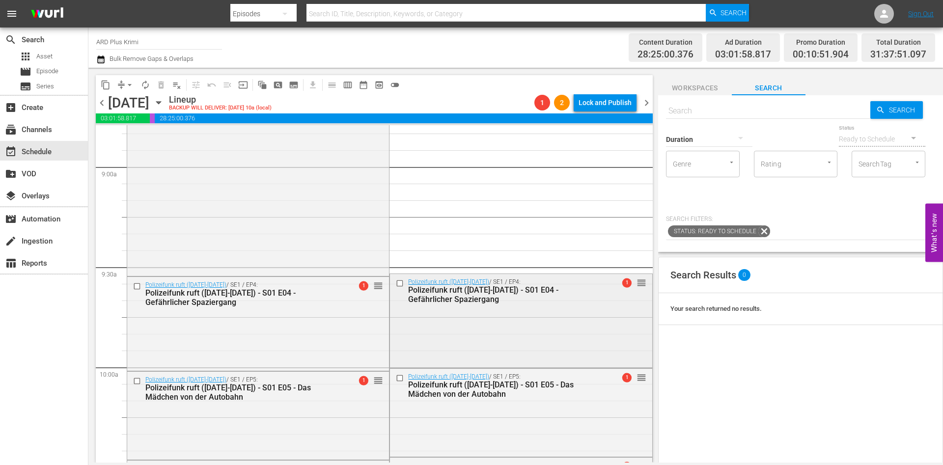
click at [396, 284] on input "checkbox" at bounding box center [401, 283] width 10 height 8
click at [396, 380] on input "checkbox" at bounding box center [401, 378] width 10 height 8
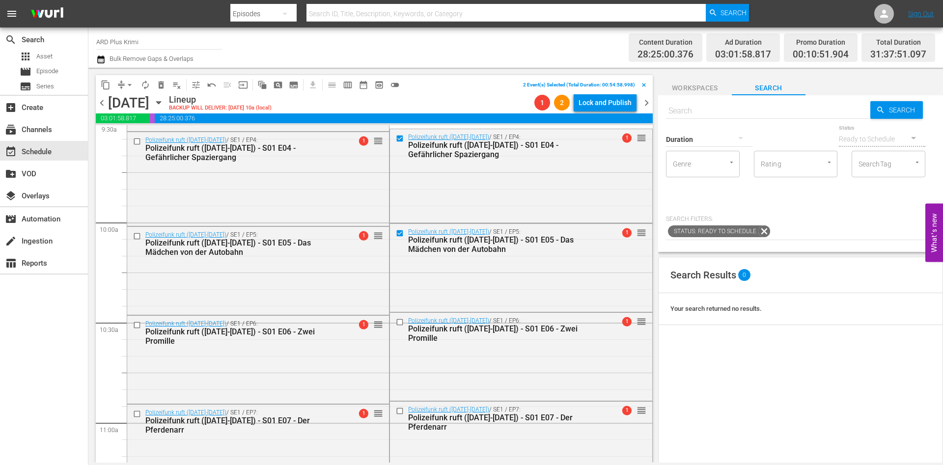
scroll to position [1907, 0]
click at [397, 324] on input "checkbox" at bounding box center [401, 321] width 10 height 8
click at [396, 409] on input "checkbox" at bounding box center [401, 410] width 10 height 8
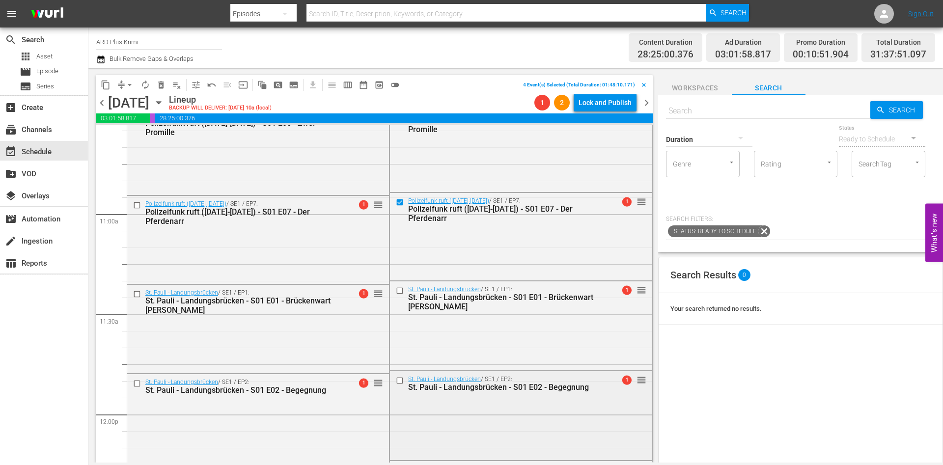
scroll to position [2128, 0]
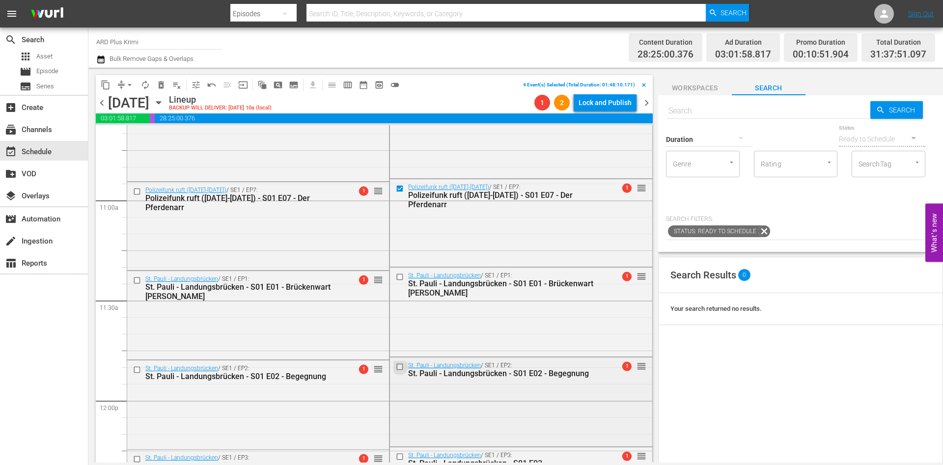
click at [396, 369] on input "checkbox" at bounding box center [401, 367] width 10 height 8
click at [396, 275] on input "checkbox" at bounding box center [401, 277] width 10 height 8
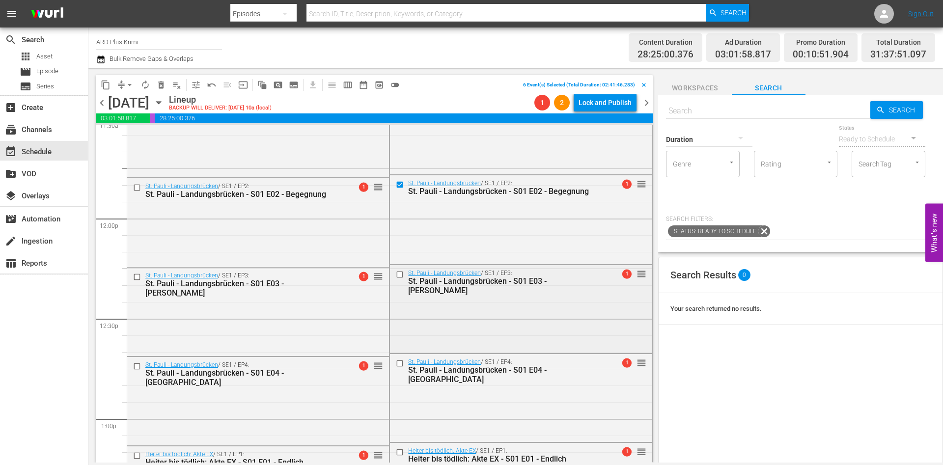
scroll to position [2311, 0]
click at [396, 365] on input "checkbox" at bounding box center [401, 362] width 10 height 8
click at [393, 278] on div at bounding box center [400, 274] width 15 height 12
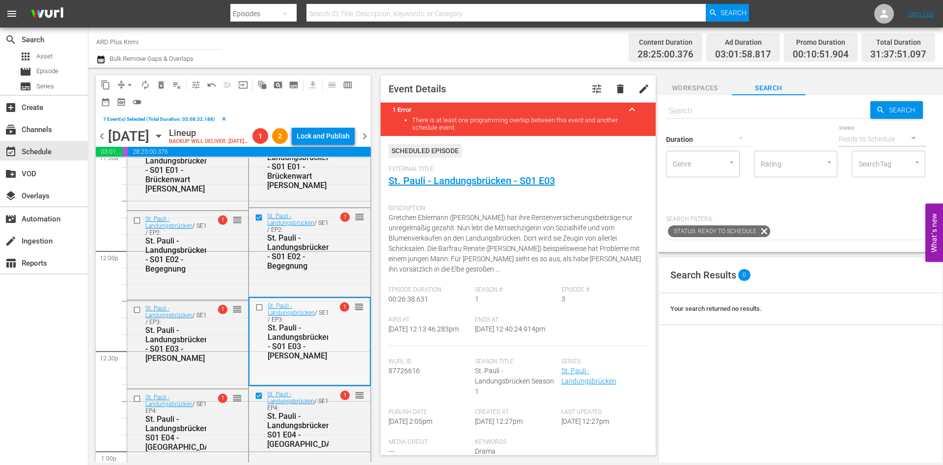
click at [255, 312] on input "checkbox" at bounding box center [260, 307] width 10 height 8
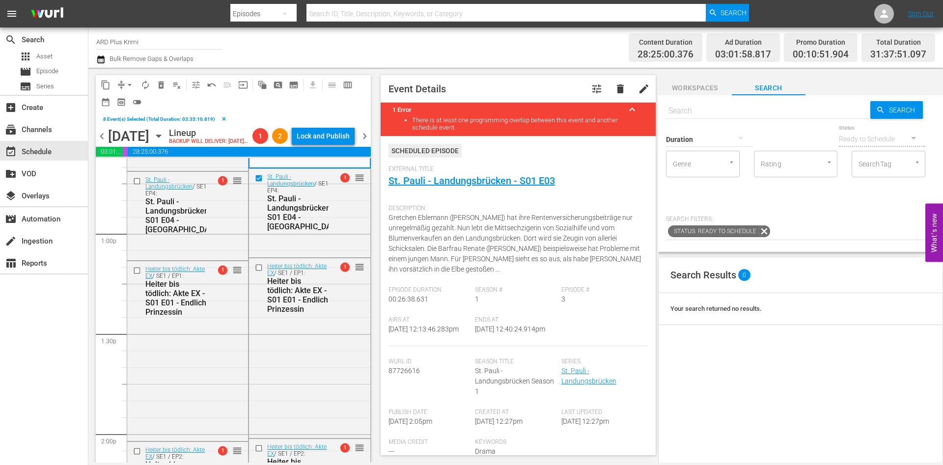
scroll to position [2530, 0]
click at [255, 270] on input "checkbox" at bounding box center [260, 266] width 10 height 8
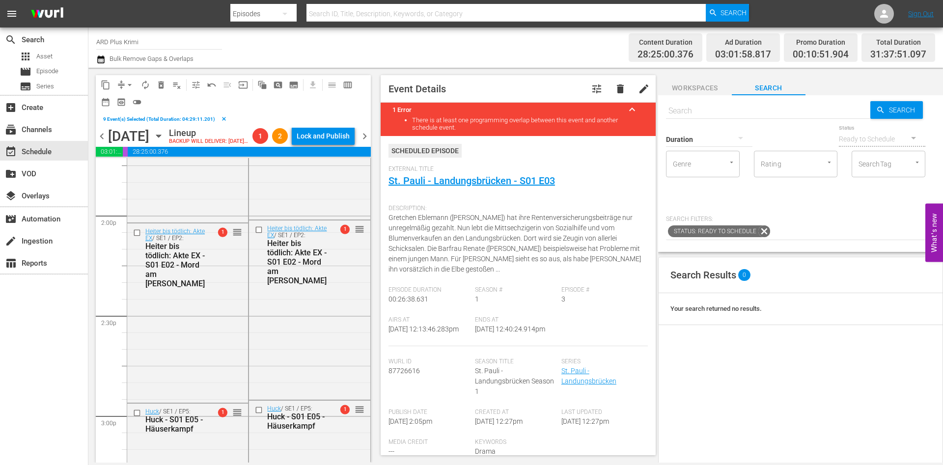
scroll to position [2757, 0]
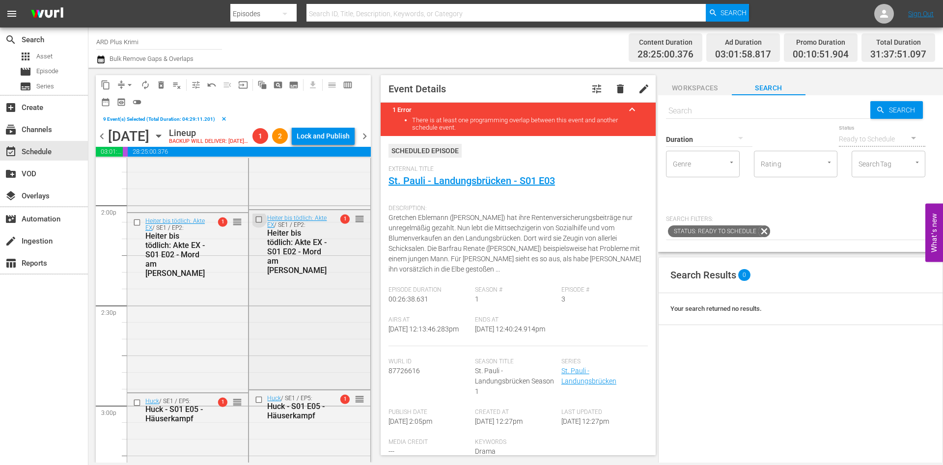
click at [255, 223] on input "checkbox" at bounding box center [260, 219] width 10 height 8
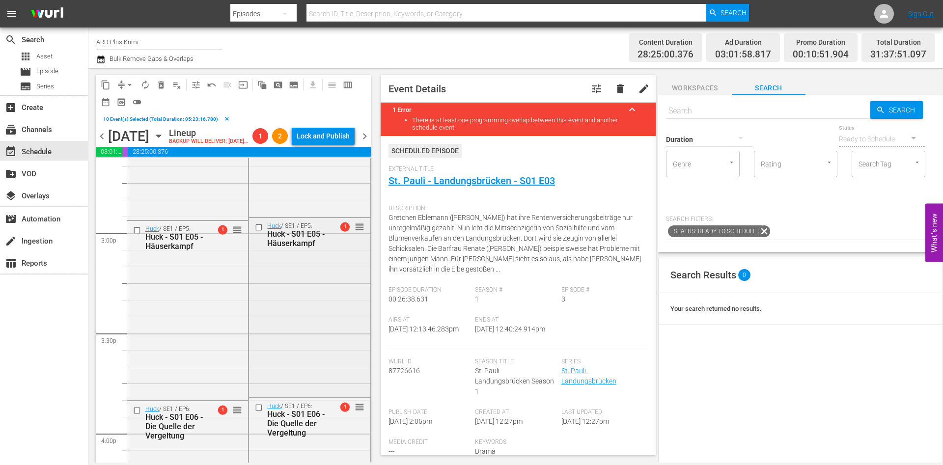
click at [255, 232] on input "checkbox" at bounding box center [260, 227] width 10 height 8
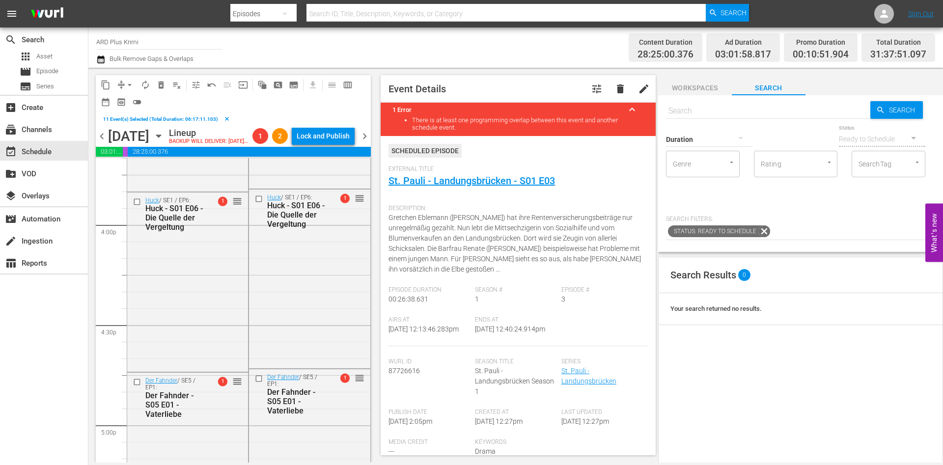
scroll to position [3142, 0]
click at [255, 200] on input "checkbox" at bounding box center [260, 195] width 10 height 8
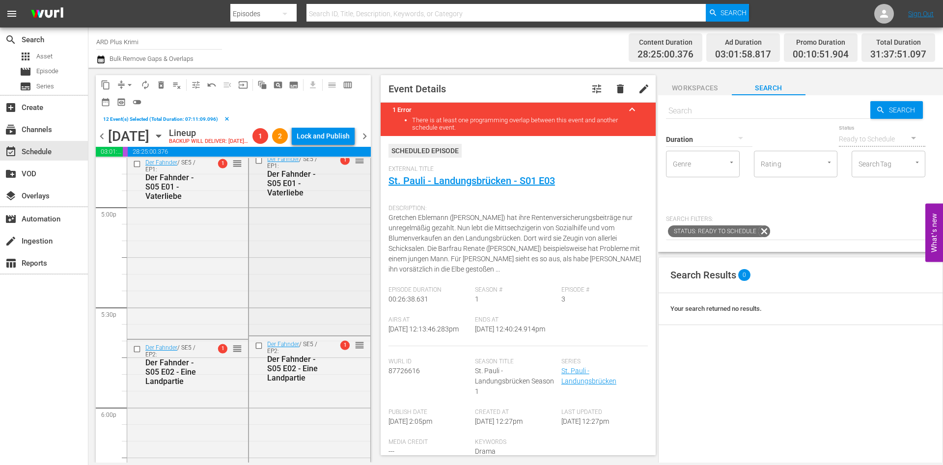
scroll to position [3358, 0]
click at [255, 163] on input "checkbox" at bounding box center [260, 159] width 10 height 8
click at [255, 348] on input "checkbox" at bounding box center [260, 344] width 10 height 8
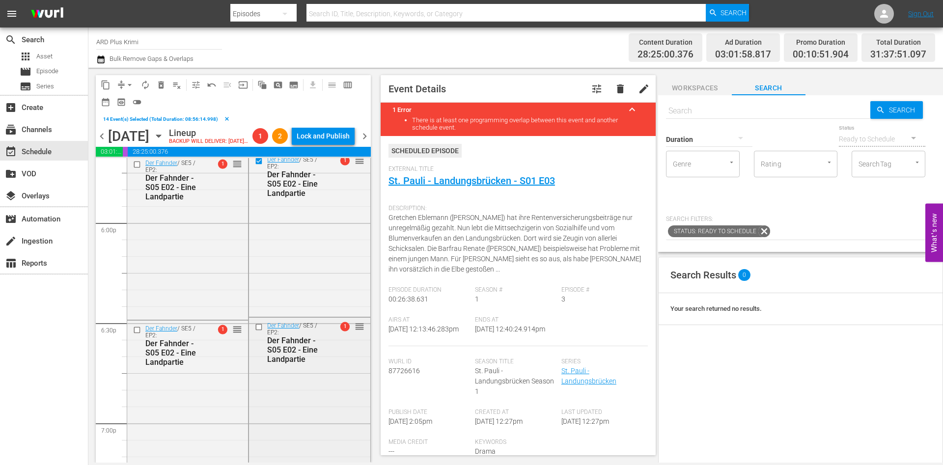
click at [255, 331] on input "checkbox" at bounding box center [260, 327] width 10 height 8
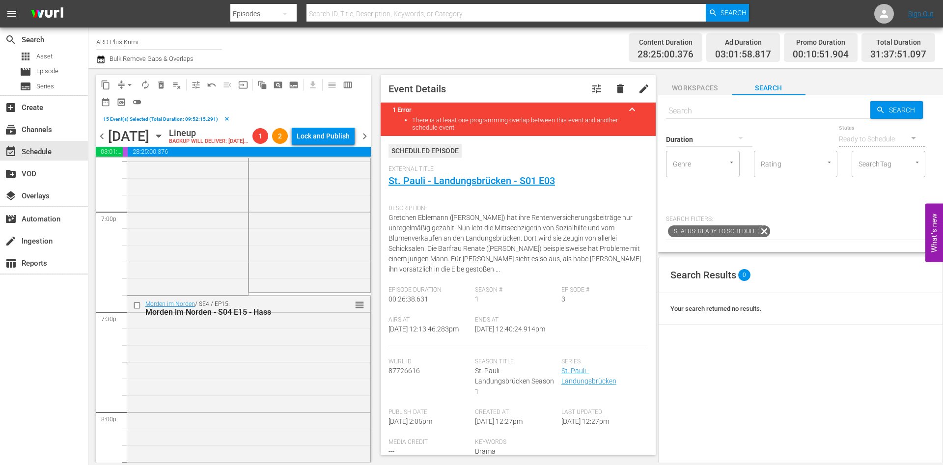
scroll to position [3756, 0]
click at [163, 85] on span "delete_forever_outlined" at bounding box center [161, 85] width 10 height 10
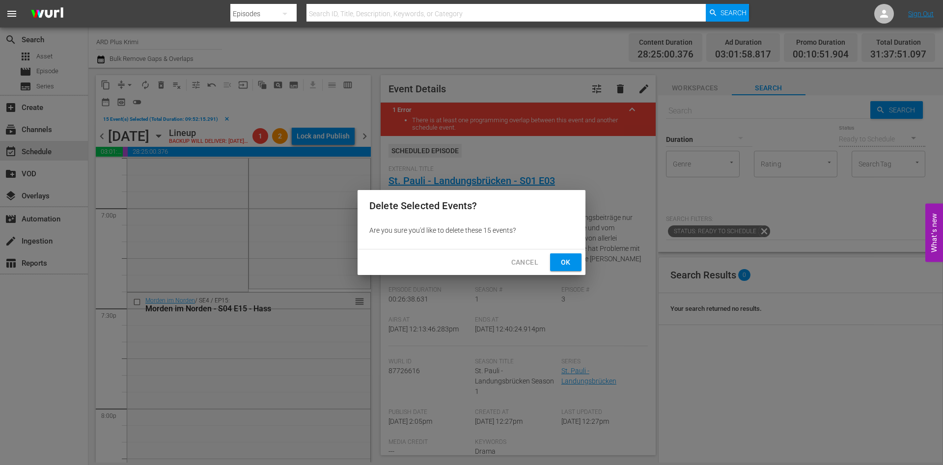
click at [570, 256] on span "Ok" at bounding box center [566, 262] width 16 height 12
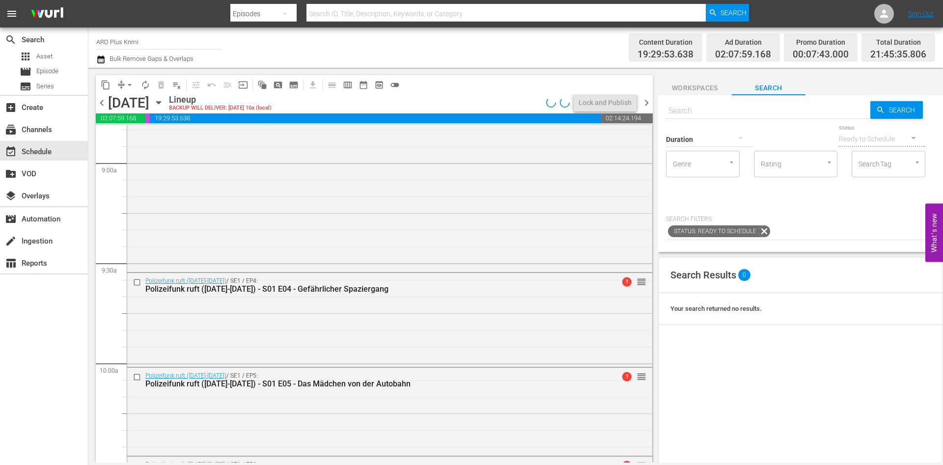
scroll to position [1736, 0]
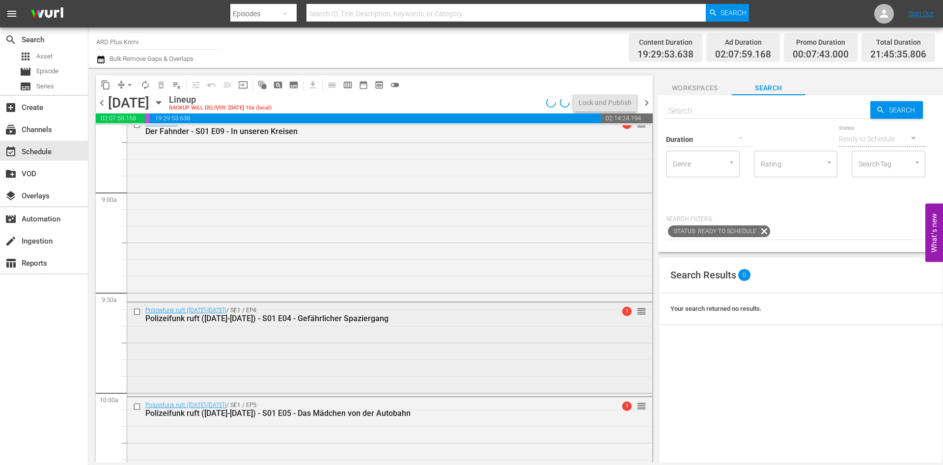
click at [136, 310] on input "checkbox" at bounding box center [138, 311] width 10 height 8
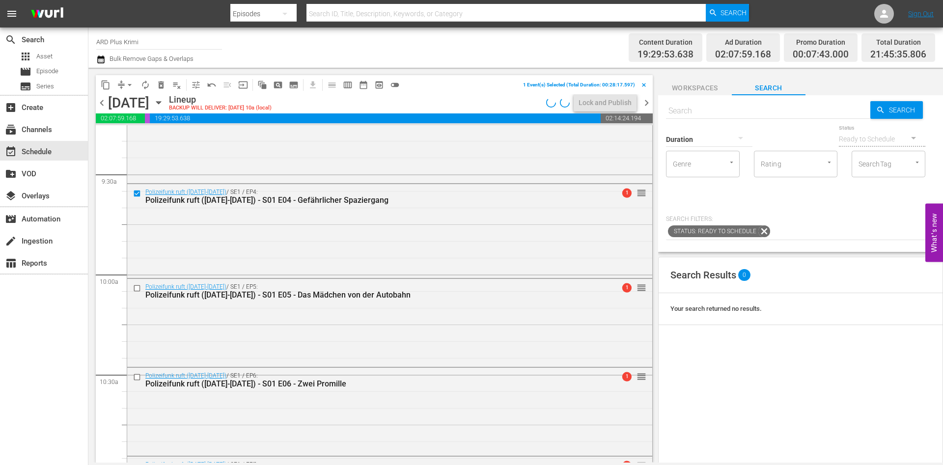
scroll to position [1855, 0]
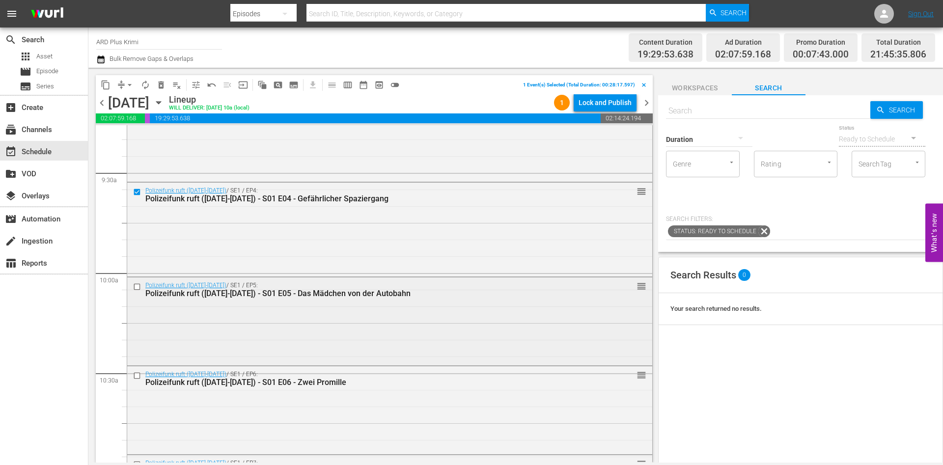
click at [136, 285] on input "checkbox" at bounding box center [138, 286] width 10 height 8
click at [139, 376] on input "checkbox" at bounding box center [138, 376] width 10 height 8
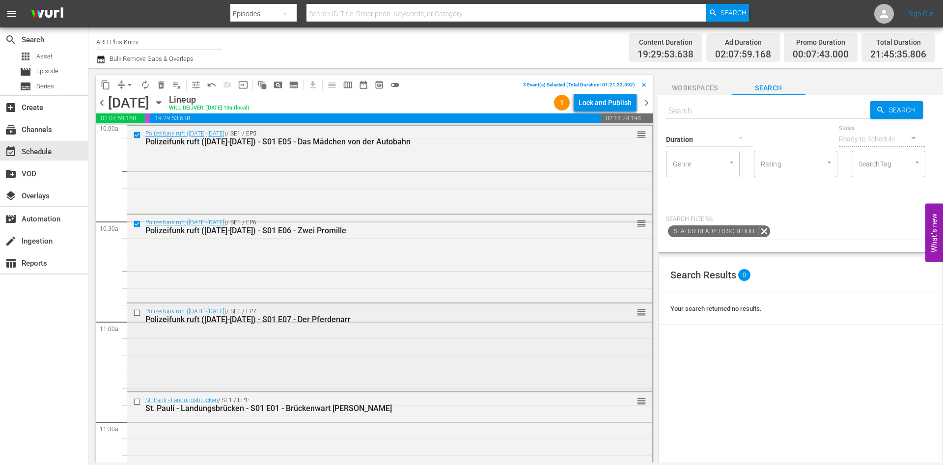
scroll to position [2009, 0]
click at [137, 310] on input "checkbox" at bounding box center [138, 311] width 10 height 8
click at [139, 401] on input "checkbox" at bounding box center [138, 400] width 10 height 8
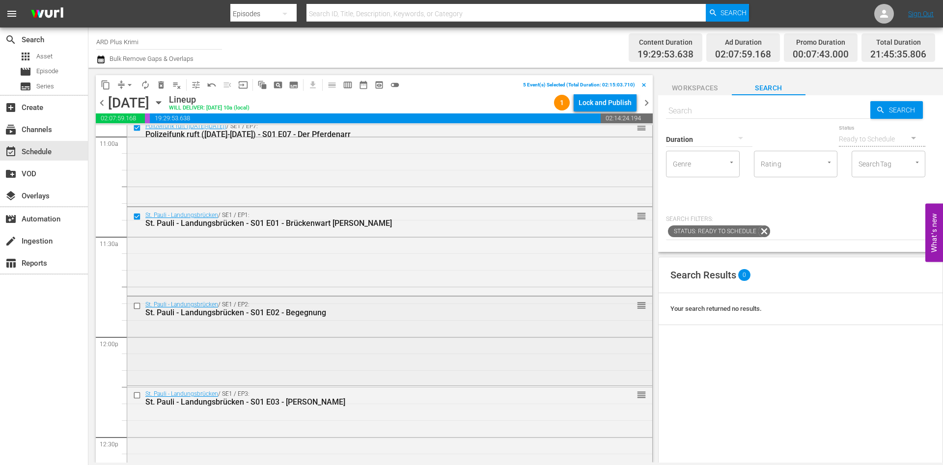
scroll to position [2196, 0]
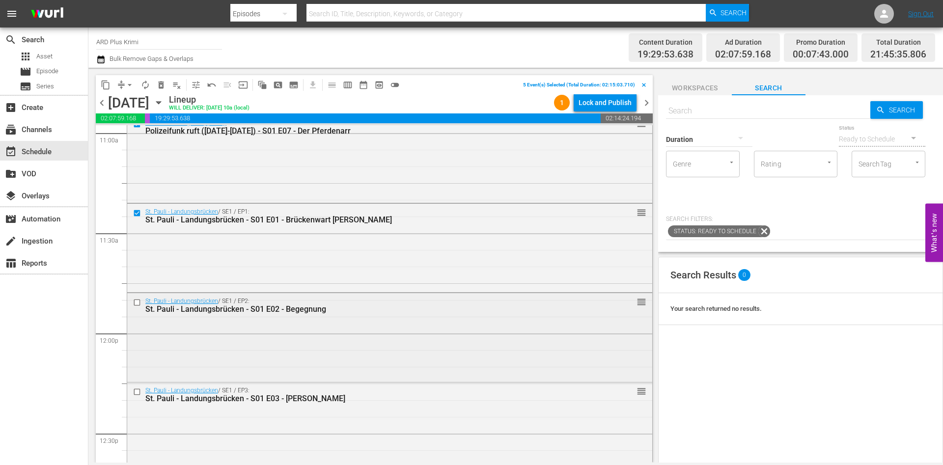
click at [136, 301] on input "checkbox" at bounding box center [138, 303] width 10 height 8
click at [136, 388] on input "checkbox" at bounding box center [138, 392] width 10 height 8
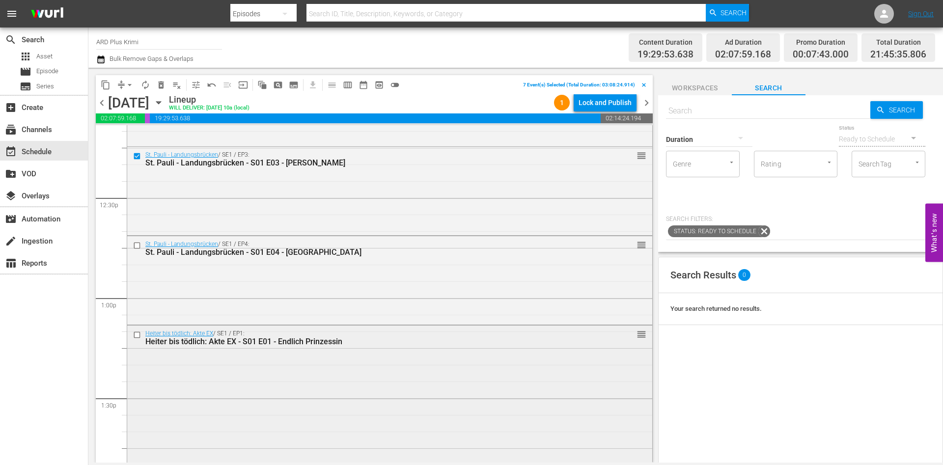
scroll to position [2437, 0]
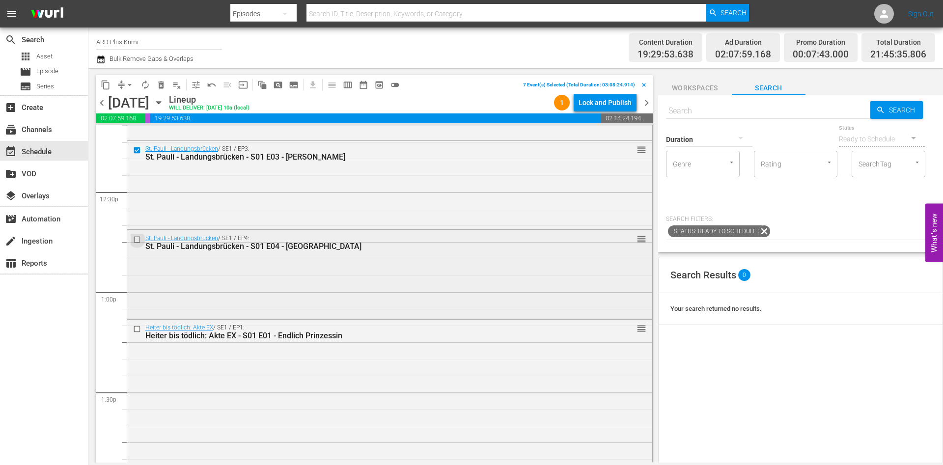
click at [137, 243] on input "checkbox" at bounding box center [138, 239] width 10 height 8
click at [139, 330] on input "checkbox" at bounding box center [138, 329] width 10 height 8
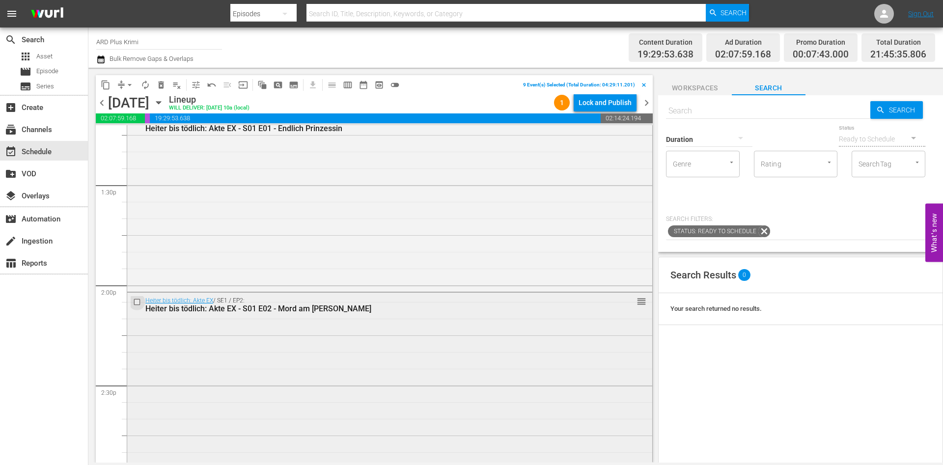
click at [137, 301] on input "checkbox" at bounding box center [138, 302] width 10 height 8
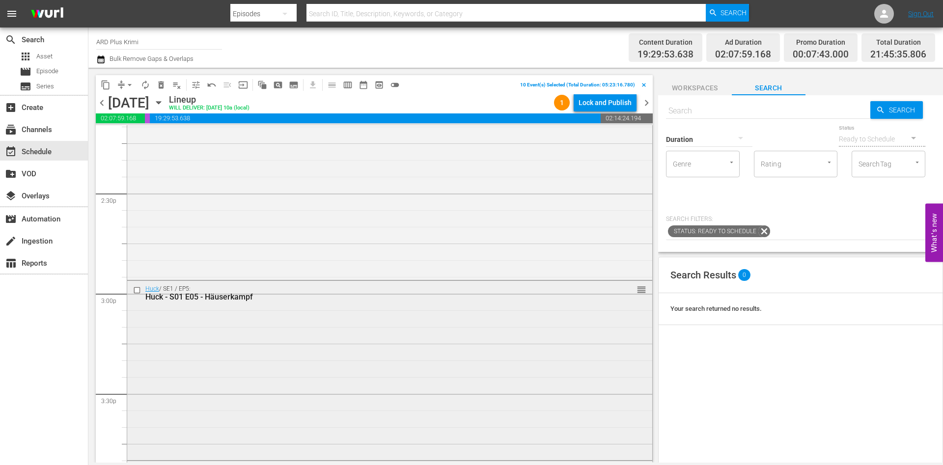
click at [137, 290] on input "checkbox" at bounding box center [138, 290] width 10 height 8
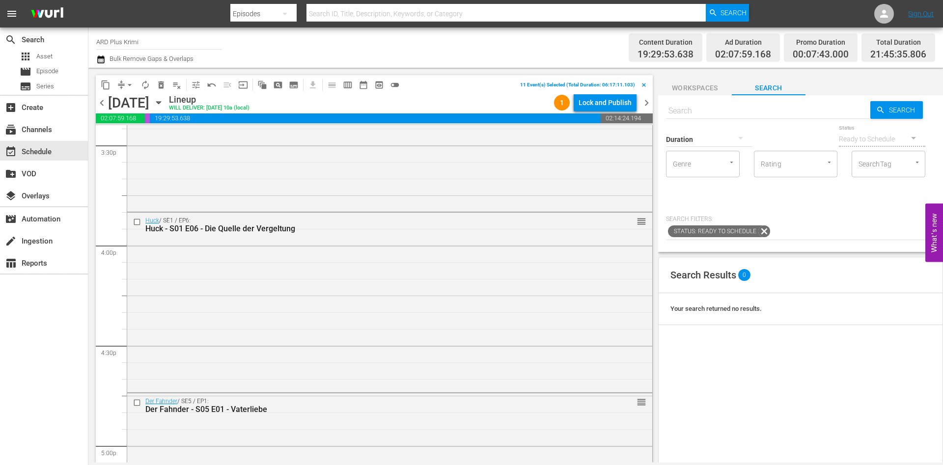
scroll to position [3088, 0]
click at [137, 217] on input "checkbox" at bounding box center [138, 219] width 10 height 8
click at [140, 402] on input "checkbox" at bounding box center [138, 399] width 10 height 8
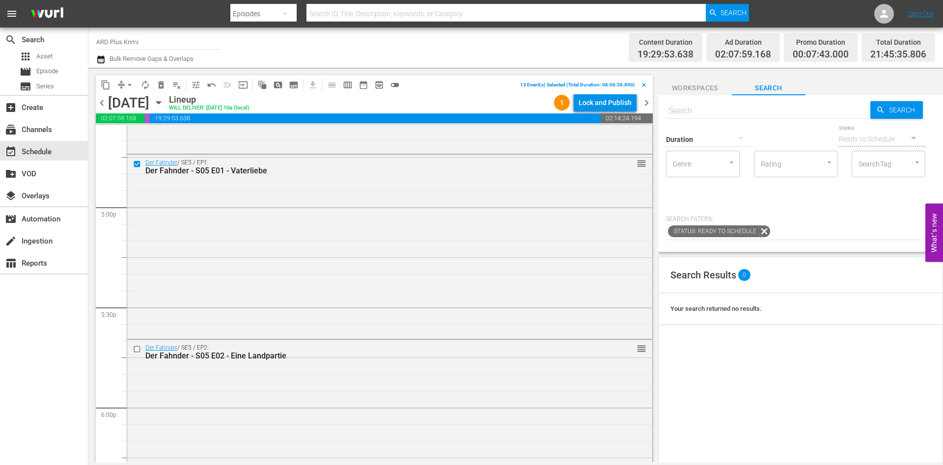
scroll to position [3334, 0]
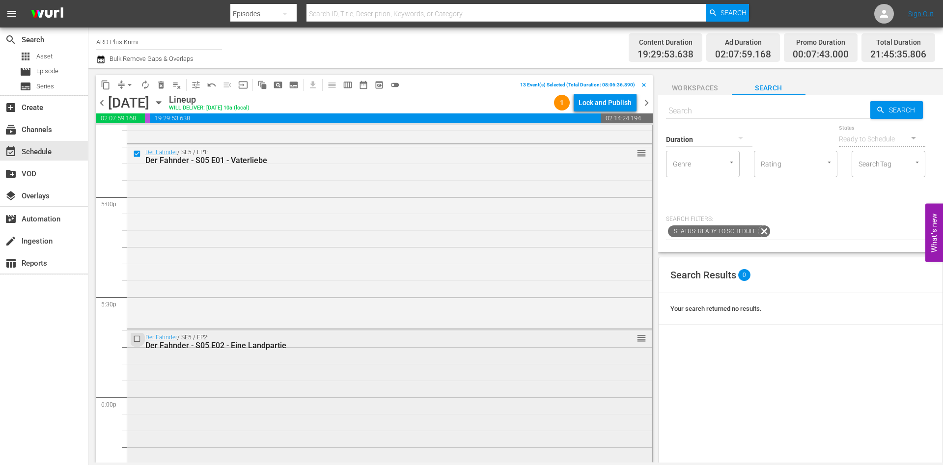
click at [137, 340] on input "checkbox" at bounding box center [138, 338] width 10 height 8
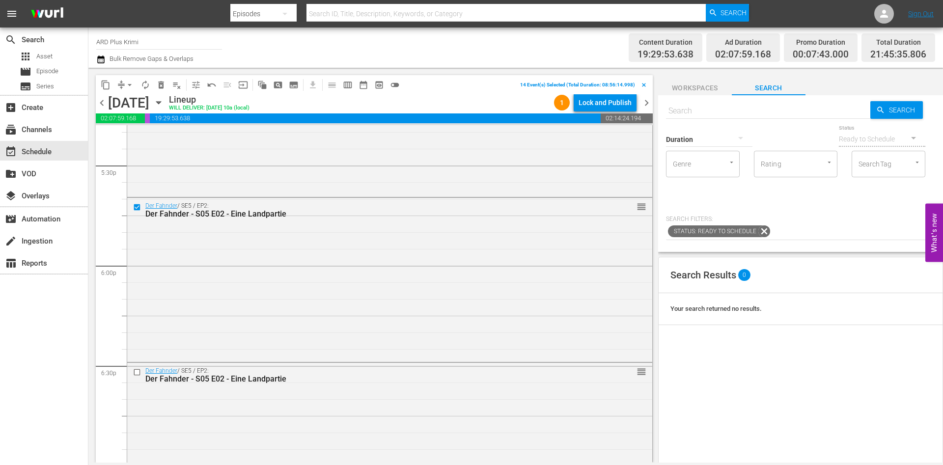
scroll to position [3468, 0]
click at [138, 370] on input "checkbox" at bounding box center [138, 370] width 10 height 8
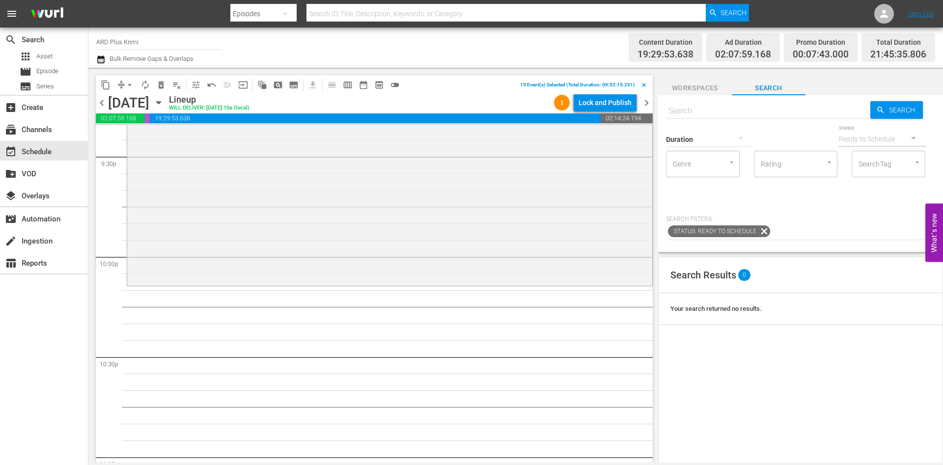
scroll to position [4276, 0]
click at [107, 82] on span "content_copy" at bounding box center [106, 85] width 10 height 10
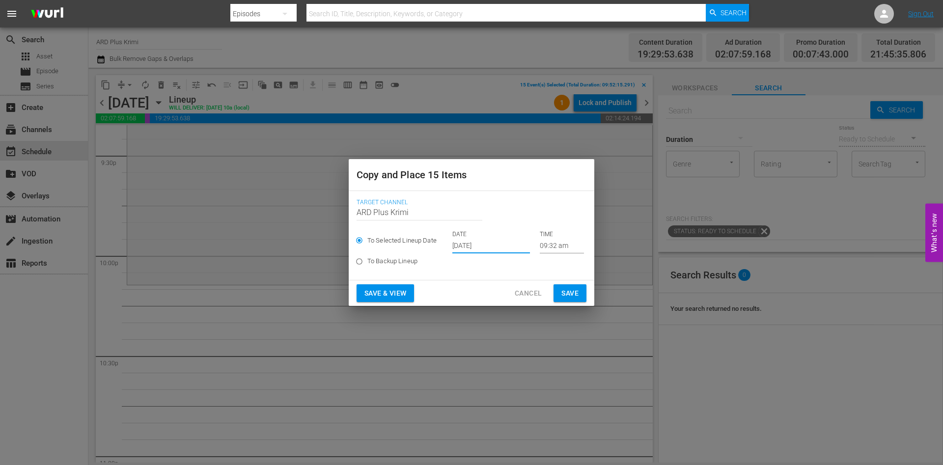
click at [465, 243] on input "[DATE]" at bounding box center [491, 246] width 78 height 15
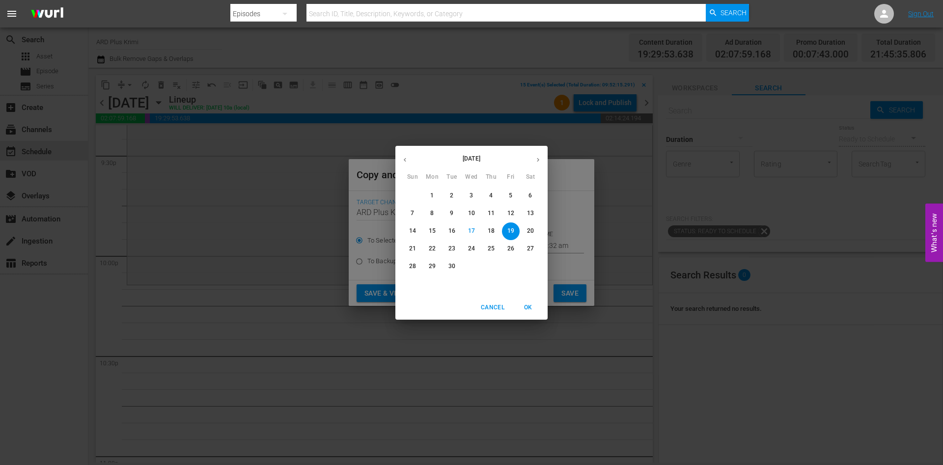
click at [533, 162] on button "button" at bounding box center [537, 159] width 19 height 19
click at [464, 188] on div "1" at bounding box center [472, 196] width 20 height 18
type input "[DATE]"
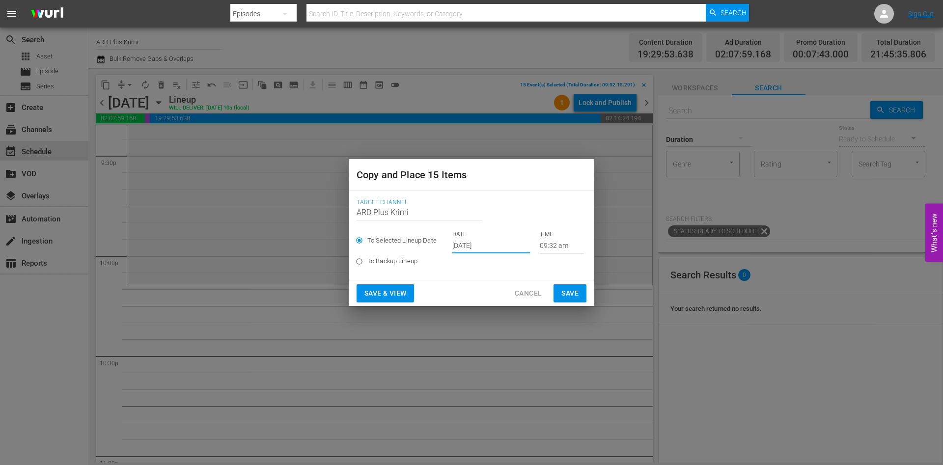
click at [553, 245] on input "09:32 am" at bounding box center [562, 246] width 44 height 15
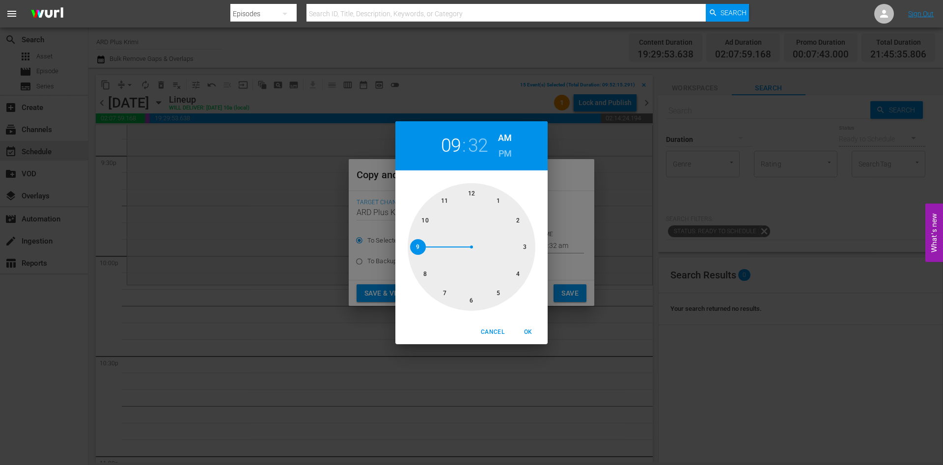
click at [505, 156] on h6 "PM" at bounding box center [504, 154] width 13 height 16
drag, startPoint x: 429, startPoint y: 216, endPoint x: 411, endPoint y: 212, distance: 18.6
click at [411, 212] on div at bounding box center [472, 247] width 128 height 128
drag, startPoint x: 492, startPoint y: 217, endPoint x: 524, endPoint y: 239, distance: 38.8
click at [524, 239] on div at bounding box center [472, 247] width 128 height 128
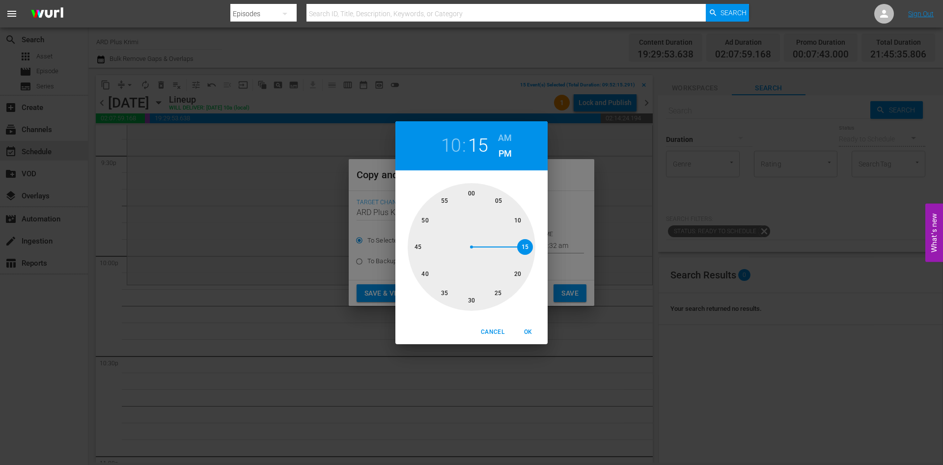
click at [528, 333] on span "OK" at bounding box center [528, 332] width 24 height 10
type input "10:15 pm"
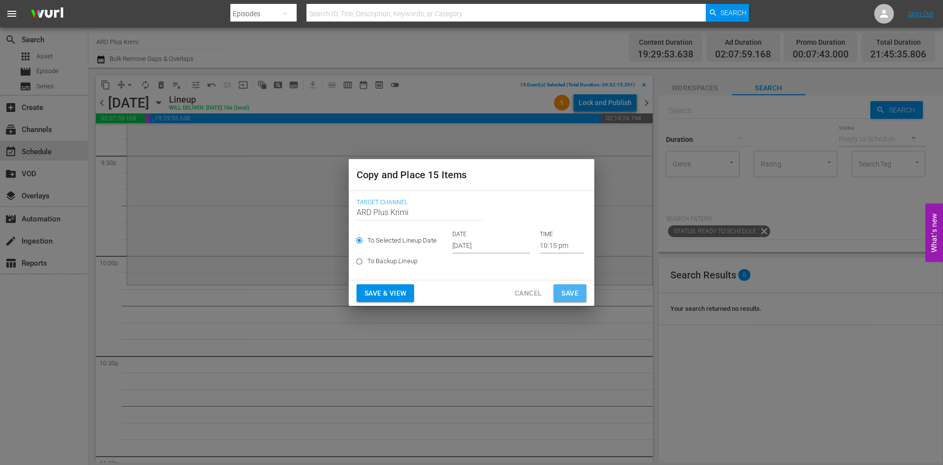
click at [580, 287] on button "Save" at bounding box center [569, 293] width 33 height 18
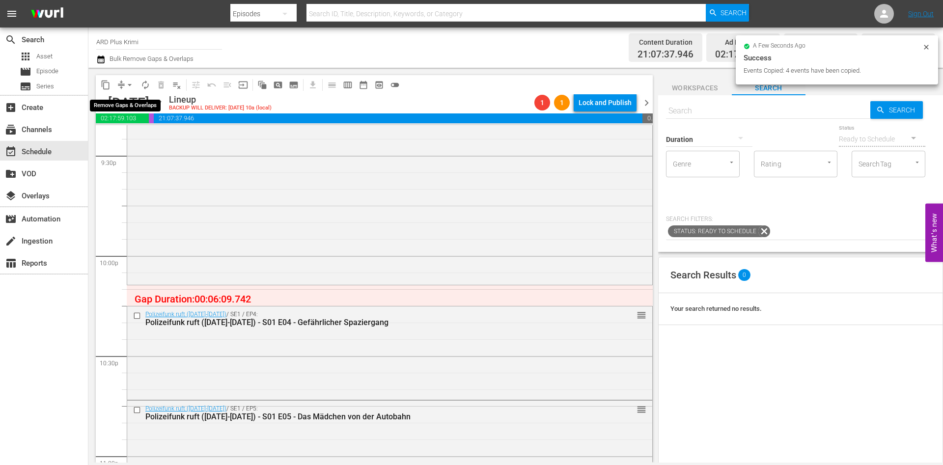
click at [131, 85] on span "arrow_drop_down" at bounding box center [130, 85] width 10 height 10
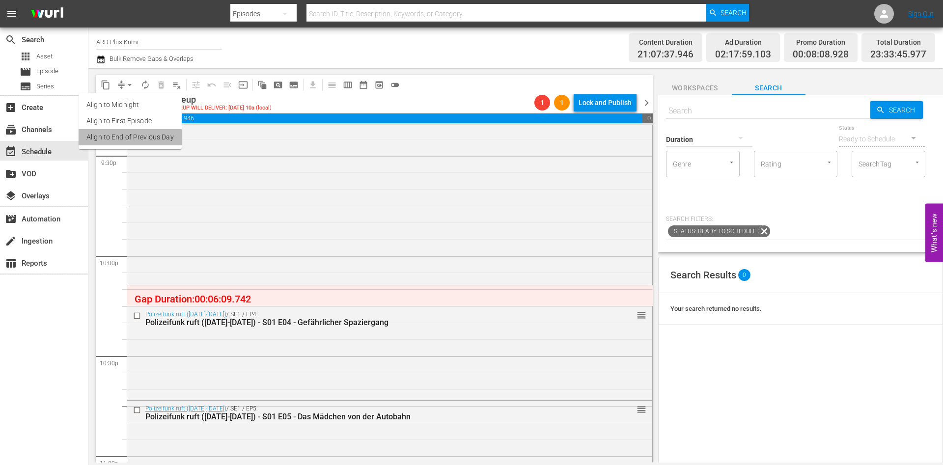
click at [137, 136] on li "Align to End of Previous Day" at bounding box center [130, 137] width 103 height 16
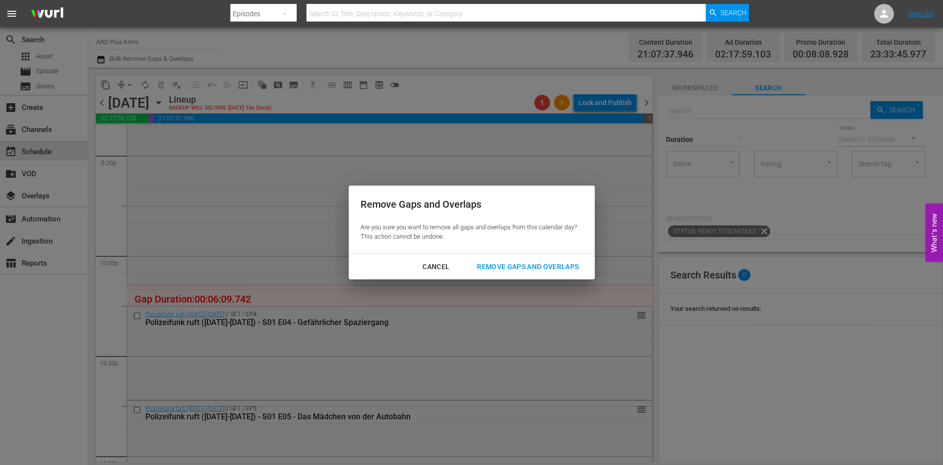
click at [558, 272] on div "Remove Gaps and Overlaps" at bounding box center [527, 267] width 117 height 12
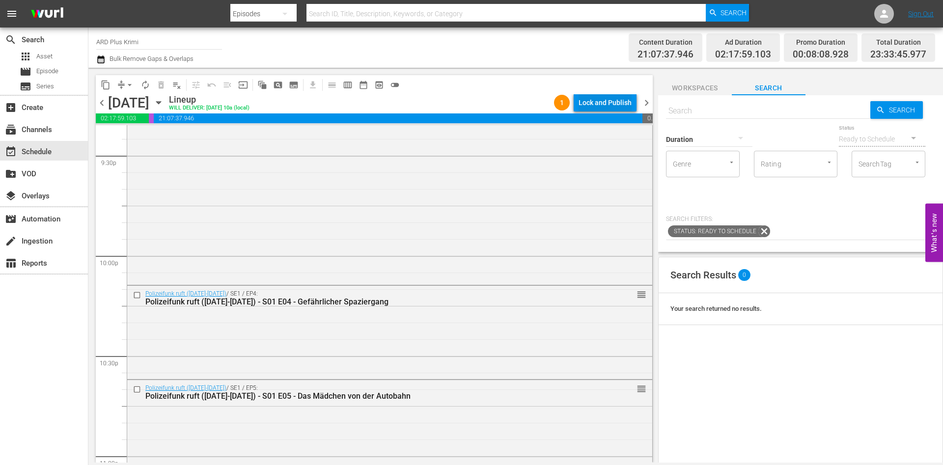
click at [596, 98] on div "Lock and Publish" at bounding box center [604, 103] width 53 height 18
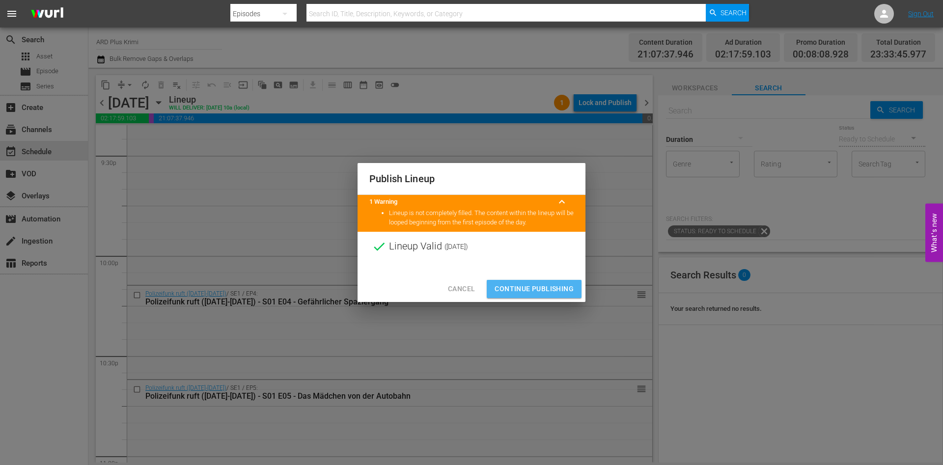
click at [549, 286] on span "Continue Publishing" at bounding box center [533, 289] width 79 height 12
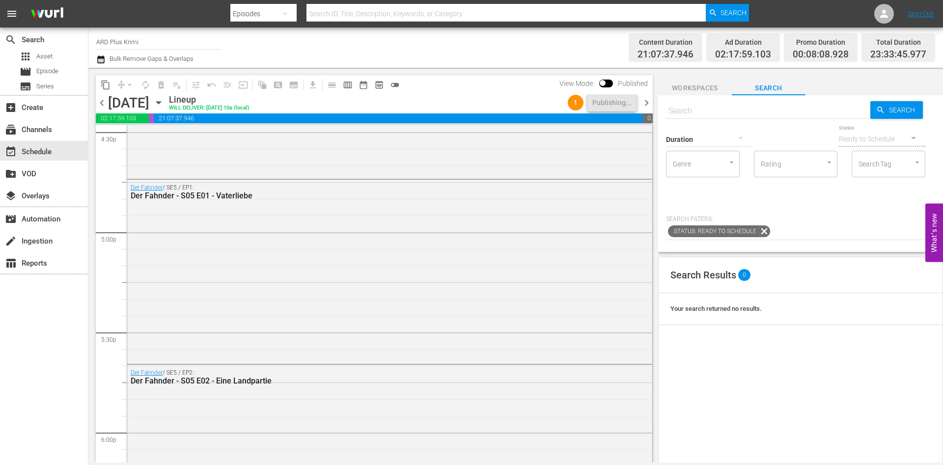
scroll to position [3264, 0]
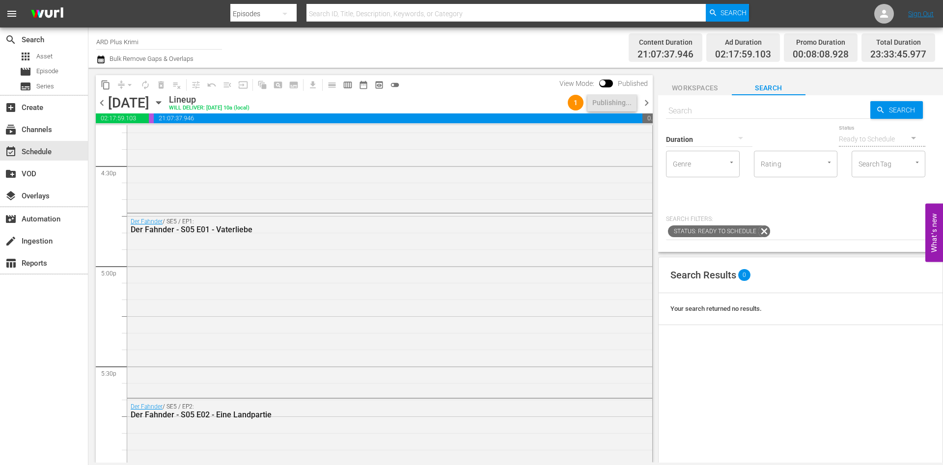
click at [102, 63] on icon "button" at bounding box center [100, 59] width 7 height 8
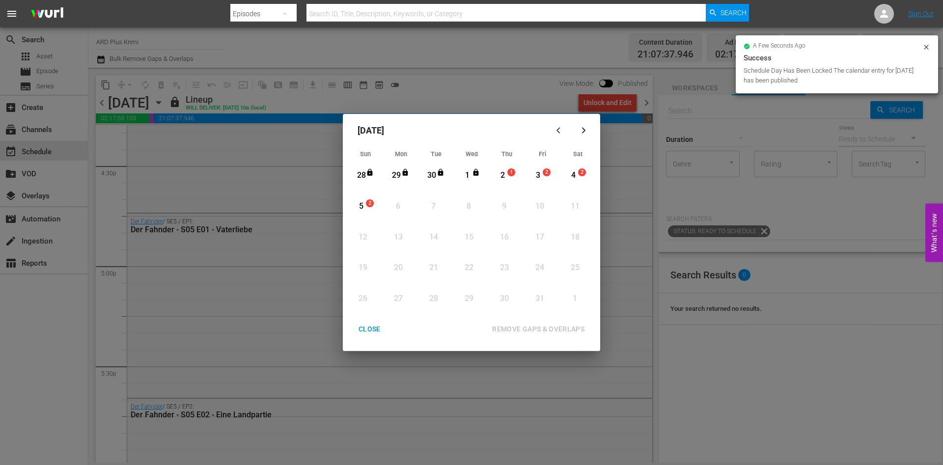
click at [559, 133] on icon "button" at bounding box center [557, 131] width 3 height 6
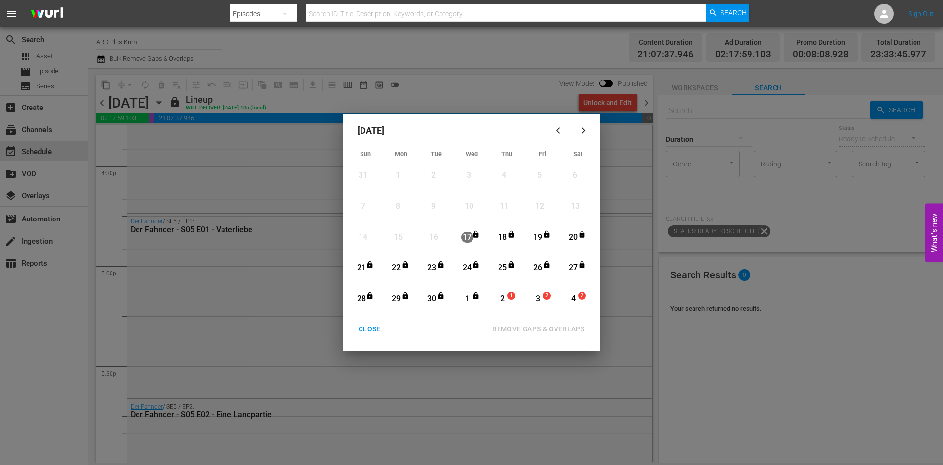
click at [470, 239] on div "17" at bounding box center [467, 237] width 12 height 11
click at [467, 299] on div "1" at bounding box center [467, 298] width 12 height 11
click at [394, 264] on div "22" at bounding box center [396, 267] width 12 height 11
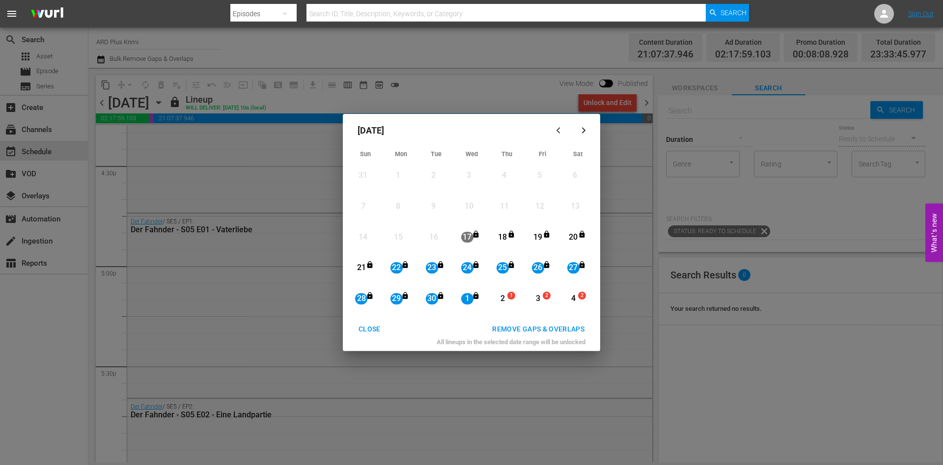
click at [498, 235] on div "18" at bounding box center [502, 237] width 12 height 11
click at [468, 294] on div "1" at bounding box center [467, 298] width 12 height 11
click at [376, 329] on div "CLOSE" at bounding box center [370, 329] width 38 height 12
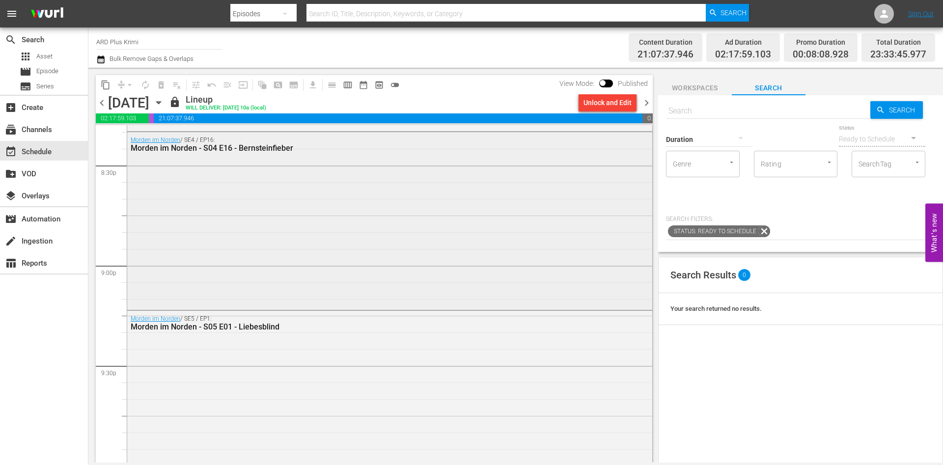
scroll to position [4138, 0]
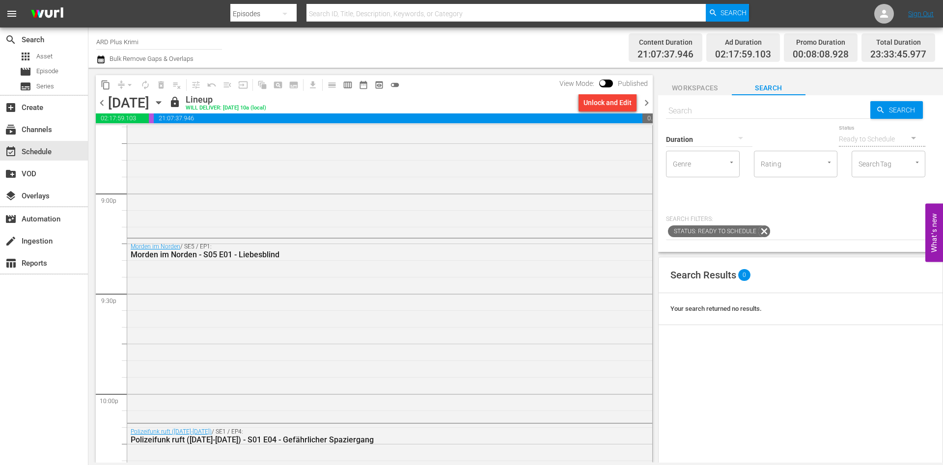
click at [645, 102] on span "chevron_right" at bounding box center [646, 103] width 12 height 12
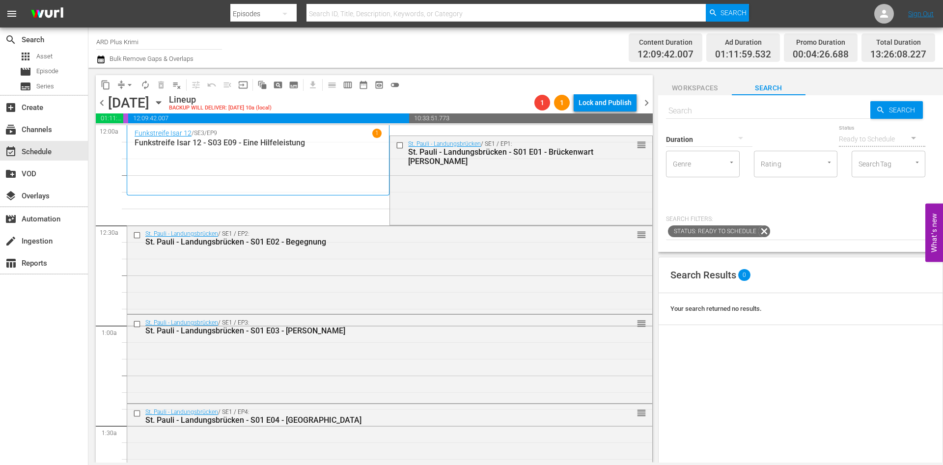
click at [105, 99] on span "chevron_left" at bounding box center [102, 103] width 12 height 12
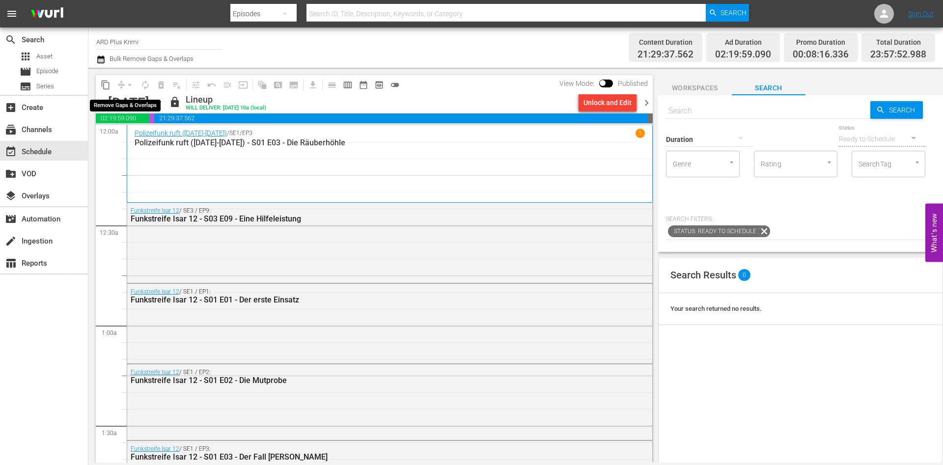
click at [131, 83] on div "arrow_drop_down" at bounding box center [130, 85] width 16 height 16
click at [647, 102] on span "chevron_right" at bounding box center [646, 103] width 12 height 12
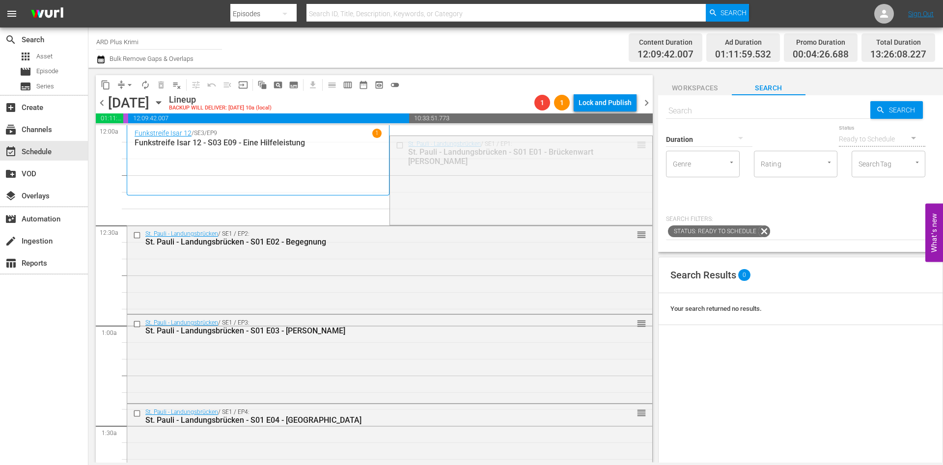
drag, startPoint x: 628, startPoint y: 147, endPoint x: 461, endPoint y: 193, distance: 173.5
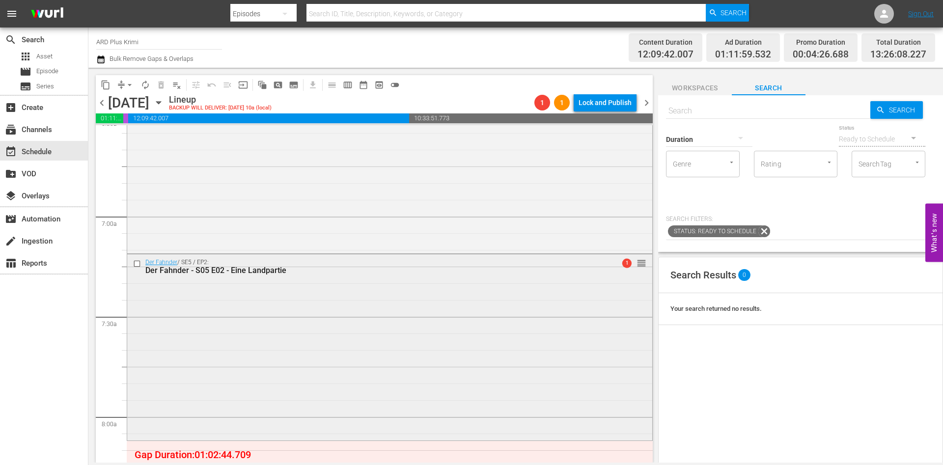
scroll to position [1312, 0]
click at [39, 174] on div "create_new_folder VOD" at bounding box center [27, 172] width 55 height 9
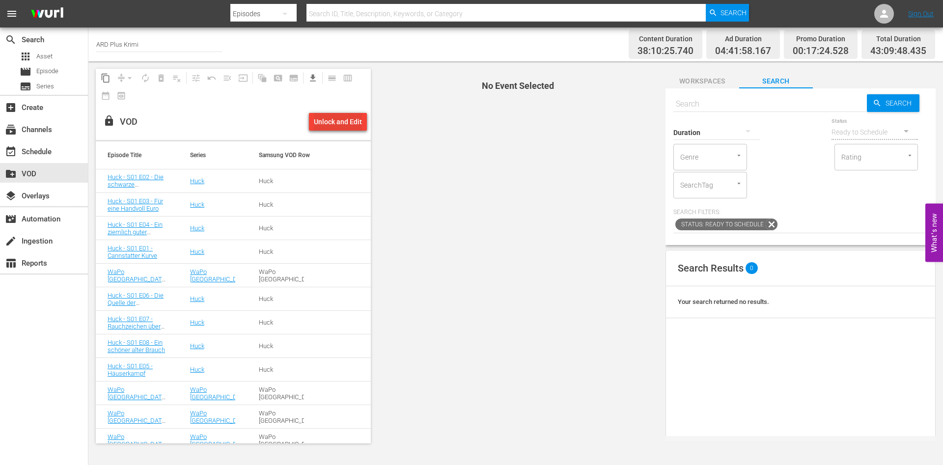
click at [319, 124] on div "Unlock and Edit" at bounding box center [338, 122] width 48 height 18
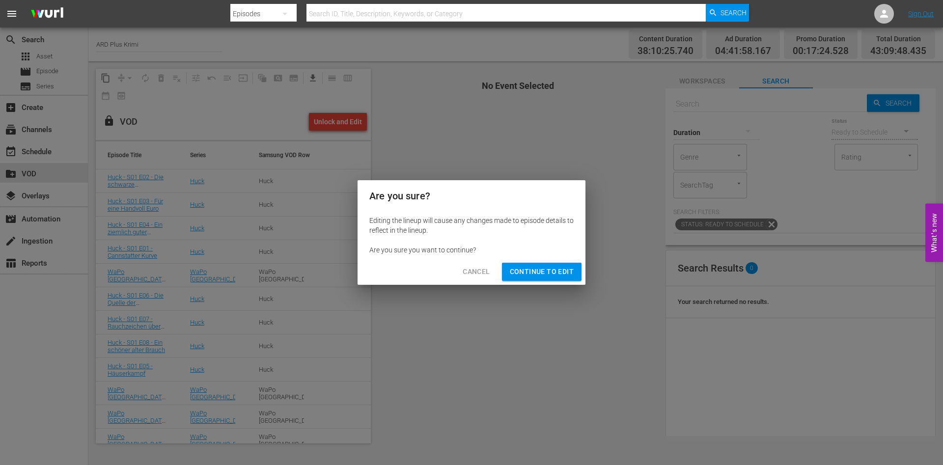
click at [478, 270] on span "Cancel" at bounding box center [475, 272] width 27 height 12
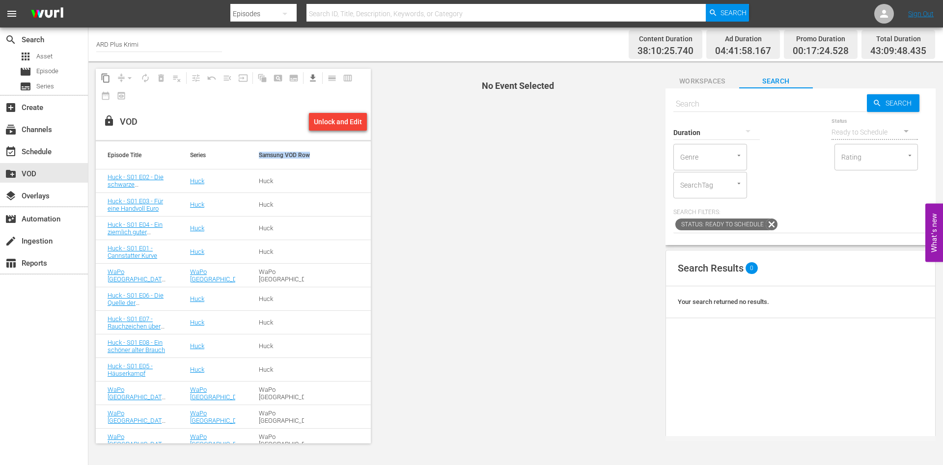
drag, startPoint x: 245, startPoint y: 155, endPoint x: 299, endPoint y: 155, distance: 54.0
click at [299, 155] on tr "Episode Title Series Samsung VOD Row" at bounding box center [233, 154] width 275 height 27
click at [259, 182] on div "Huck" at bounding box center [281, 180] width 45 height 7
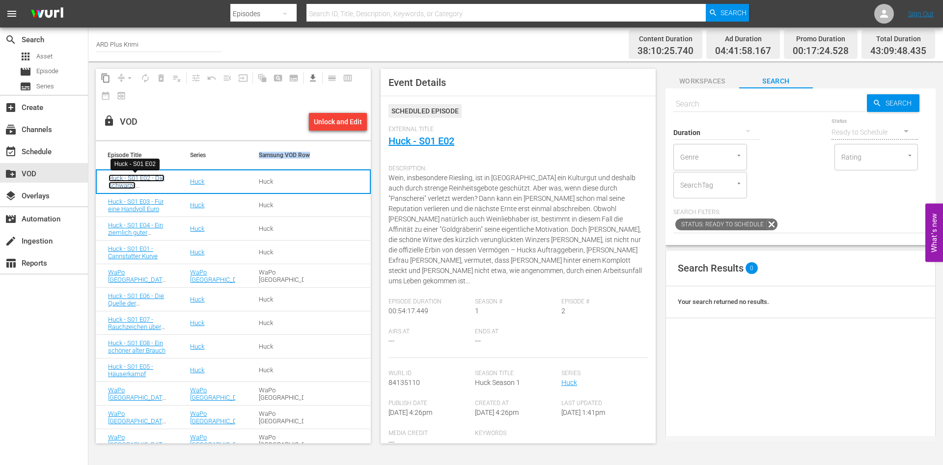
click at [126, 184] on link "Huck - S01 E02 - Die schwarze Weinbergschnecke" at bounding box center [137, 185] width 56 height 22
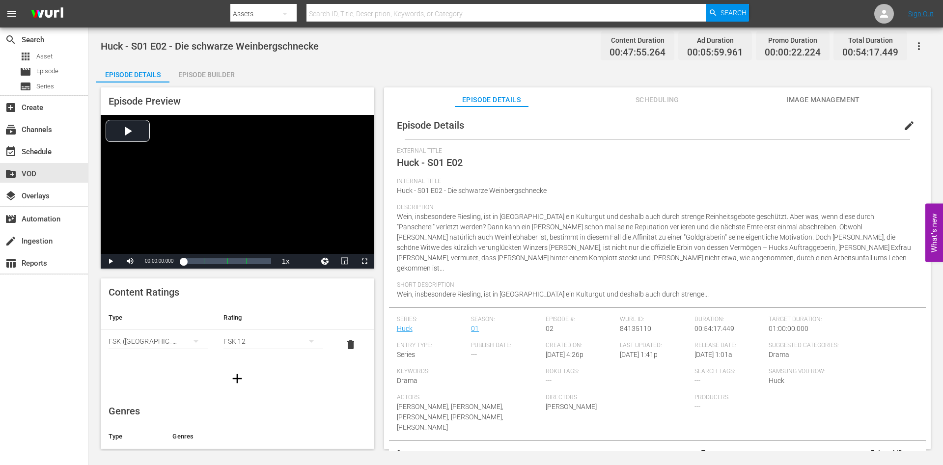
scroll to position [15, 0]
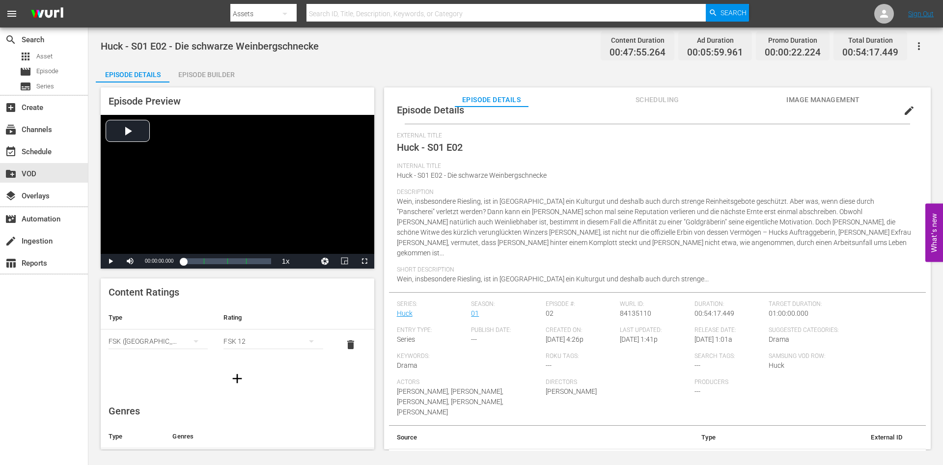
click at [905, 114] on span "edit" at bounding box center [909, 111] width 12 height 12
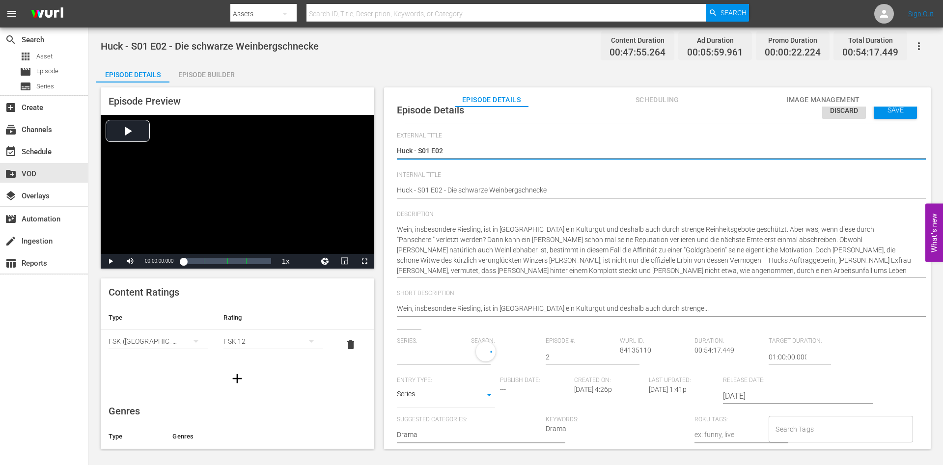
type input "Huck"
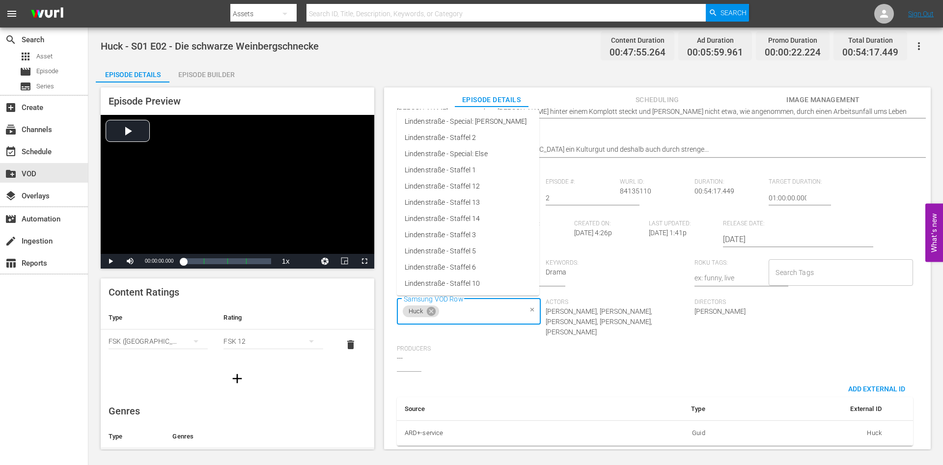
click at [455, 307] on input "Samsung VOD Row" at bounding box center [480, 312] width 81 height 18
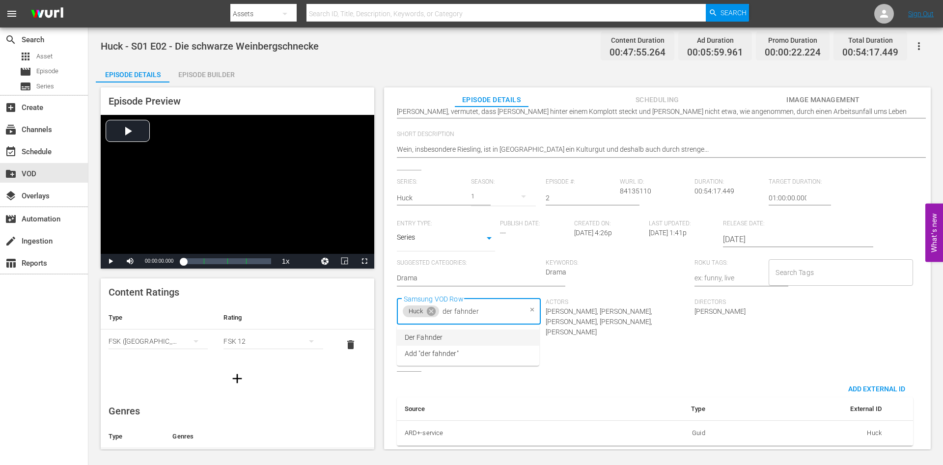
type input "der fahnder"
click at [380, 55] on div "Huck - S01 E02 - Die schwarze Weinbergschnecke Content Duration 00:47:55.264 Ad…" at bounding box center [516, 46] width 830 height 22
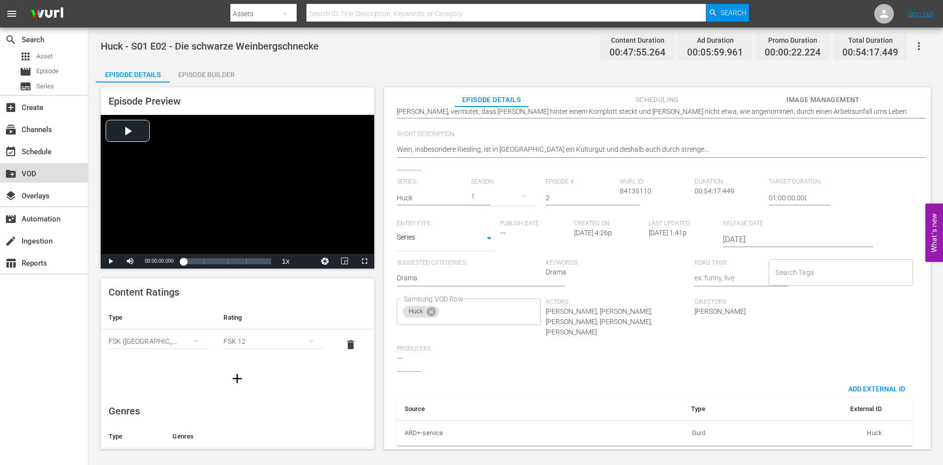
click at [54, 174] on div "create_new_folder VOD" at bounding box center [27, 172] width 55 height 9
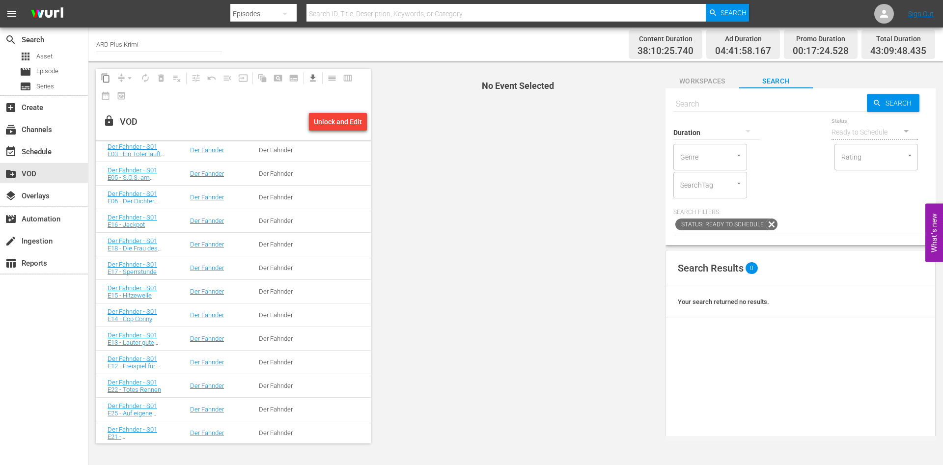
scroll to position [359, 0]
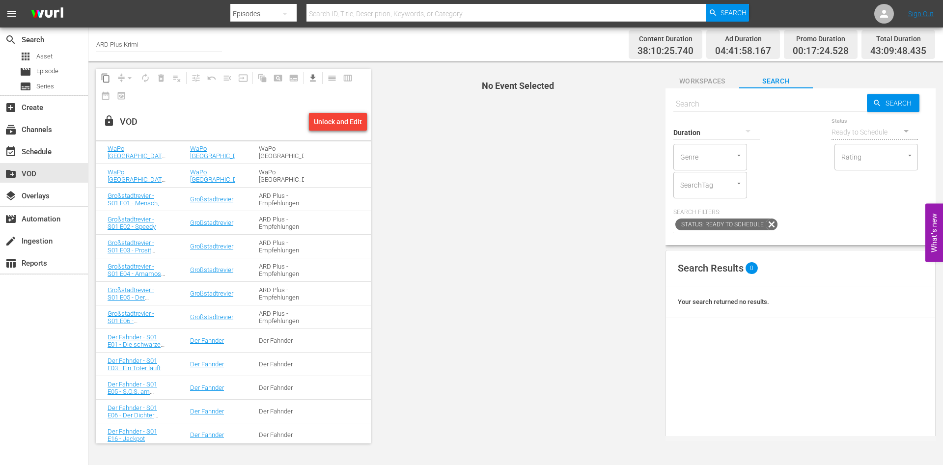
click at [618, 214] on span "No Event Selected" at bounding box center [515, 255] width 285 height 389
click at [55, 151] on div "event_available Schedule" at bounding box center [44, 151] width 88 height 20
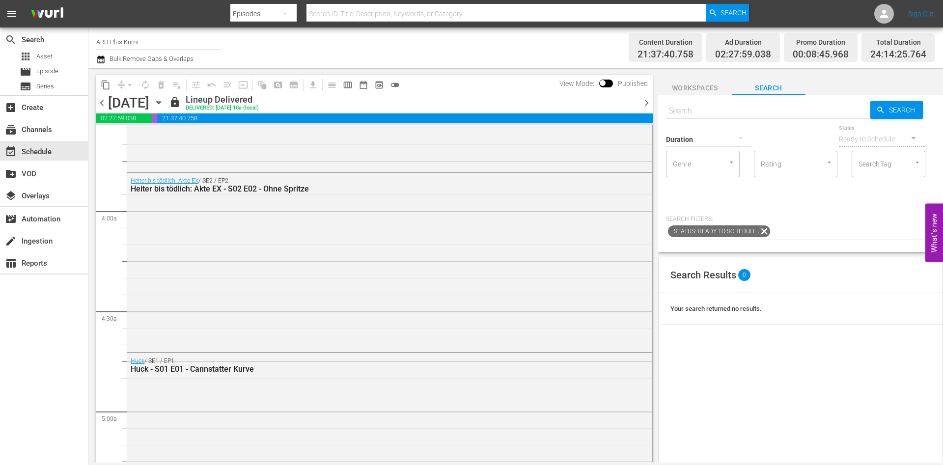
scroll to position [785, 0]
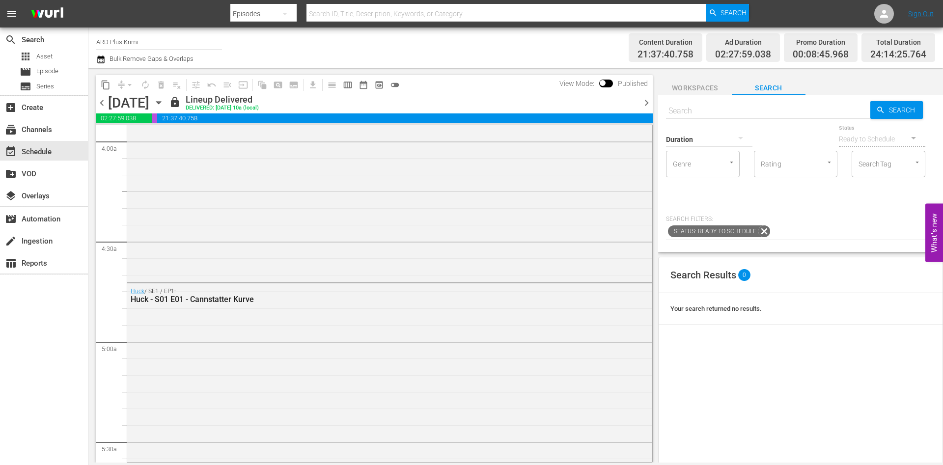
click at [149, 98] on div "[DATE]" at bounding box center [128, 103] width 41 height 16
click at [164, 103] on icon "button" at bounding box center [158, 102] width 11 height 11
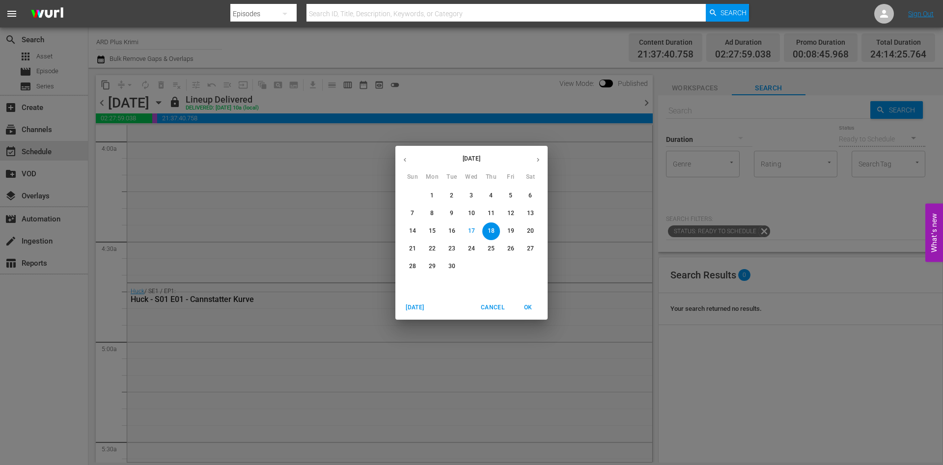
click at [537, 159] on icon "button" at bounding box center [537, 159] width 7 height 7
click at [477, 189] on div "1" at bounding box center [472, 196] width 20 height 18
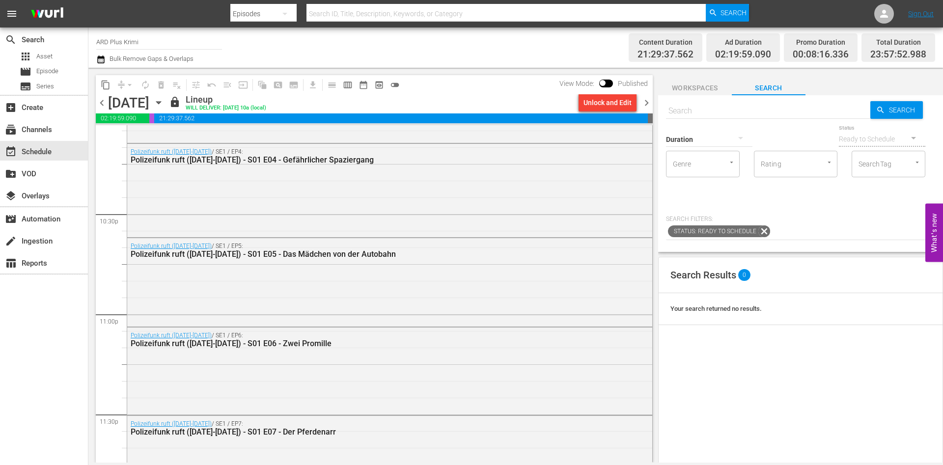
scroll to position [4541, 0]
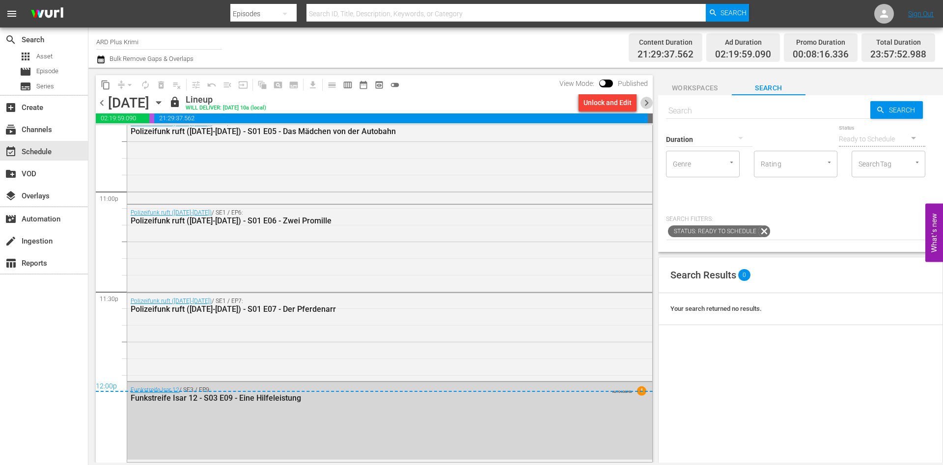
click at [647, 103] on span "chevron_right" at bounding box center [646, 103] width 12 height 12
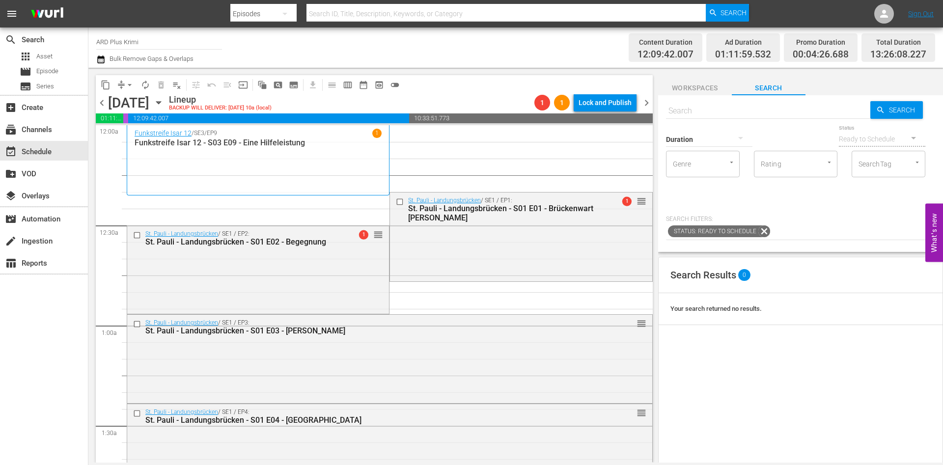
click at [107, 105] on span "chevron_left" at bounding box center [102, 103] width 12 height 12
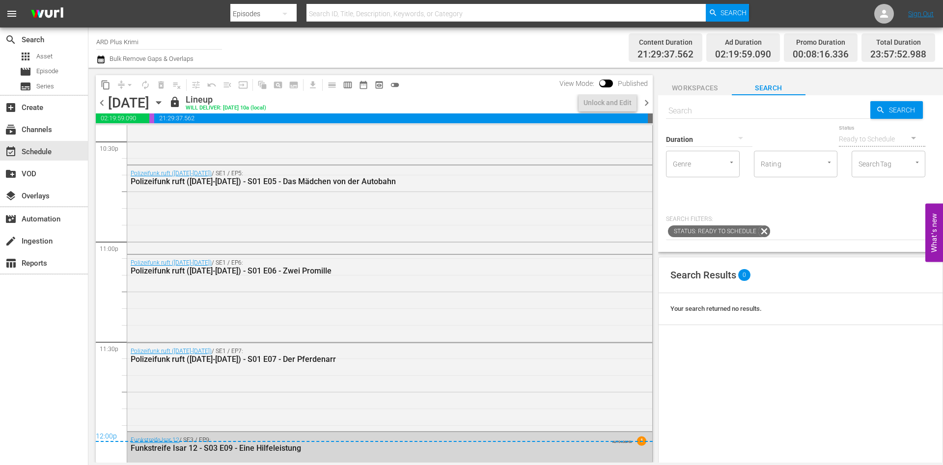
scroll to position [4541, 0]
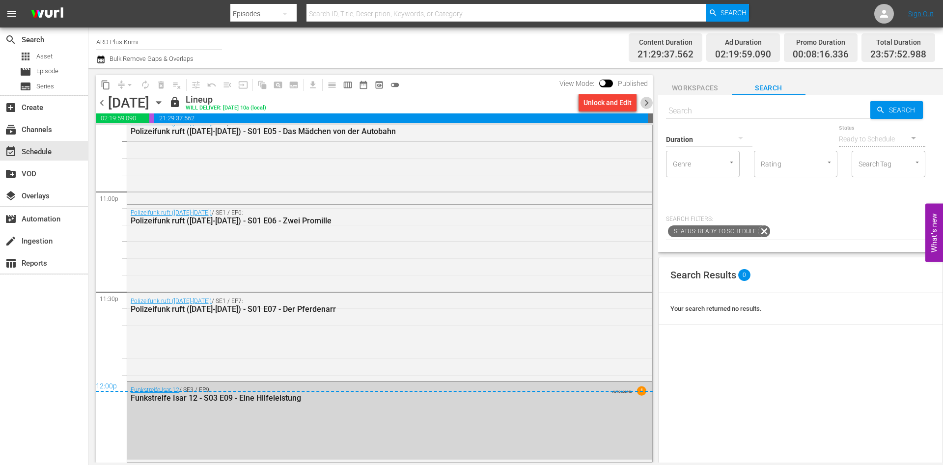
click at [646, 104] on span "chevron_right" at bounding box center [646, 103] width 12 height 12
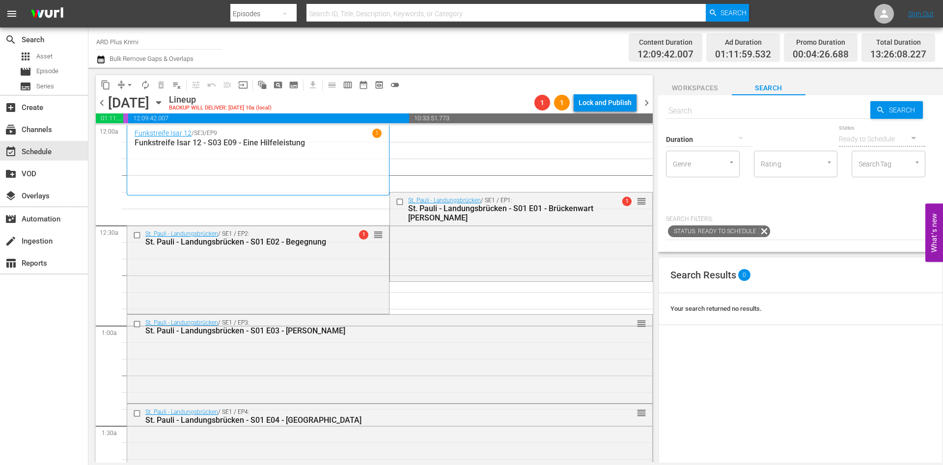
click at [104, 100] on span "chevron_left" at bounding box center [102, 103] width 12 height 12
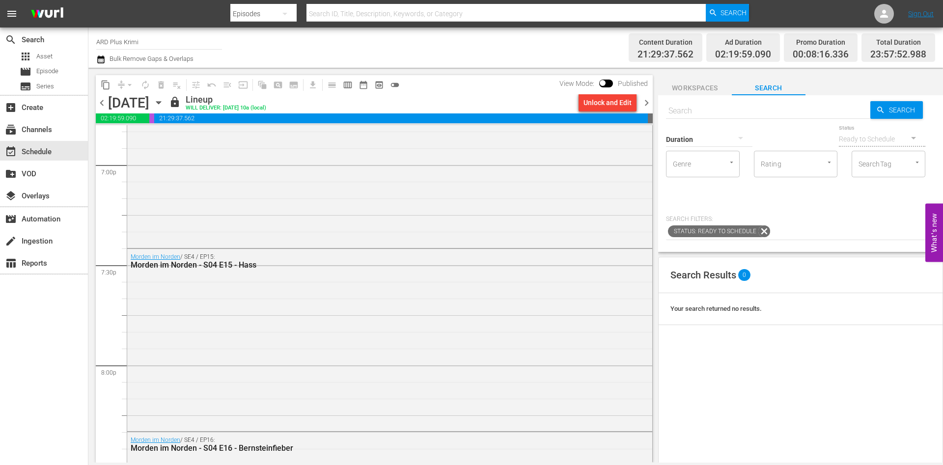
scroll to position [4541, 0]
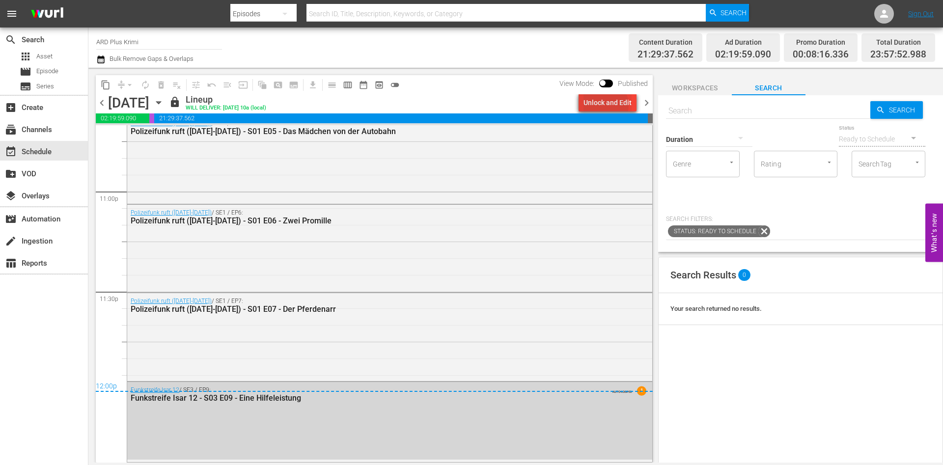
click at [607, 105] on div "Unlock and Edit" at bounding box center [607, 103] width 48 height 18
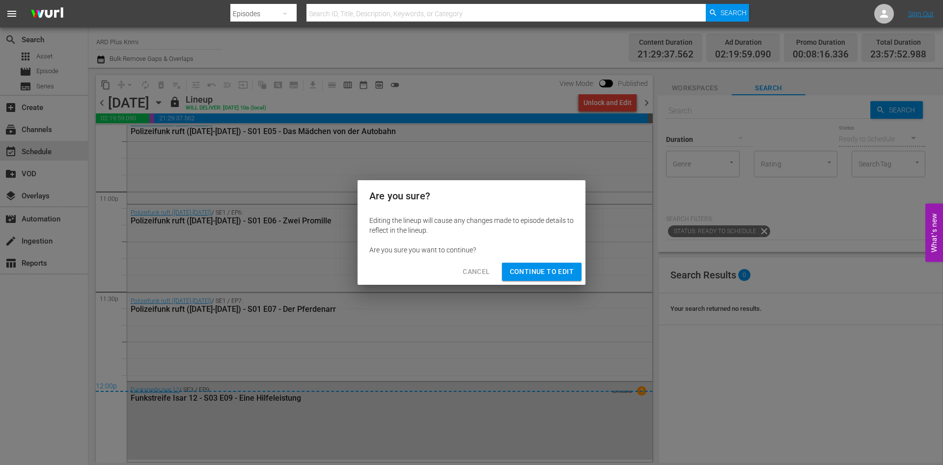
click at [557, 284] on div "Cancel Continue to Edit" at bounding box center [471, 272] width 228 height 26
click at [561, 272] on span "Continue to Edit" at bounding box center [542, 272] width 64 height 12
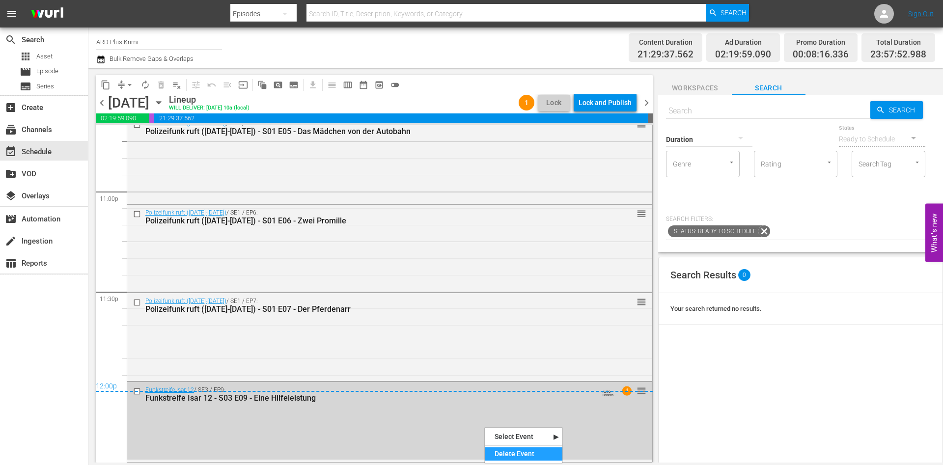
click at [510, 450] on div "Delete Event" at bounding box center [524, 453] width 78 height 13
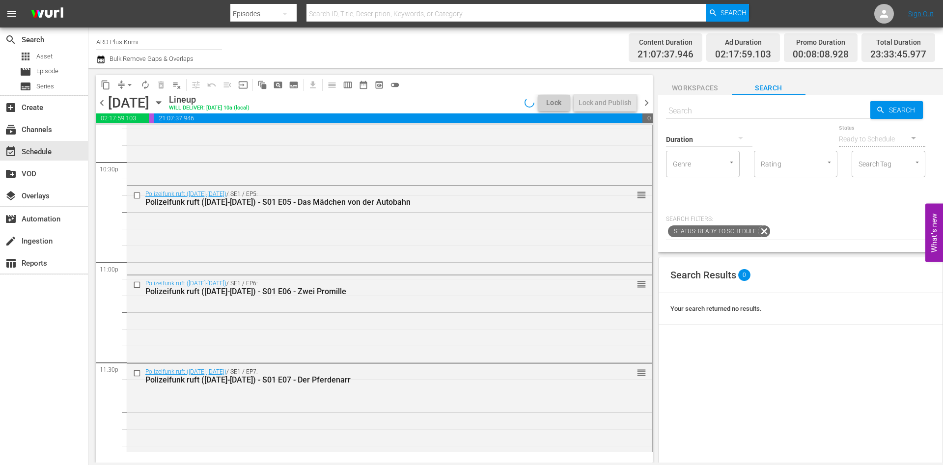
scroll to position [4470, 0]
click at [722, 113] on input "text" at bounding box center [768, 111] width 204 height 24
type input "st. pauli landungsbrücken"
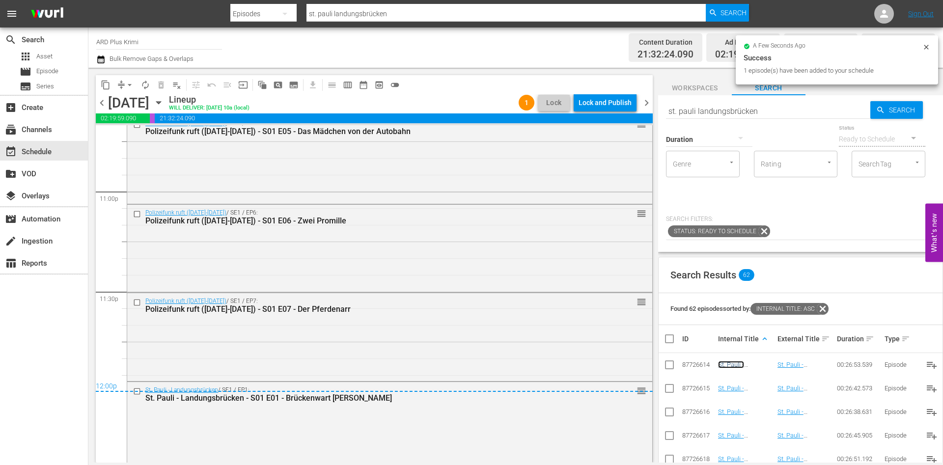
scroll to position [4550, 0]
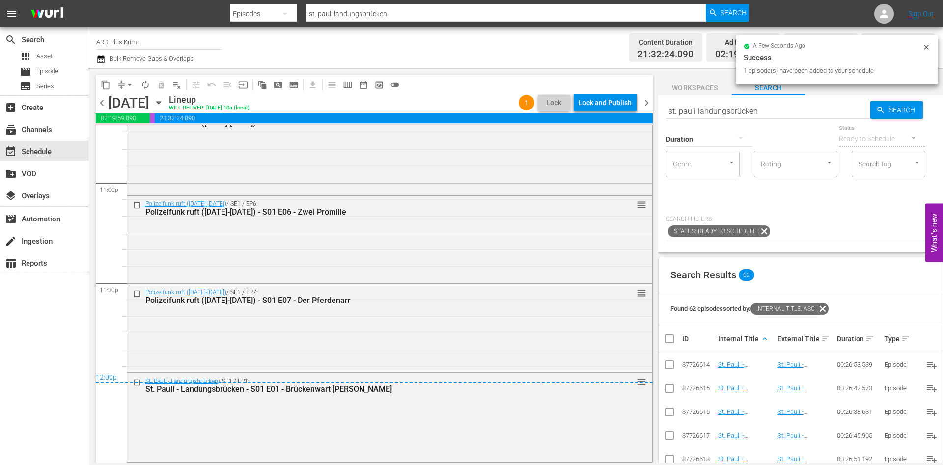
click at [645, 99] on span "chevron_right" at bounding box center [646, 103] width 12 height 12
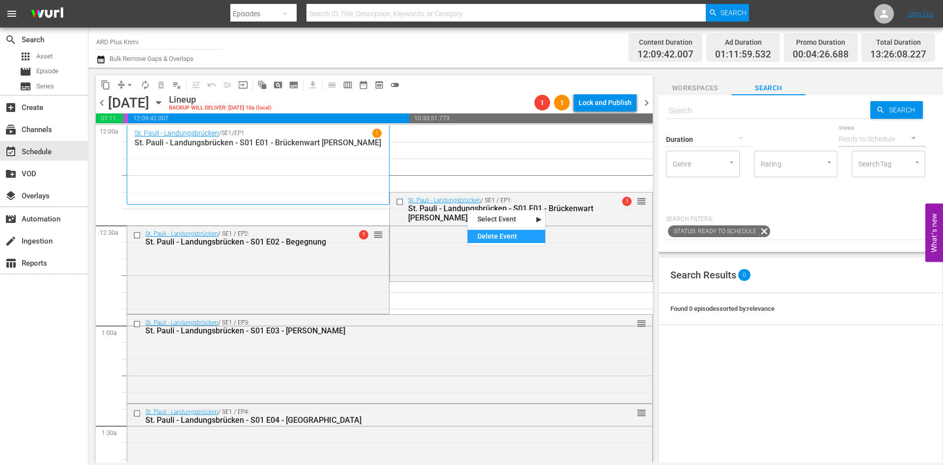
click at [477, 230] on div "Delete Event" at bounding box center [506, 236] width 78 height 13
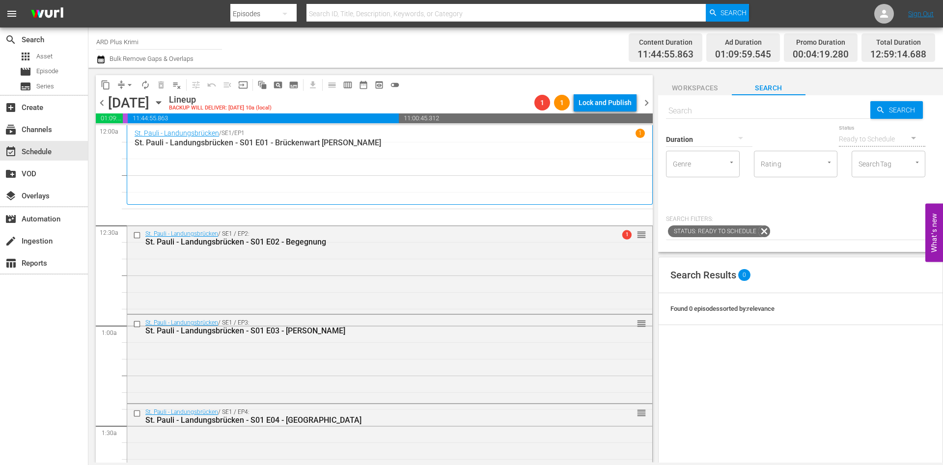
scroll to position [237, 0]
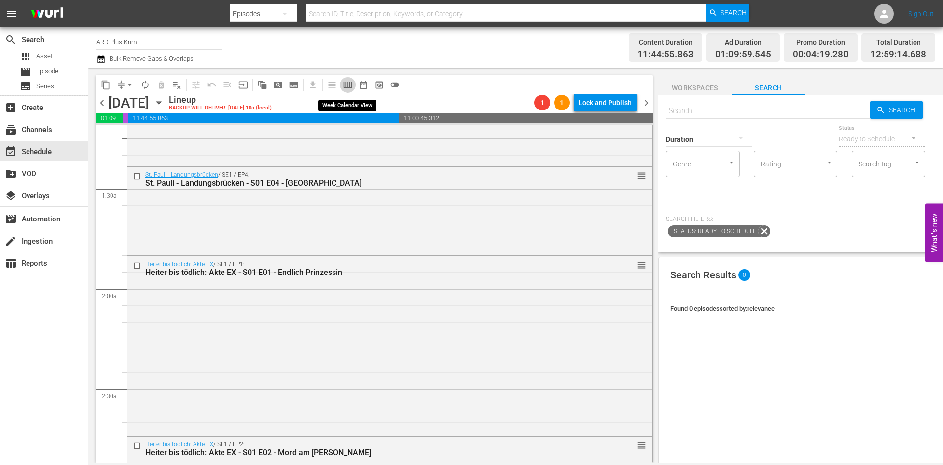
click at [344, 86] on span "calendar_view_week_outlined" at bounding box center [348, 85] width 10 height 10
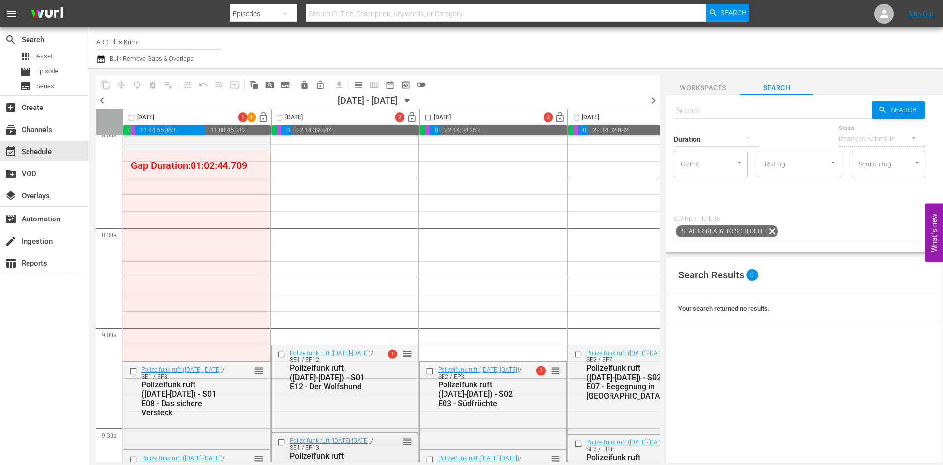
scroll to position [1593, 0]
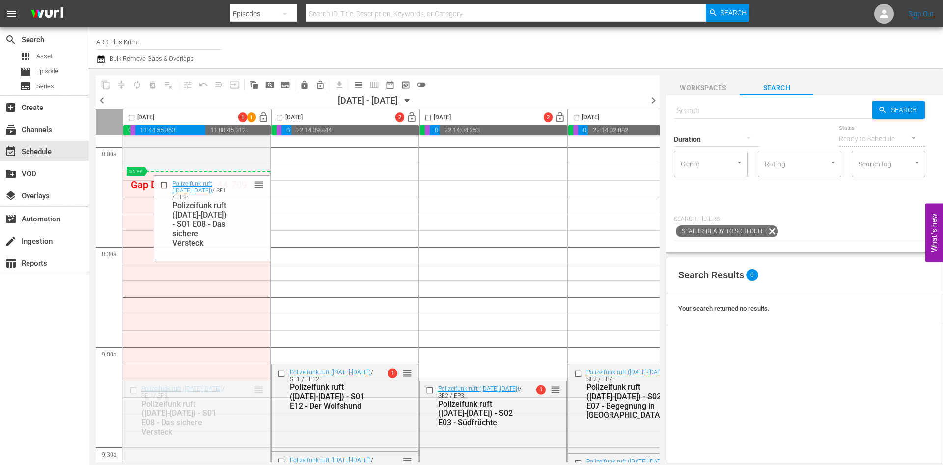
drag, startPoint x: 258, startPoint y: 386, endPoint x: 252, endPoint y: 176, distance: 210.2
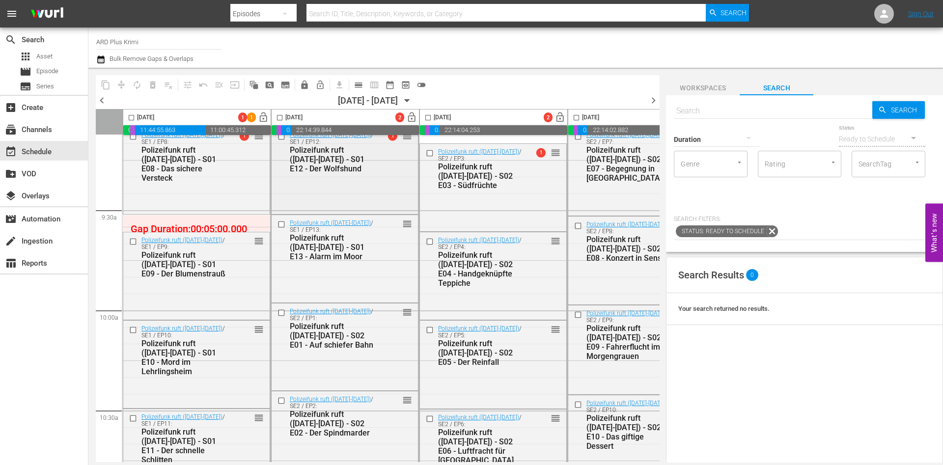
scroll to position [1919, 0]
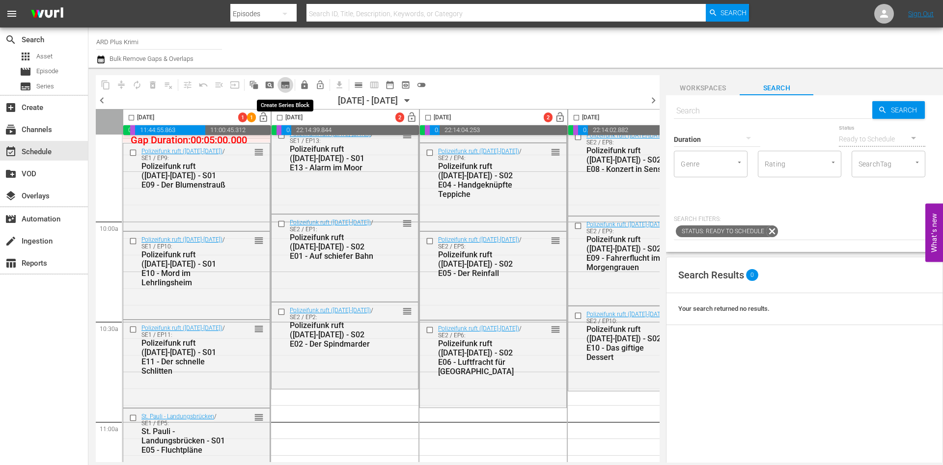
click at [290, 85] on span "subtitles_outlined" at bounding box center [285, 85] width 10 height 10
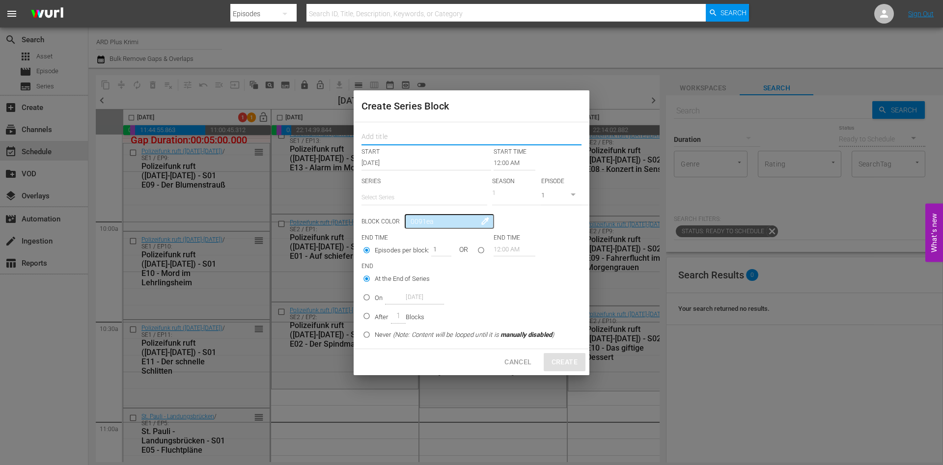
click at [370, 134] on input "text" at bounding box center [471, 138] width 220 height 15
type input "huck"
click at [393, 198] on input "text" at bounding box center [424, 198] width 126 height 24
click at [393, 198] on input "hu" at bounding box center [424, 198] width 126 height 24
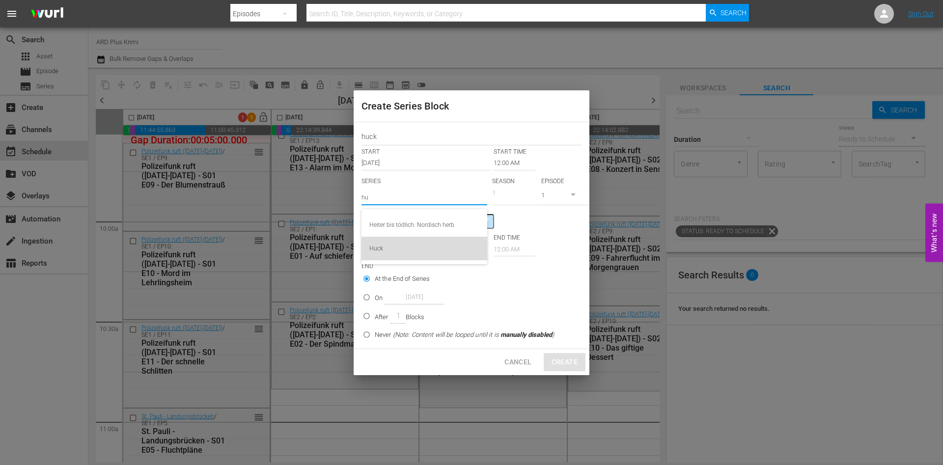
click at [397, 254] on div "Huck" at bounding box center [424, 249] width 110 height 24
type input "Huck"
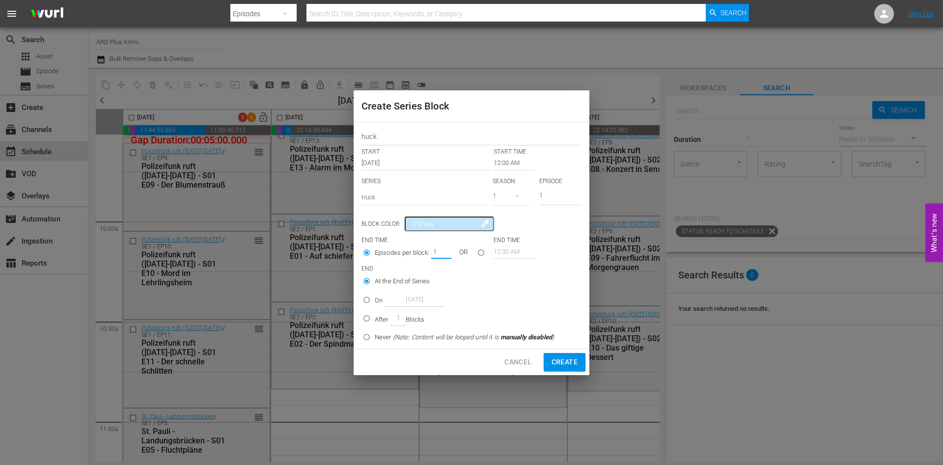
click at [441, 256] on input "1" at bounding box center [438, 252] width 15 height 14
type input "2"
click at [413, 158] on input "[DATE]" at bounding box center [426, 163] width 130 height 14
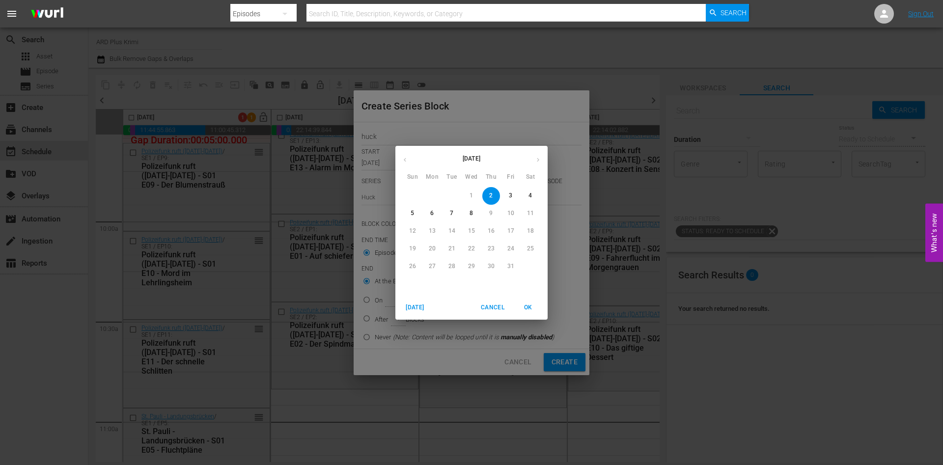
click at [536, 159] on div "[DATE]" at bounding box center [471, 159] width 152 height 19
click at [538, 159] on div "[DATE]" at bounding box center [471, 159] width 152 height 19
click at [486, 308] on span "Cancel" at bounding box center [493, 307] width 24 height 10
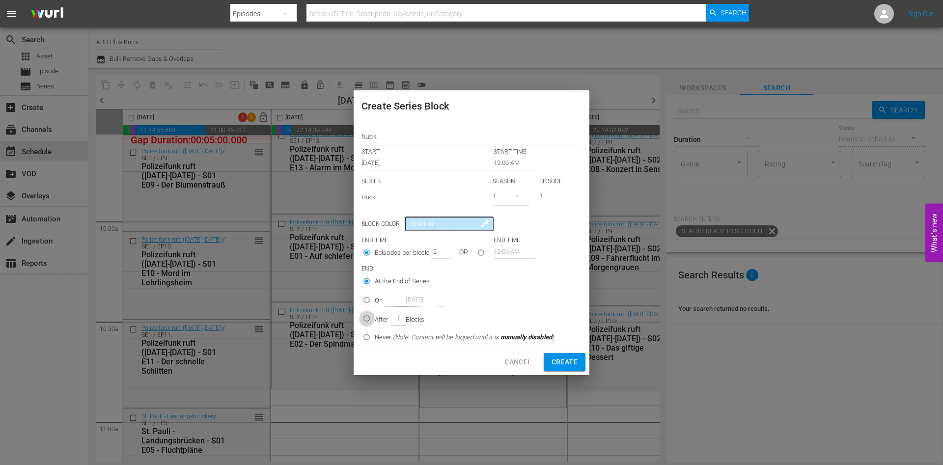
click at [369, 322] on input "After 1 Blocks" at bounding box center [366, 320] width 16 height 16
radio input "true"
click at [369, 322] on input "After 1 Blocks" at bounding box center [366, 320] width 16 height 16
click at [397, 320] on input "1" at bounding box center [398, 318] width 15 height 15
type input "5"
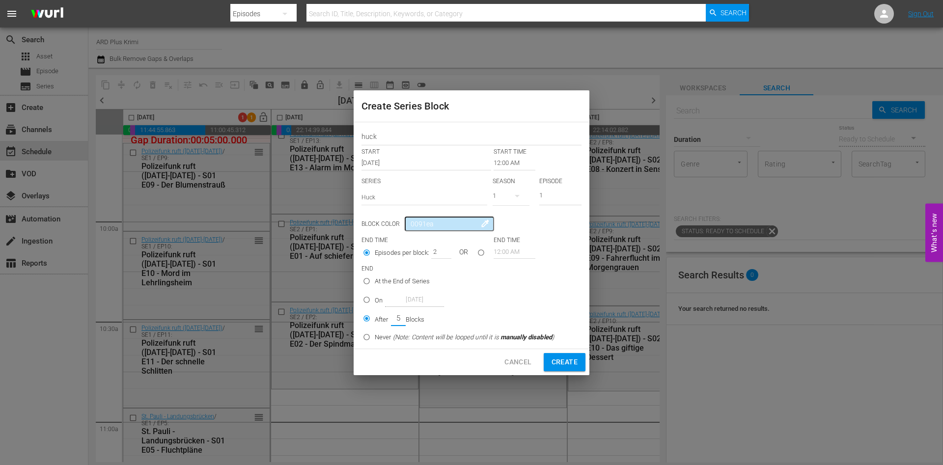
click at [507, 167] on input "12:00 AM" at bounding box center [514, 163] width 42 height 14
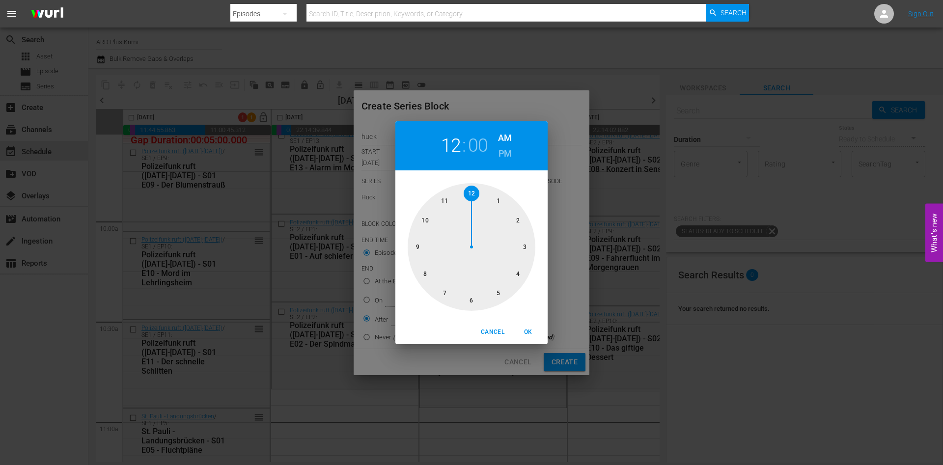
click at [491, 328] on span "Cancel" at bounding box center [493, 332] width 24 height 10
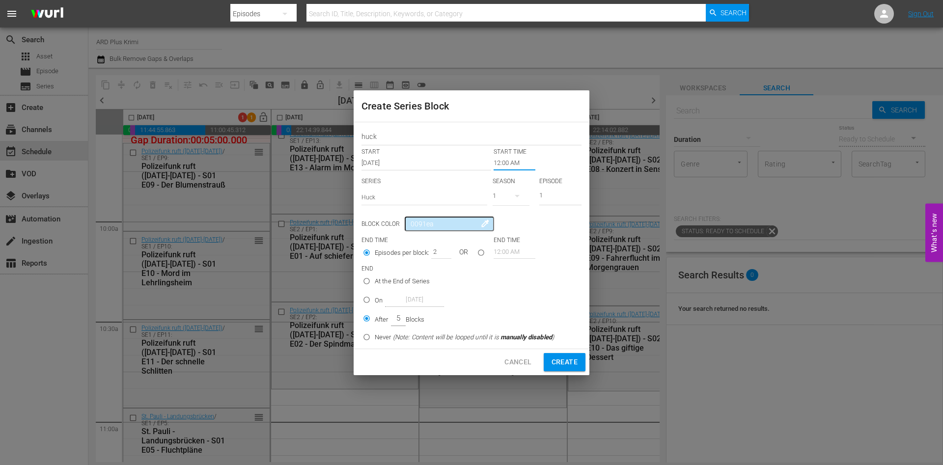
click at [525, 359] on span "Cancel" at bounding box center [517, 362] width 27 height 12
type input "1"
radio input "true"
type input "1"
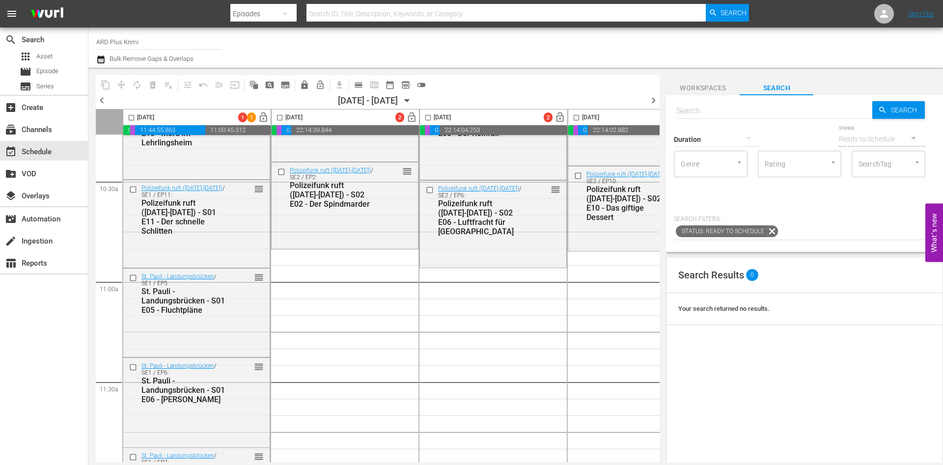
scroll to position [2059, 0]
click at [703, 82] on span "Workspaces" at bounding box center [703, 88] width 74 height 12
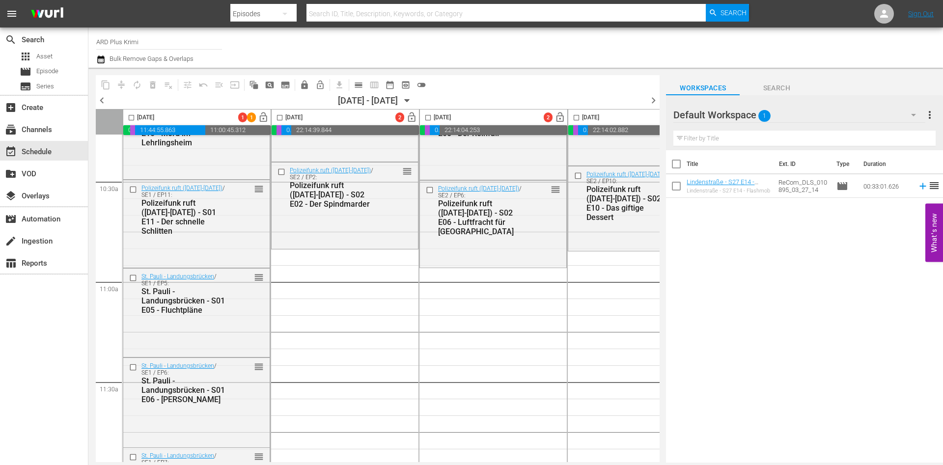
click at [679, 182] on input "checkbox" at bounding box center [676, 188] width 21 height 21
checkbox input "true"
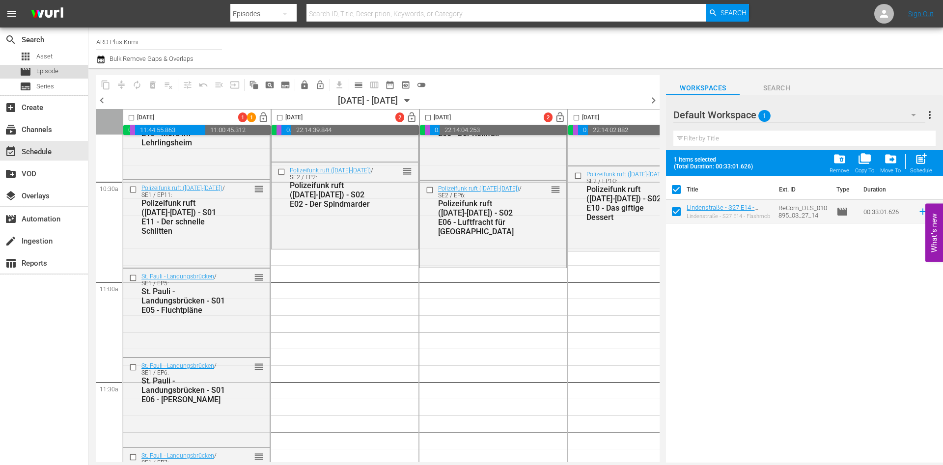
click at [66, 67] on div "movie Episode" at bounding box center [44, 72] width 88 height 14
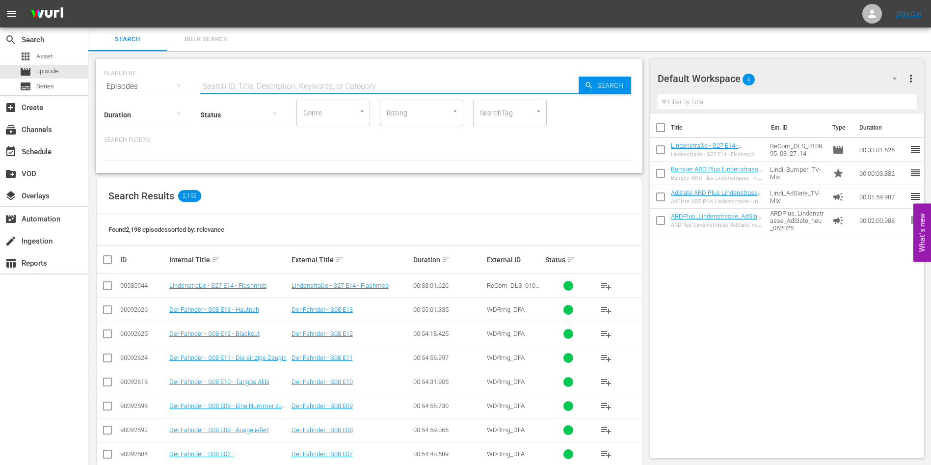
click at [263, 82] on input "text" at bounding box center [389, 87] width 379 height 24
type input "s27 e14"
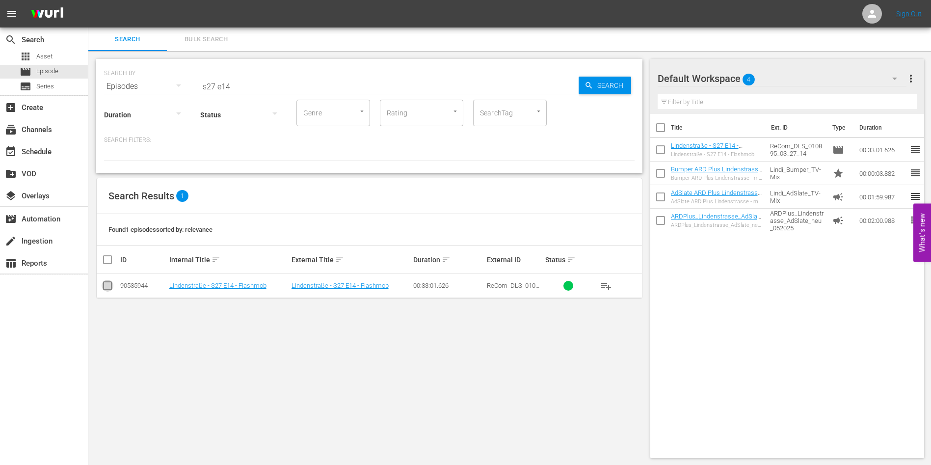
click at [110, 290] on input "checkbox" at bounding box center [108, 288] width 12 height 12
checkbox input "true"
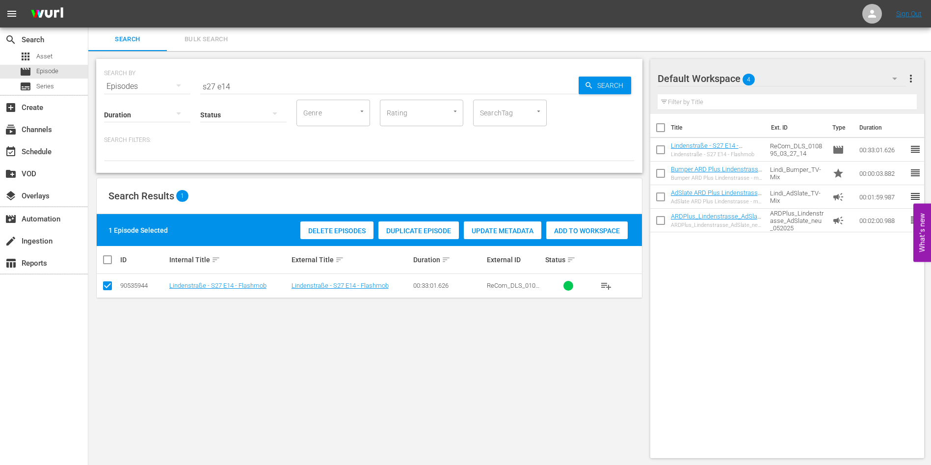
click at [342, 232] on span "Delete Episodes" at bounding box center [336, 231] width 73 height 8
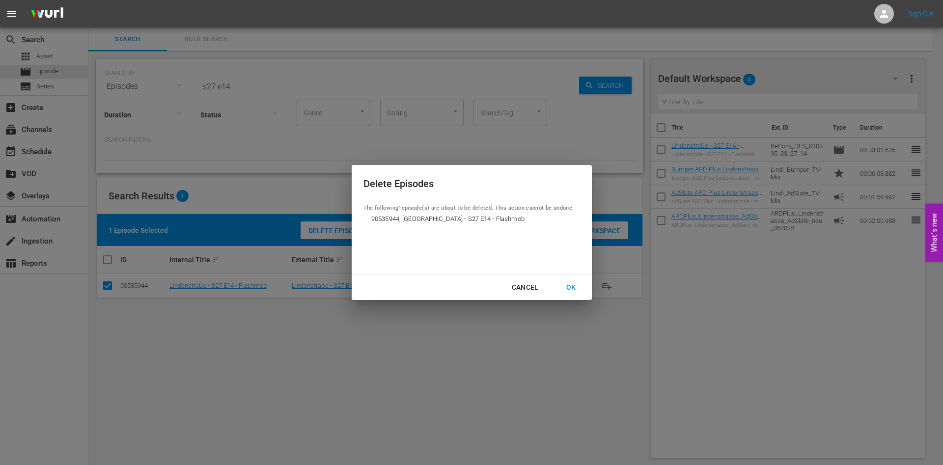
click at [571, 292] on div "OK" at bounding box center [571, 287] width 26 height 12
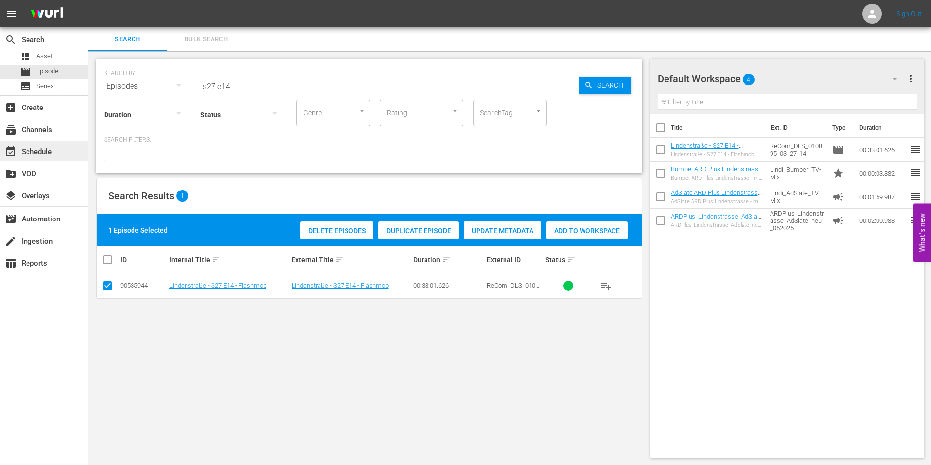
click at [29, 141] on div "event_available Schedule" at bounding box center [44, 151] width 88 height 20
